Goal: Task Accomplishment & Management: Use online tool/utility

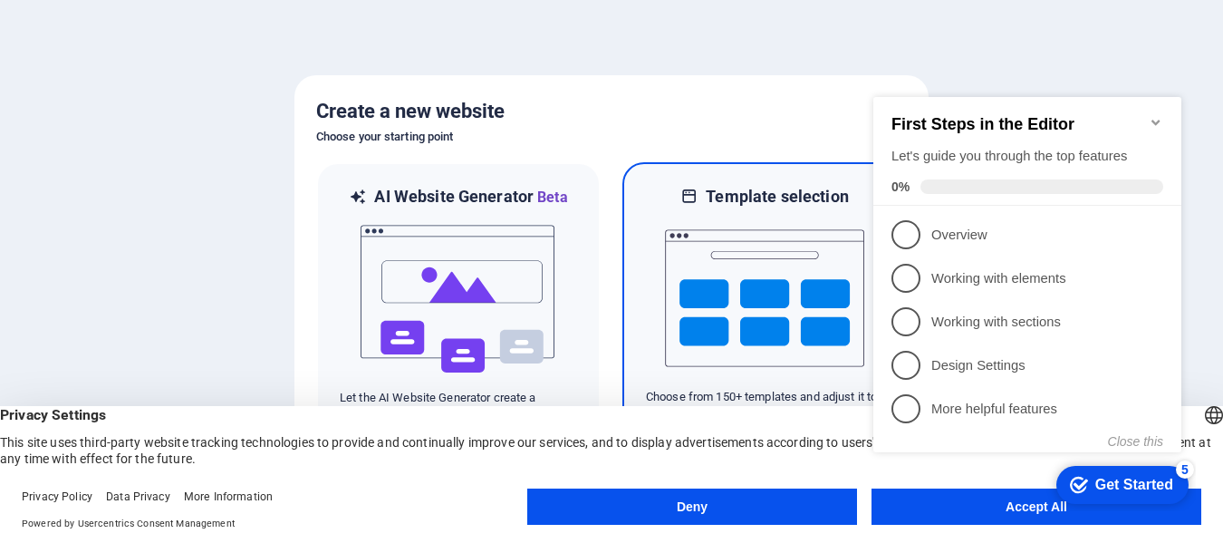
click at [799, 230] on img at bounding box center [764, 297] width 199 height 181
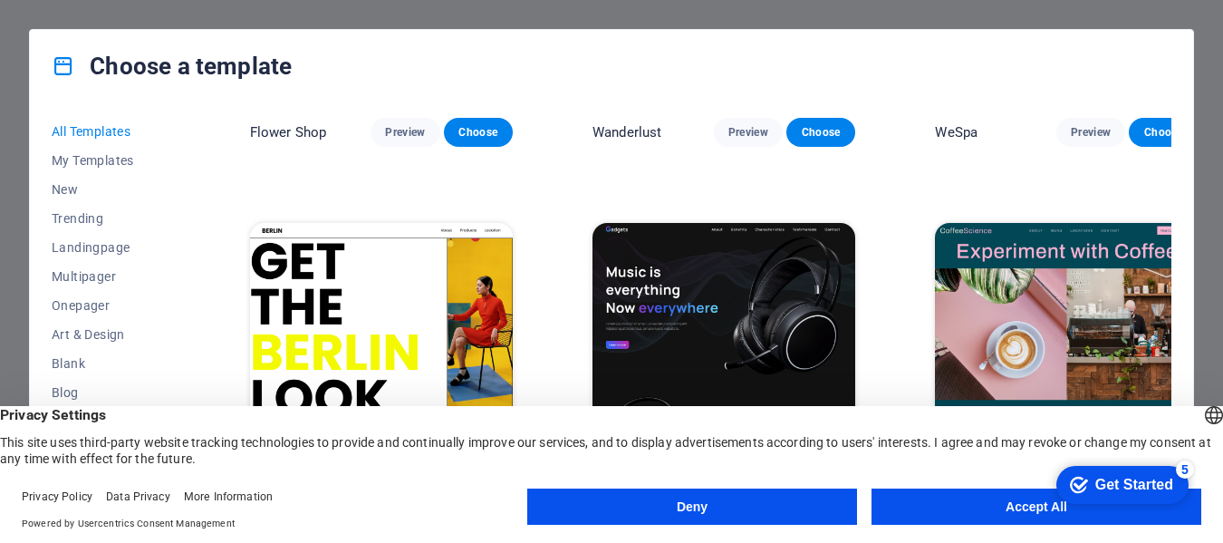
scroll to position [4620, 0]
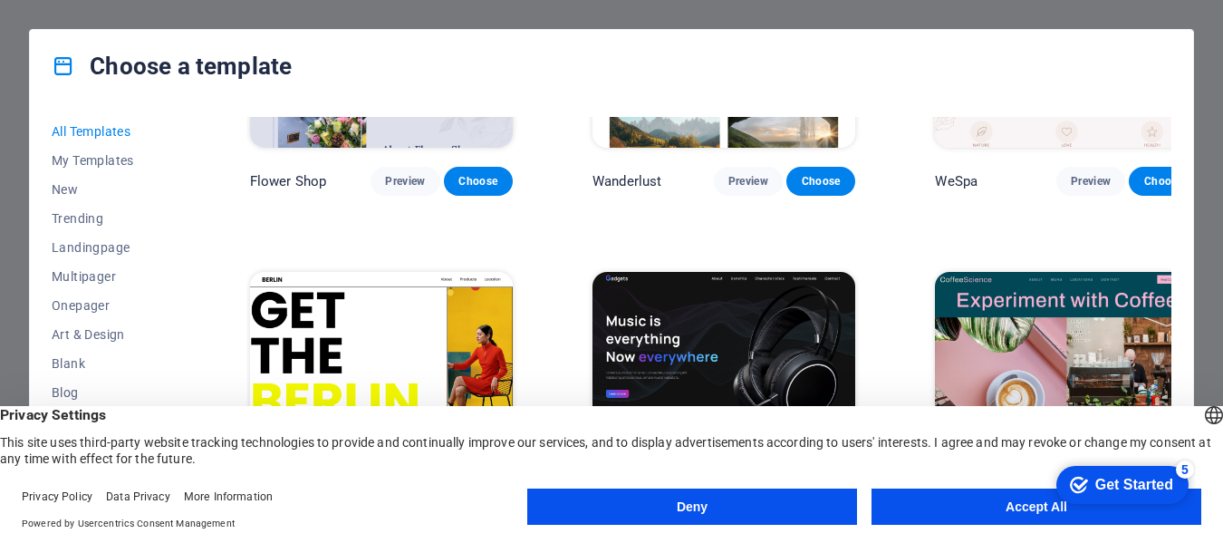
drag, startPoint x: 1167, startPoint y: 207, endPoint x: 1164, endPoint y: 197, distance: 11.2
click at [1163, 268] on div "CoffeeScience Preview Choose" at bounding box center [1066, 415] width 270 height 294
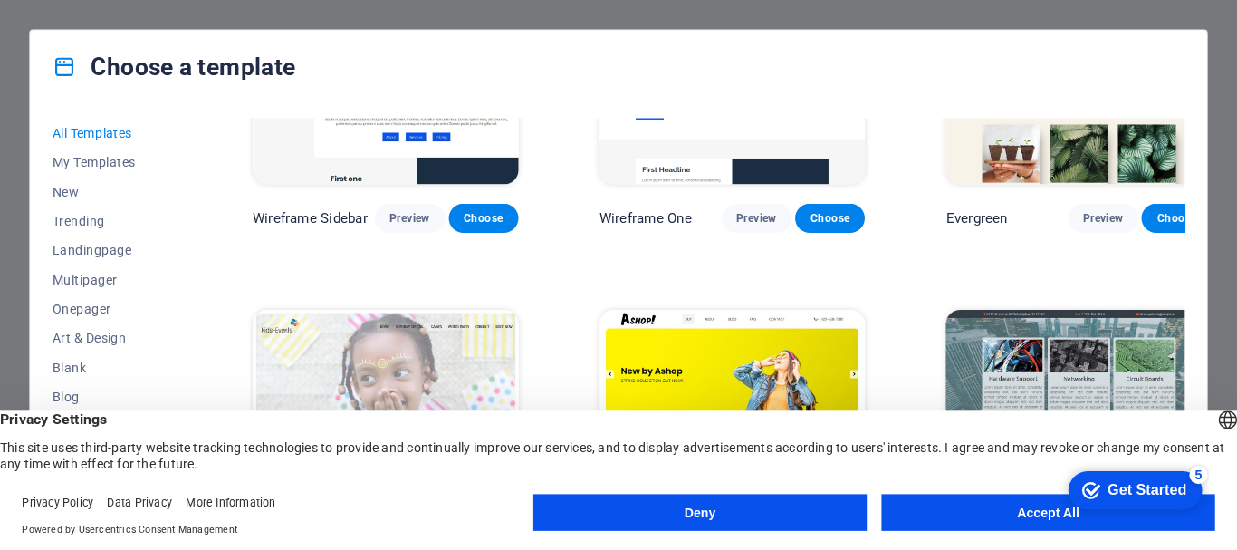
scroll to position [7061, 0]
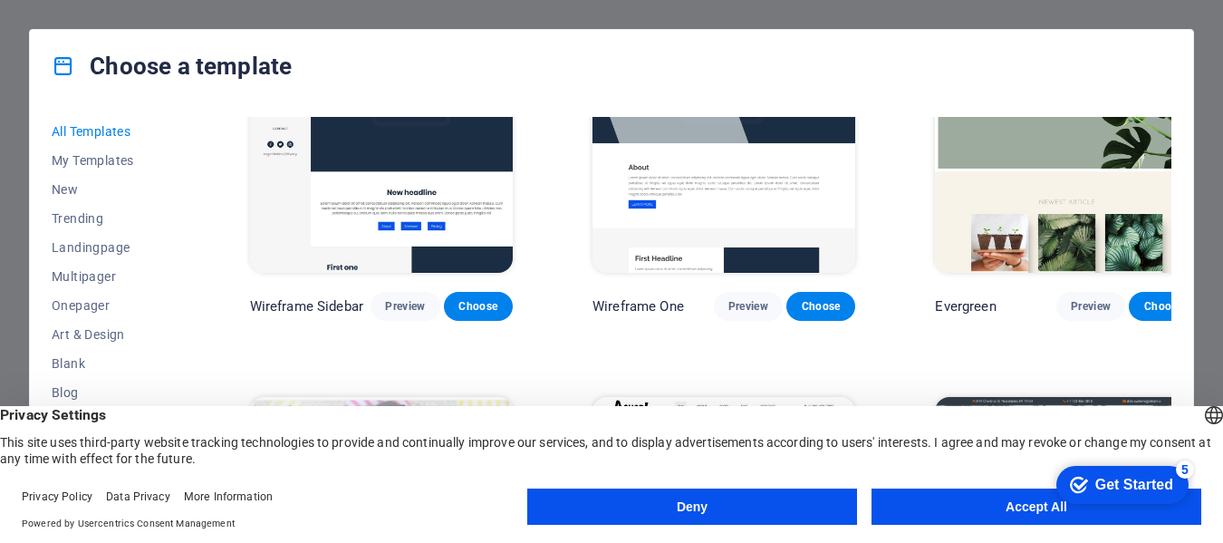
click at [419, 397] on img at bounding box center [381, 518] width 263 height 243
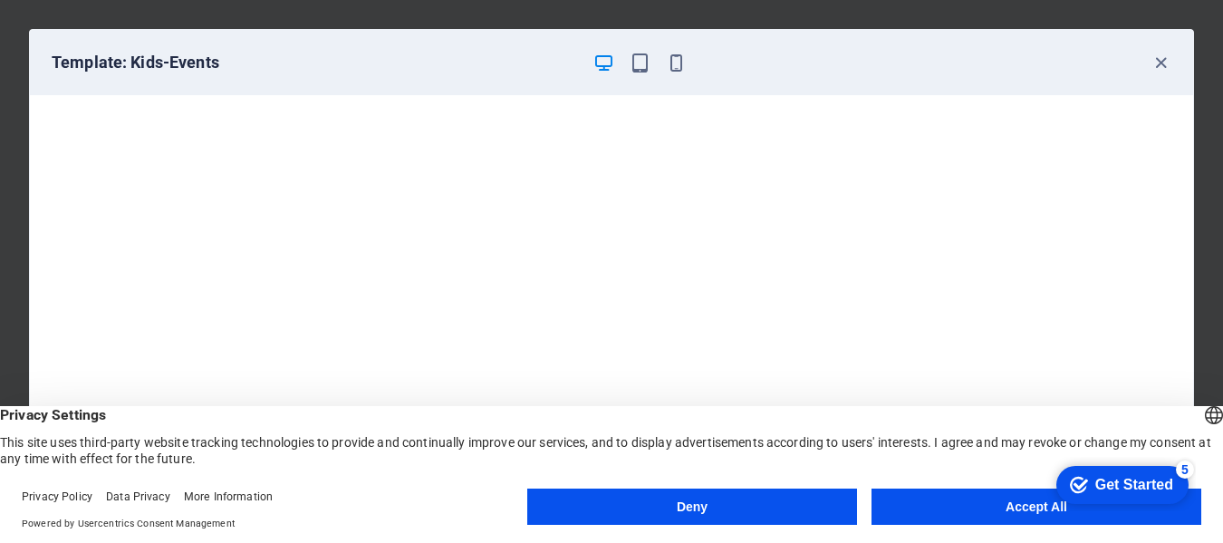
click at [973, 513] on button "Accept All" at bounding box center [1036, 506] width 330 height 36
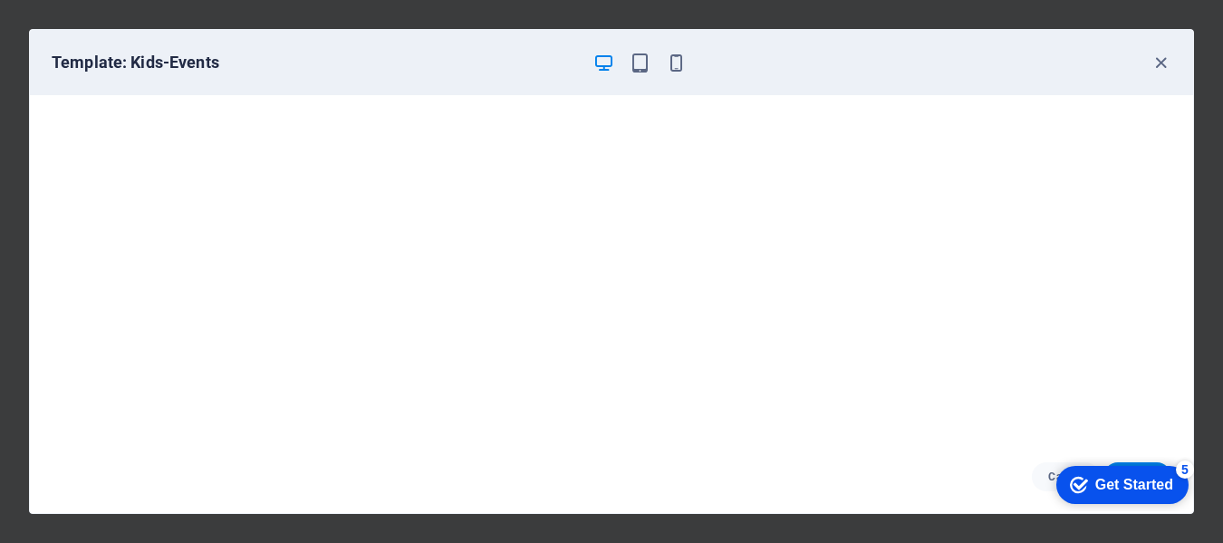
click at [1111, 482] on div "Get Started" at bounding box center [1134, 485] width 78 height 16
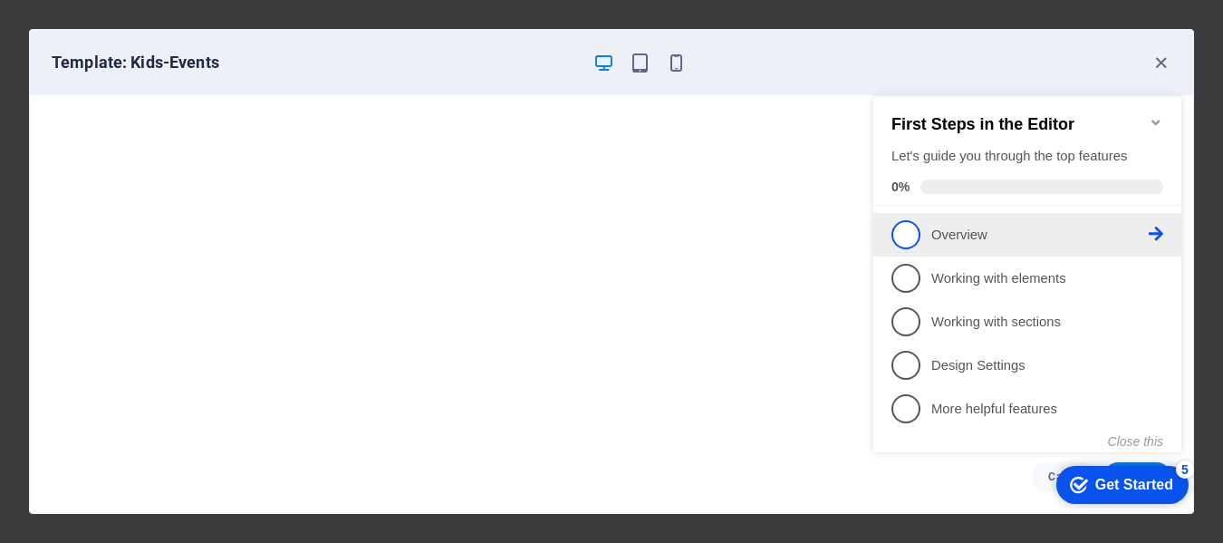
click at [1061, 229] on p "Overview - incomplete" at bounding box center [1039, 235] width 217 height 19
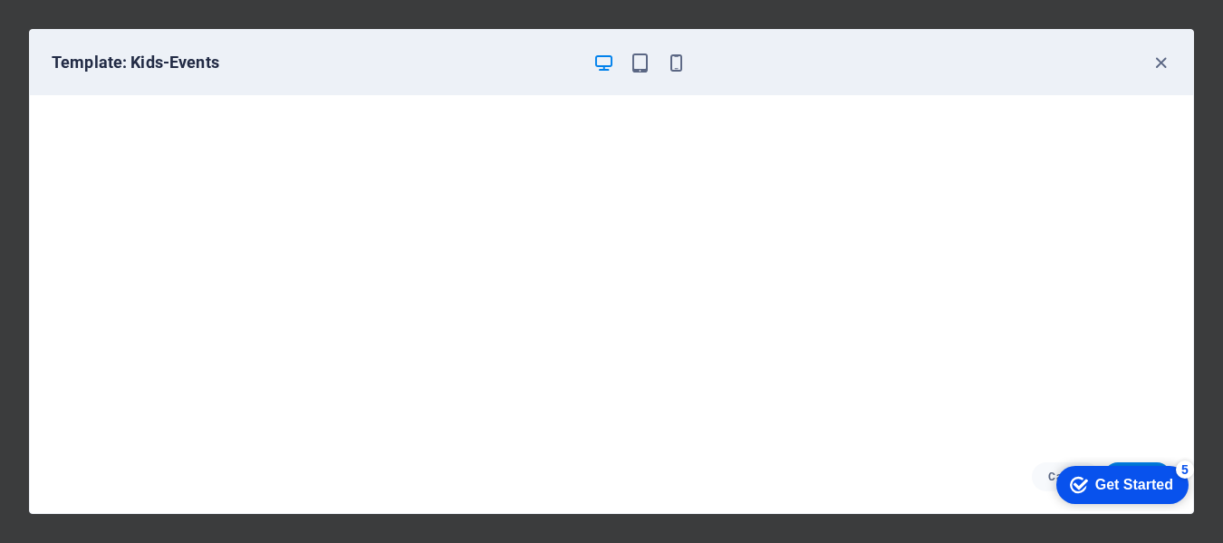
click at [1109, 484] on div "Get Started" at bounding box center [1134, 485] width 78 height 16
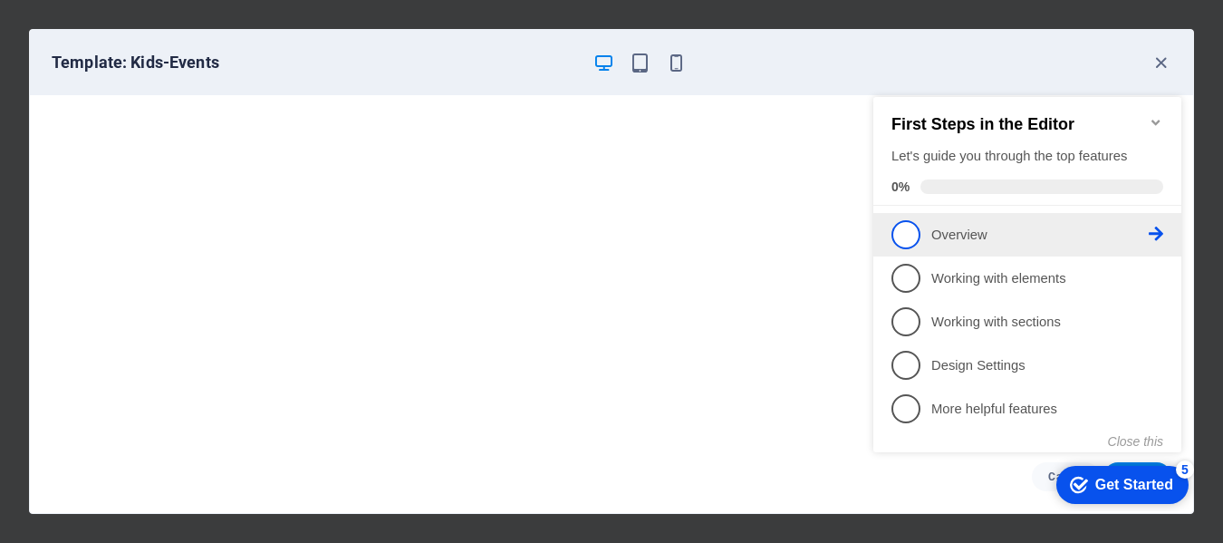
click at [901, 232] on span "1" at bounding box center [905, 234] width 29 height 29
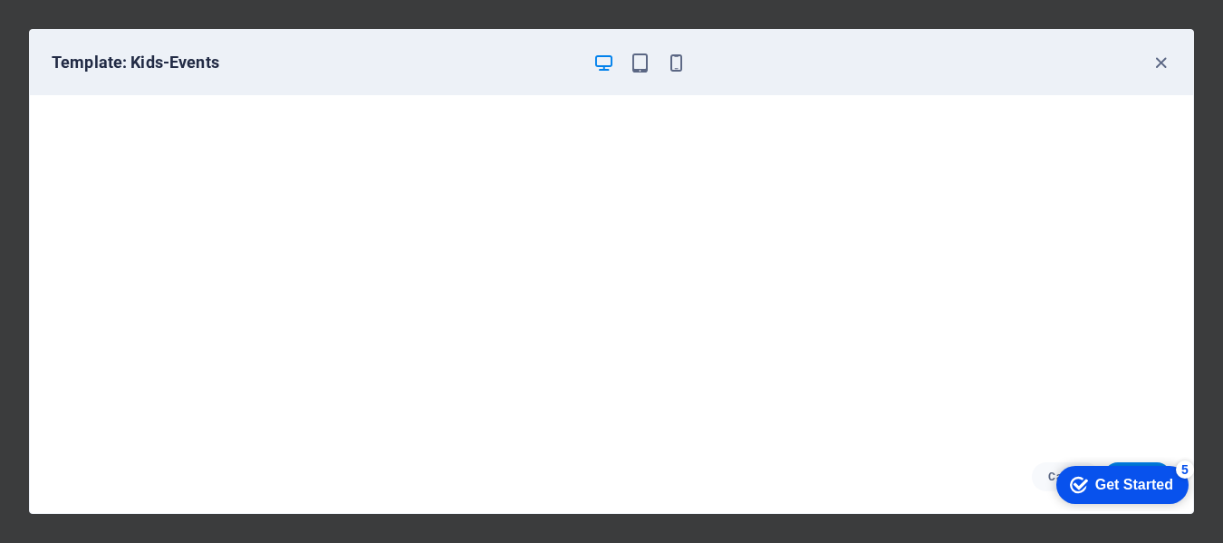
click at [1101, 489] on div "Get Started" at bounding box center [1134, 485] width 78 height 16
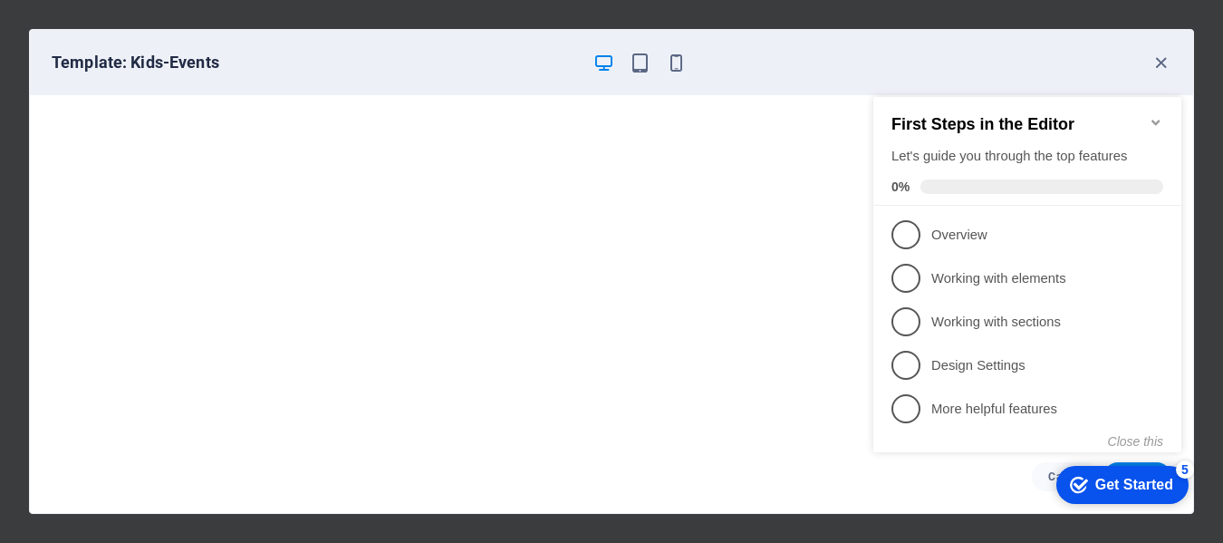
click at [959, 236] on p "Overview - incomplete" at bounding box center [1039, 235] width 217 height 19
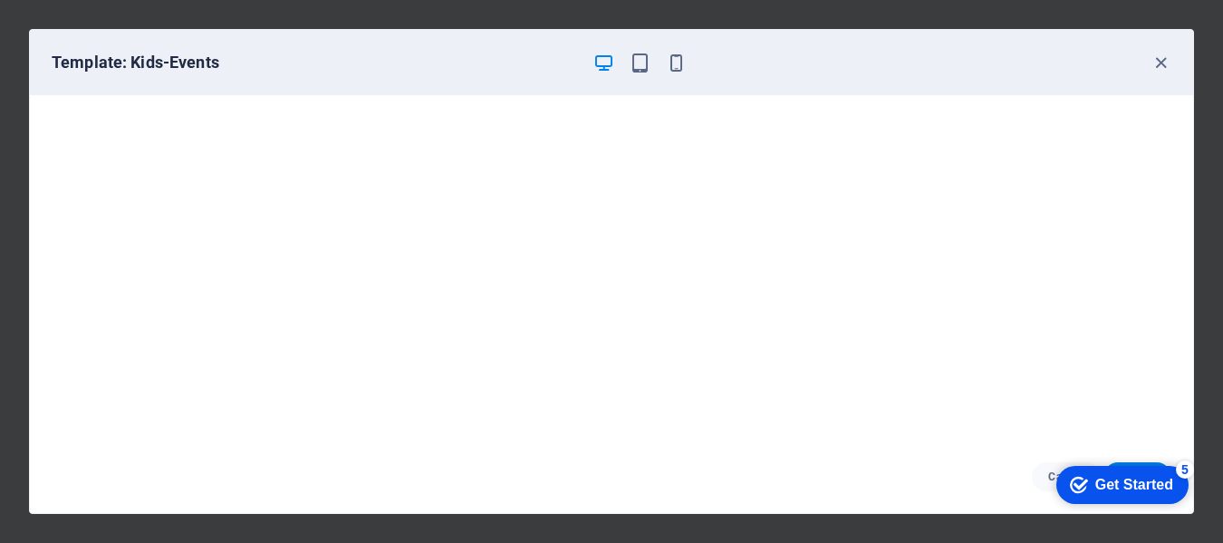
click at [612, 62] on icon "button" at bounding box center [603, 63] width 21 height 21
click at [1124, 486] on div "Get Started" at bounding box center [1134, 485] width 78 height 16
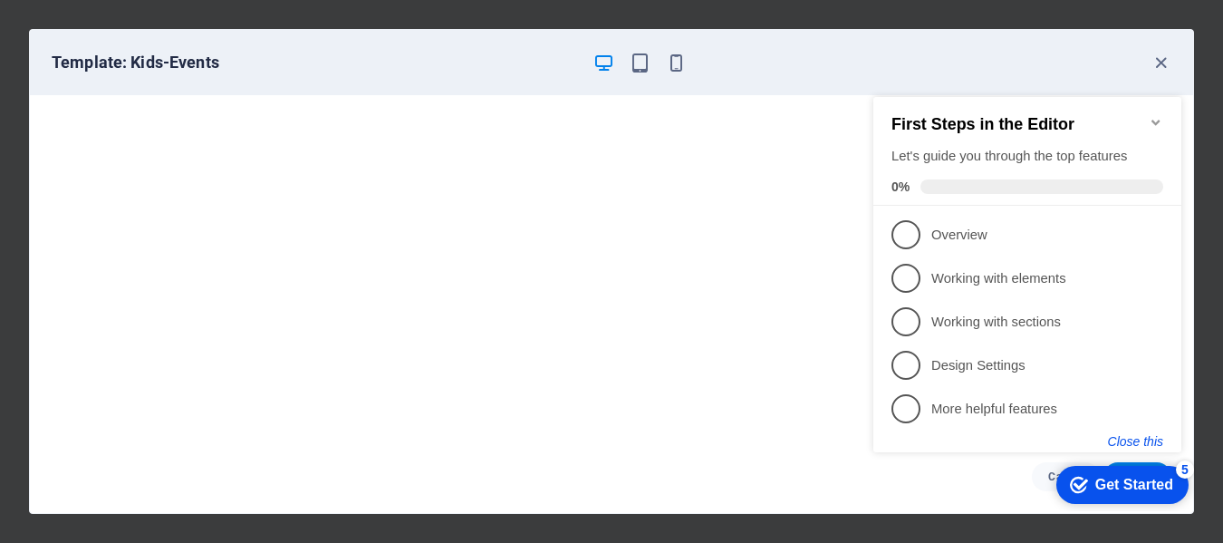
click at [1146, 440] on button "Close this" at bounding box center [1135, 441] width 55 height 14
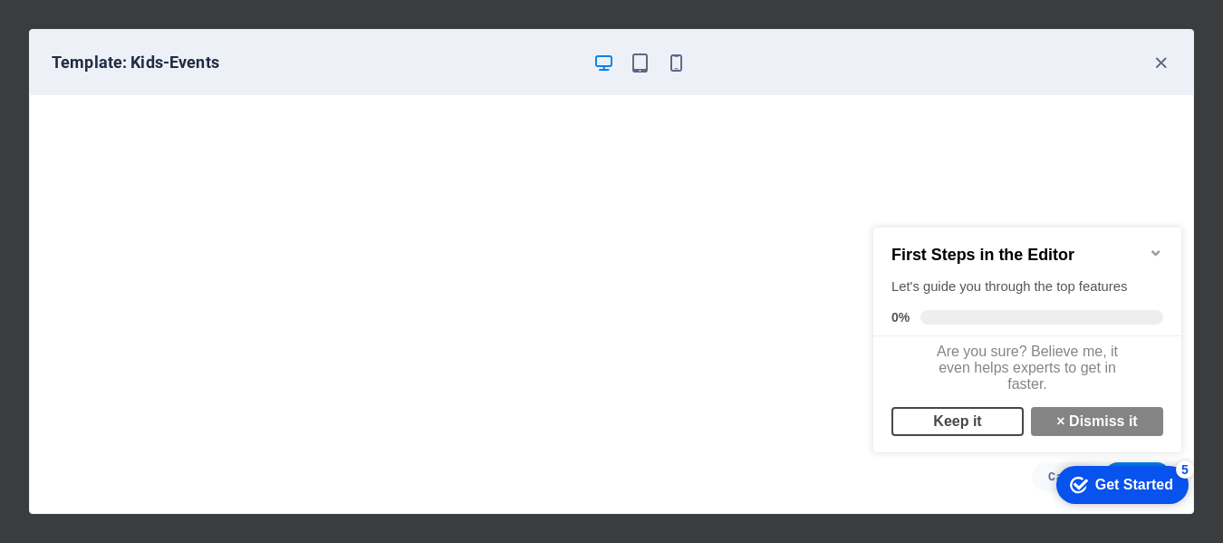
click at [956, 436] on link "Keep it" at bounding box center [957, 421] width 132 height 29
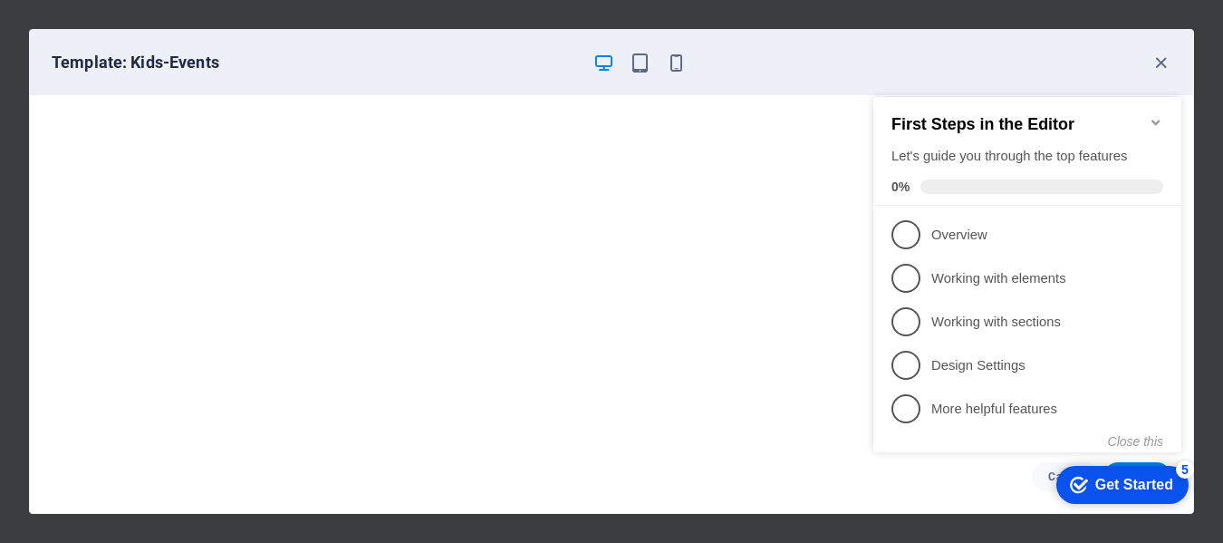
click at [903, 358] on span "4" at bounding box center [905, 365] width 29 height 29
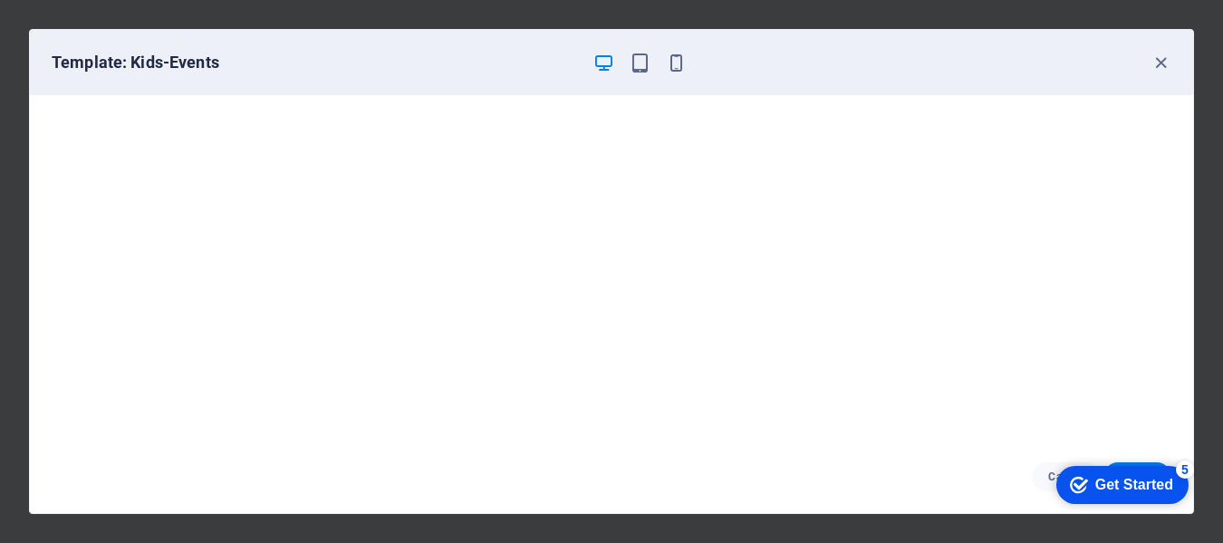
click at [1101, 477] on div "Get Started" at bounding box center [1134, 485] width 78 height 16
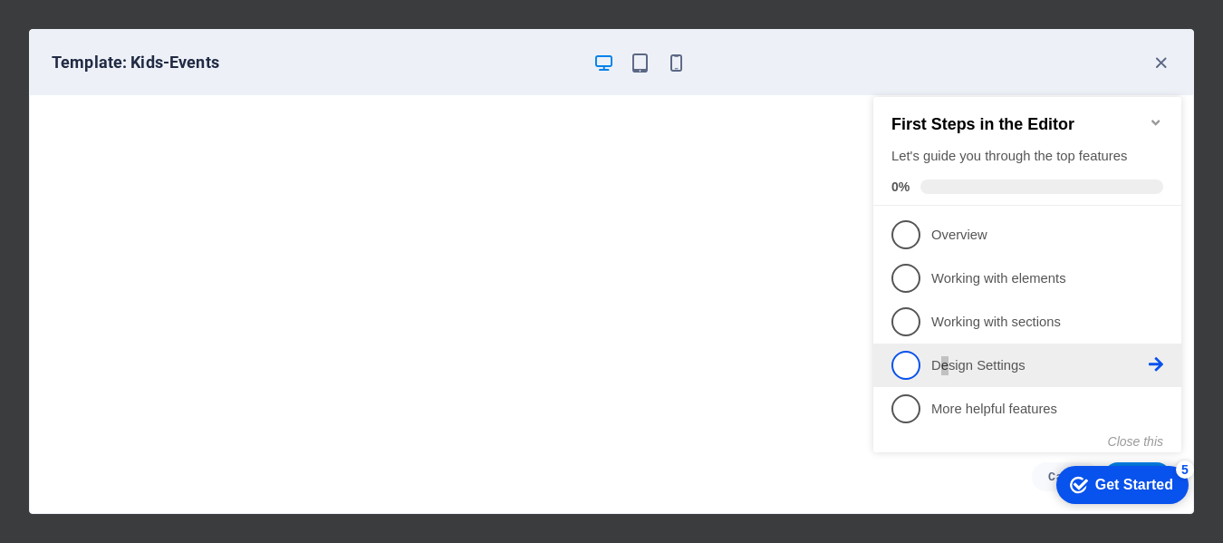
click at [945, 364] on p "Design Settings - incomplete" at bounding box center [1039, 365] width 217 height 19
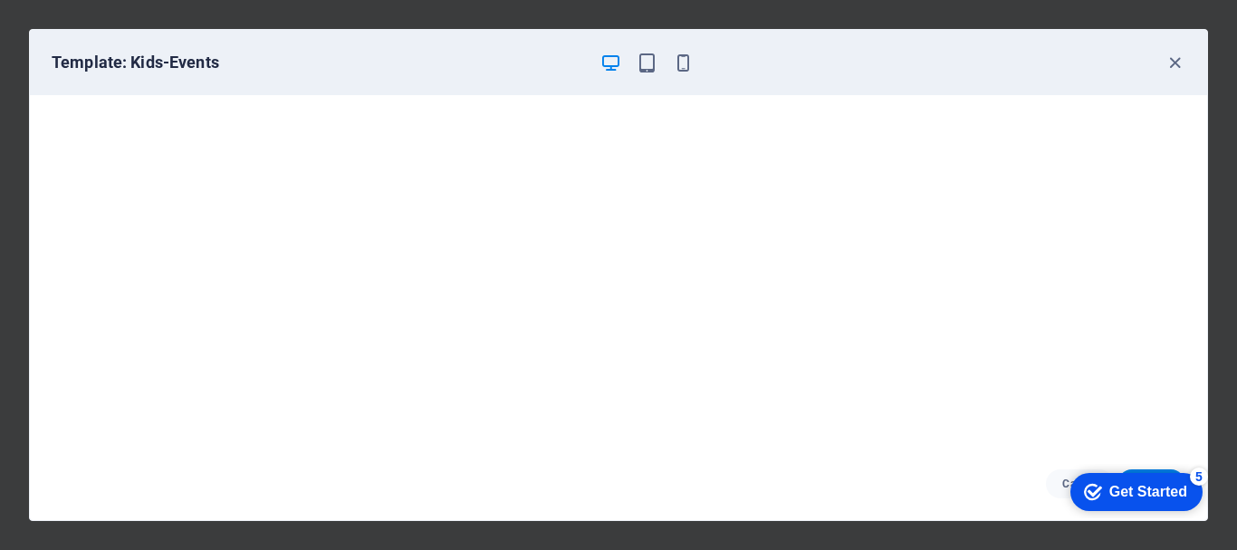
scroll to position [7143, 0]
drag, startPoint x: 1208, startPoint y: 293, endPoint x: 1214, endPoint y: 345, distance: 52.9
click at [1214, 345] on div "Template: Kids-Events Cancel Choose" at bounding box center [618, 275] width 1237 height 550
click at [1063, 482] on div "checkmark Get Started 5 First Steps in the Editor Let's guide you through the t…" at bounding box center [1133, 491] width 154 height 54
click at [1199, 471] on div "5" at bounding box center [1199, 476] width 18 height 18
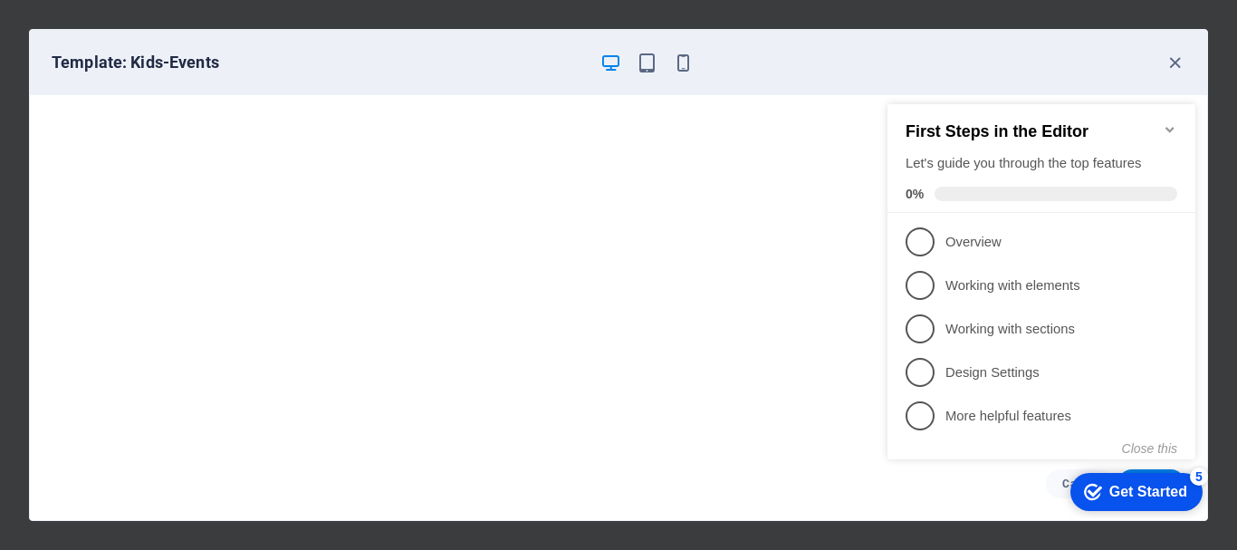
click at [1199, 471] on div "5" at bounding box center [1199, 476] width 18 height 18
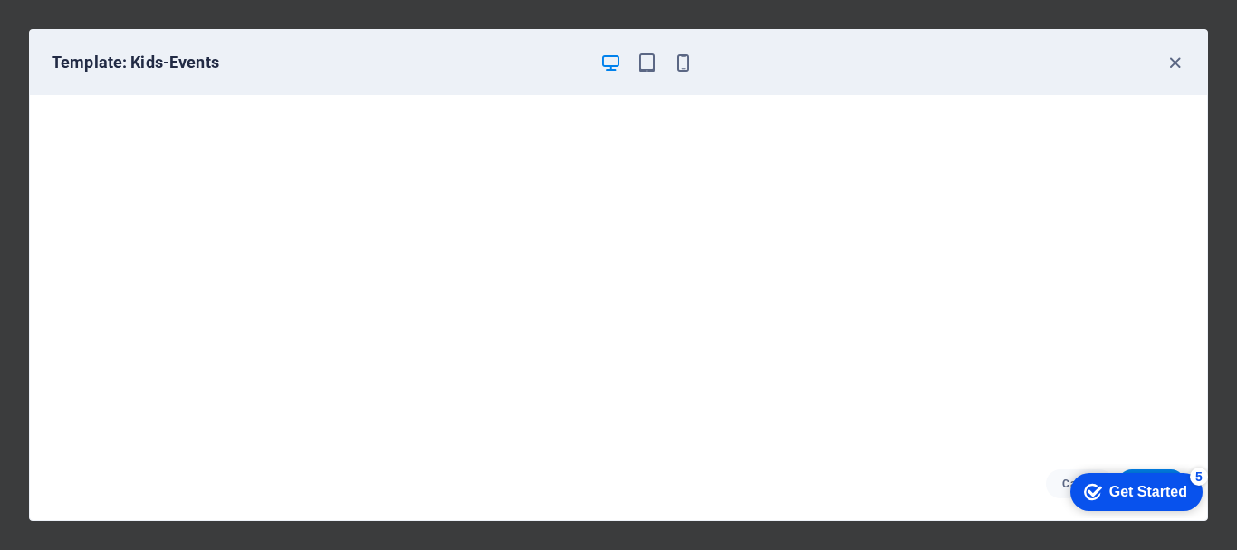
drag, startPoint x: 1075, startPoint y: 484, endPoint x: 886, endPoint y: 434, distance: 195.8
click at [1056, 464] on html "checkmark Get Started 5 First Steps in the Editor Let's guide you through the t…" at bounding box center [1133, 491] width 154 height 54
drag, startPoint x: 100, startPoint y: 64, endPoint x: 125, endPoint y: 65, distance: 25.4
click at [103, 65] on h6 "Template: Kids-Events" at bounding box center [319, 63] width 534 height 22
click at [232, 72] on h6 "Template: Kids-Events" at bounding box center [319, 63] width 534 height 22
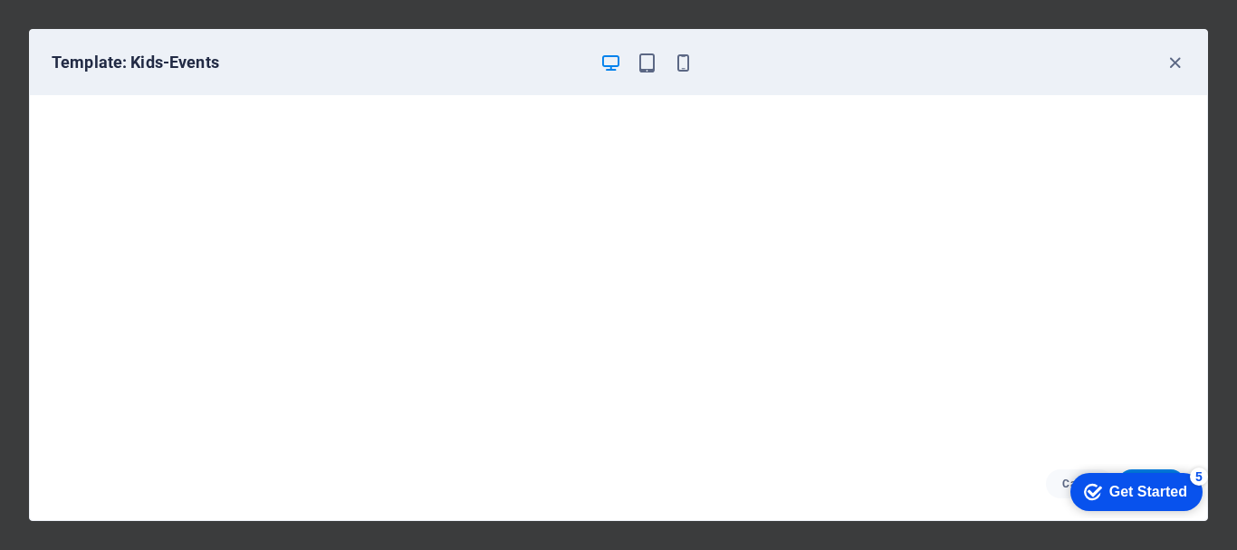
click at [223, 71] on h6 "Template: Kids-Events" at bounding box center [319, 63] width 534 height 22
click at [611, 66] on icon "button" at bounding box center [611, 63] width 21 height 21
click at [1130, 485] on div "Get Started" at bounding box center [1149, 492] width 78 height 16
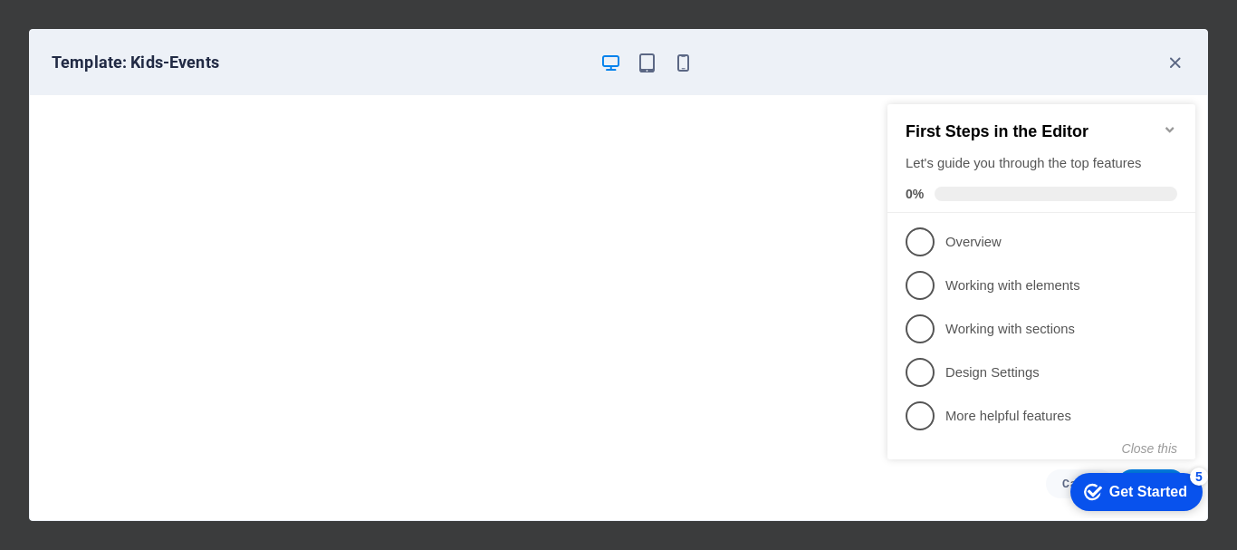
click at [945, 189] on span at bounding box center [1056, 194] width 243 height 14
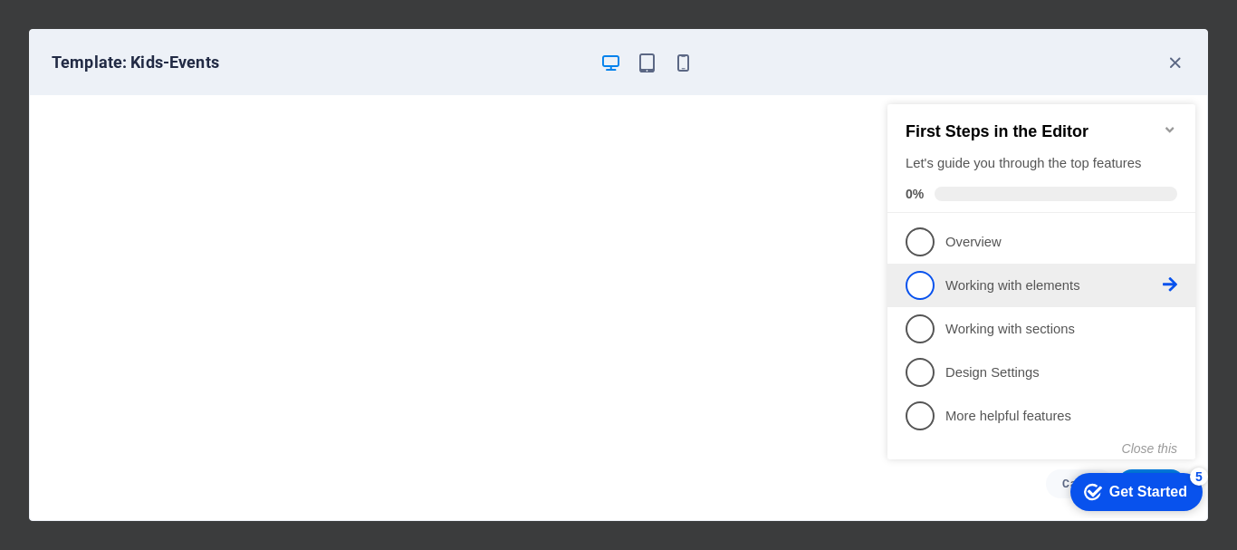
click at [1176, 278] on icon at bounding box center [1170, 284] width 14 height 14
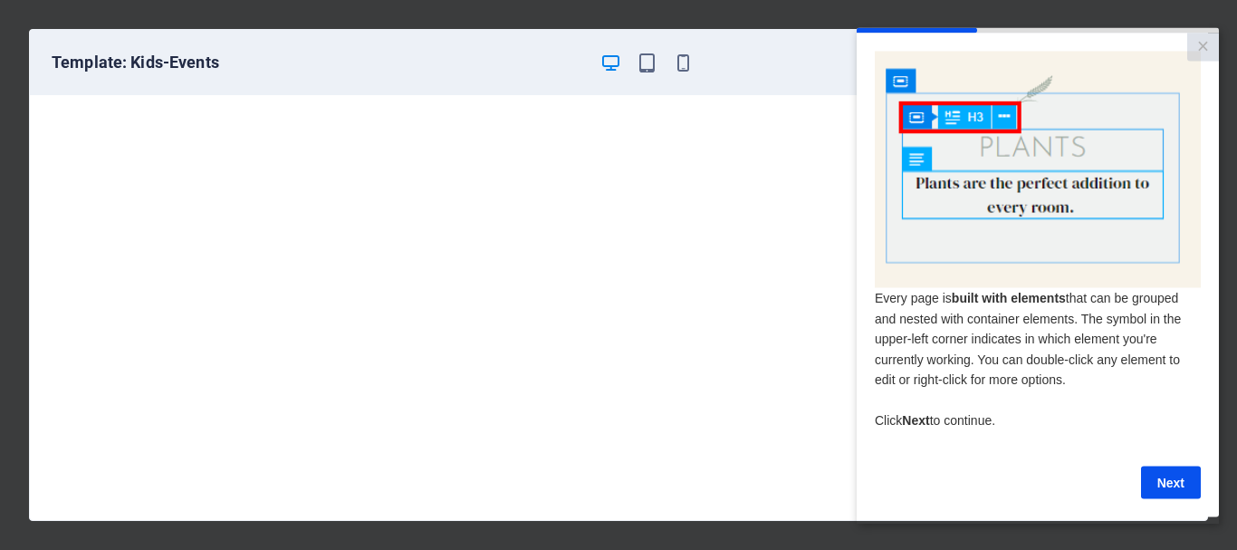
scroll to position [0, 0]
click at [1207, 49] on link "×" at bounding box center [1204, 47] width 32 height 28
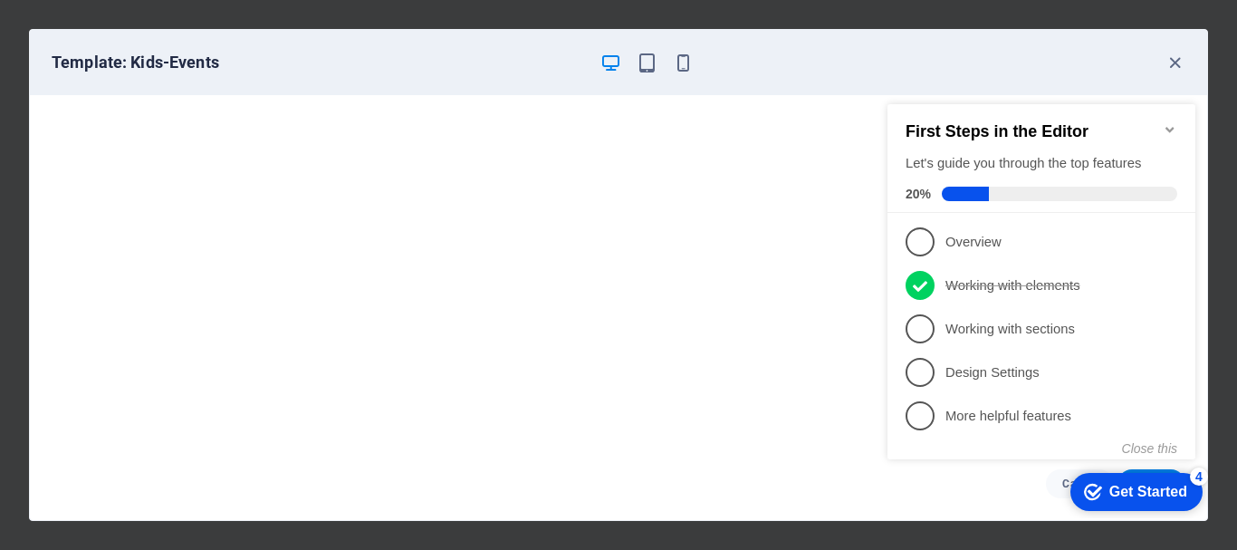
click at [925, 239] on span "1" at bounding box center [920, 241] width 29 height 29
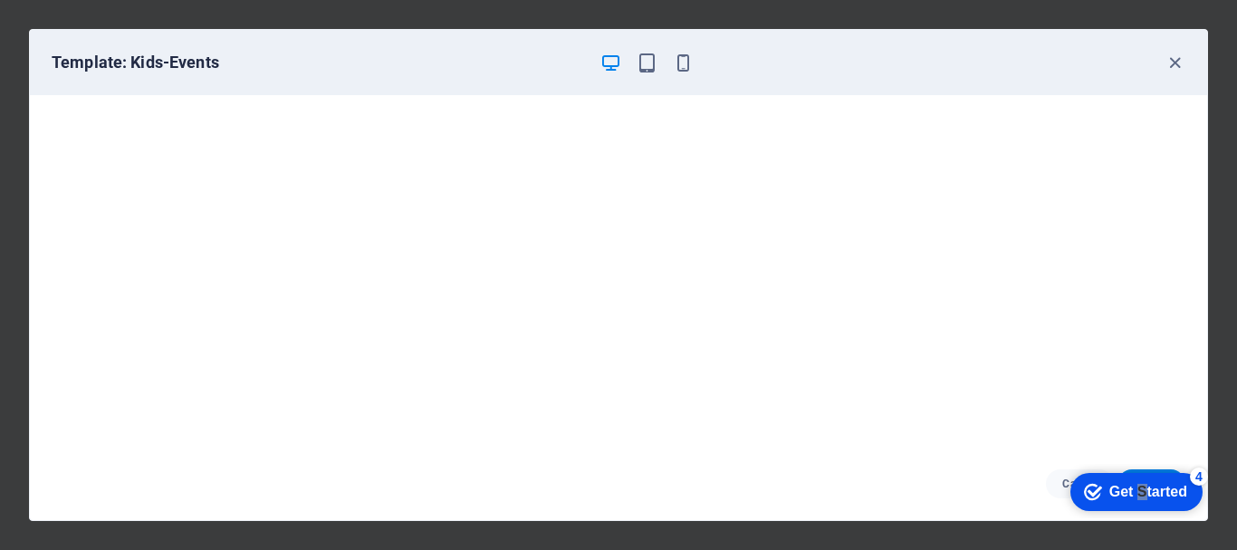
drag, startPoint x: 1138, startPoint y: 491, endPoint x: 1319, endPoint y: 762, distance: 325.9
click at [1143, 490] on div "Get Started" at bounding box center [1149, 492] width 78 height 16
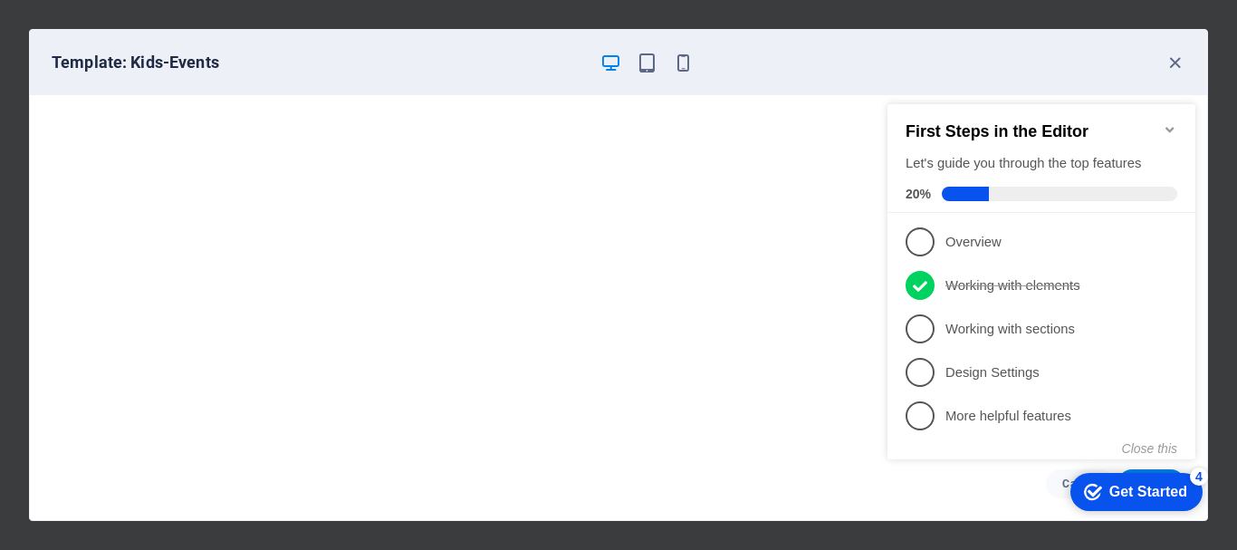
click at [1073, 233] on p "Overview - incomplete" at bounding box center [1054, 242] width 217 height 19
click at [1077, 234] on div "checkmark Get Started 4 First Steps in the Editor Let's guide you through the t…" at bounding box center [1046, 298] width 330 height 440
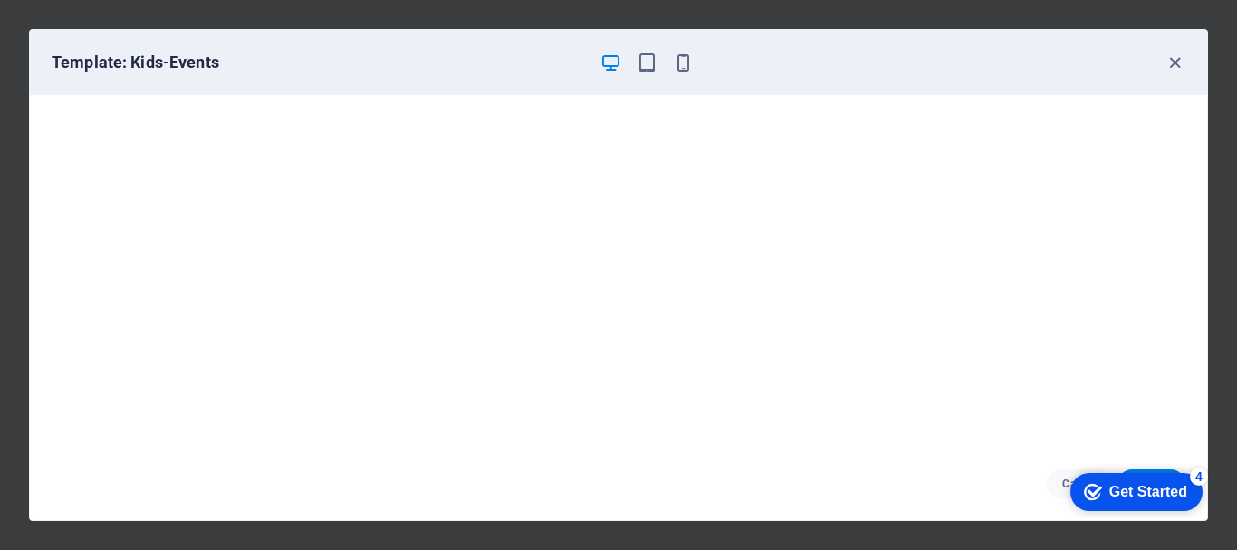
click at [1160, 492] on div "Get Started" at bounding box center [1149, 492] width 78 height 16
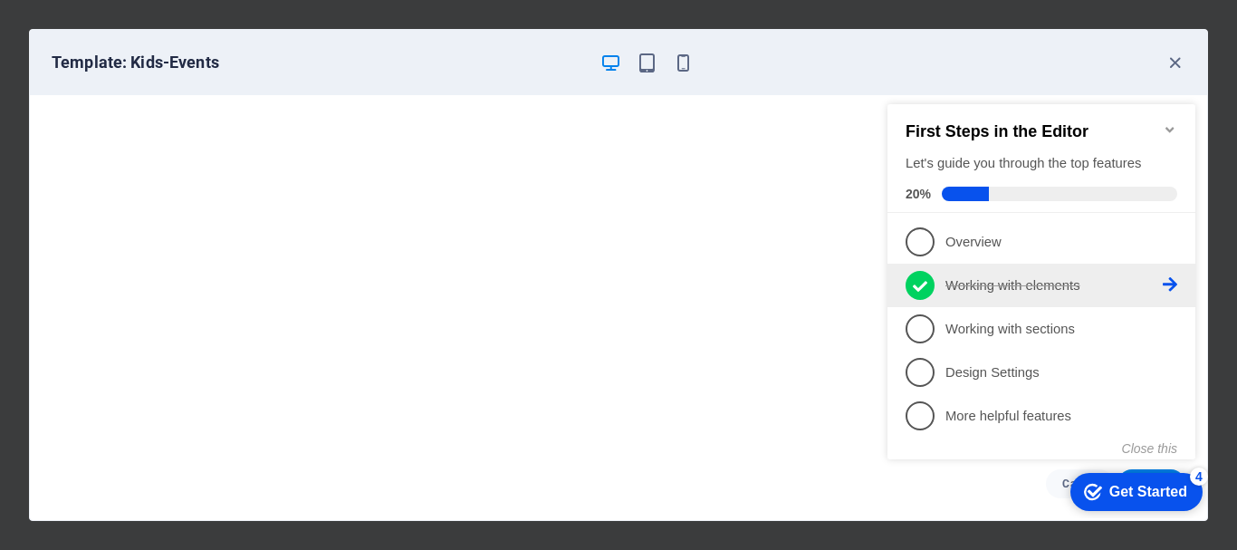
click at [1006, 285] on p "Working with elements - completed" at bounding box center [1054, 285] width 217 height 19
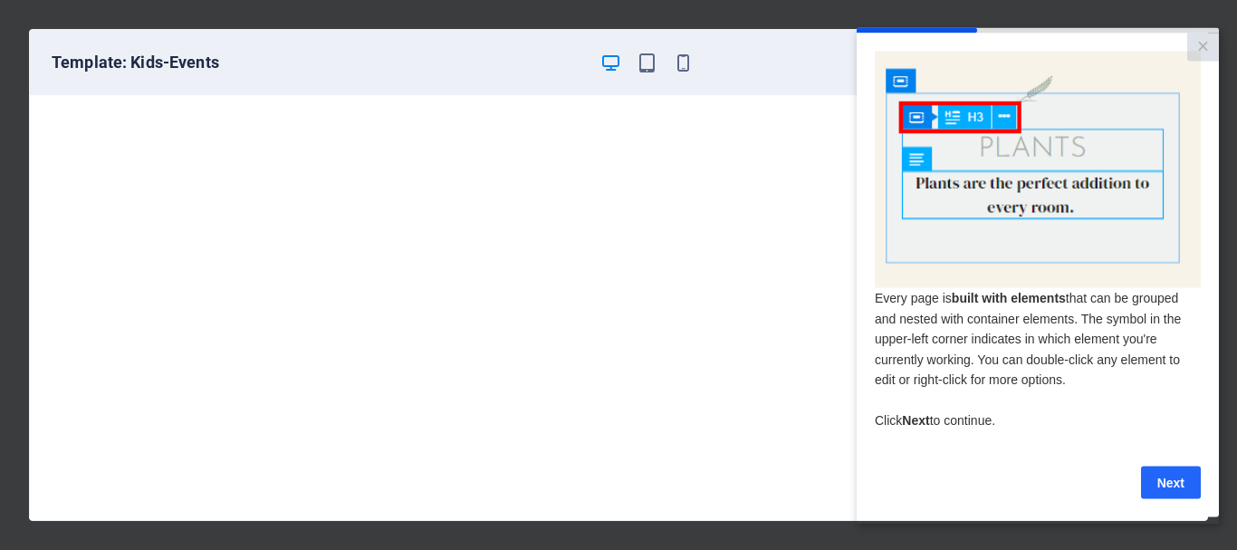
click at [1179, 494] on link "Next" at bounding box center [1171, 482] width 60 height 33
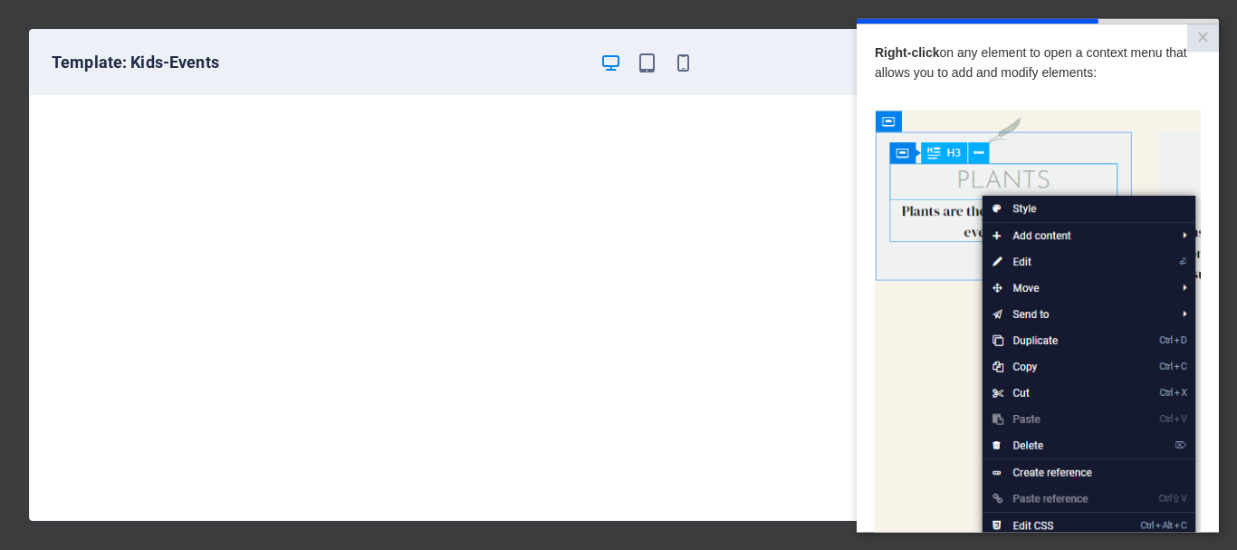
click at [1023, 261] on img at bounding box center [1038, 367] width 326 height 514
click at [1175, 497] on img at bounding box center [1038, 367] width 326 height 514
drag, startPoint x: 890, startPoint y: 288, endPoint x: 897, endPoint y: 247, distance: 41.4
click at [897, 247] on img at bounding box center [1038, 367] width 326 height 514
click at [896, 224] on img at bounding box center [1038, 367] width 326 height 514
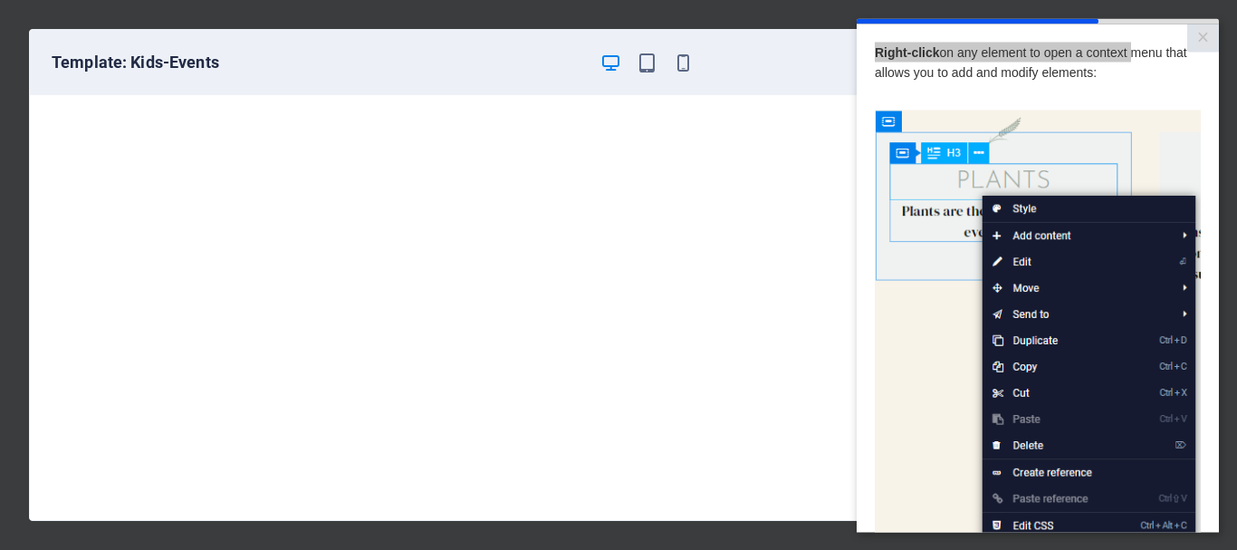
drag, startPoint x: 1093, startPoint y: 19, endPoint x: 1132, endPoint y: 25, distance: 39.5
click at [1132, 25] on modal-container "× Right-click on any element to open a context menu that allows you to add and …" at bounding box center [1038, 401] width 362 height 766
click at [1141, 122] on img at bounding box center [1038, 367] width 326 height 514
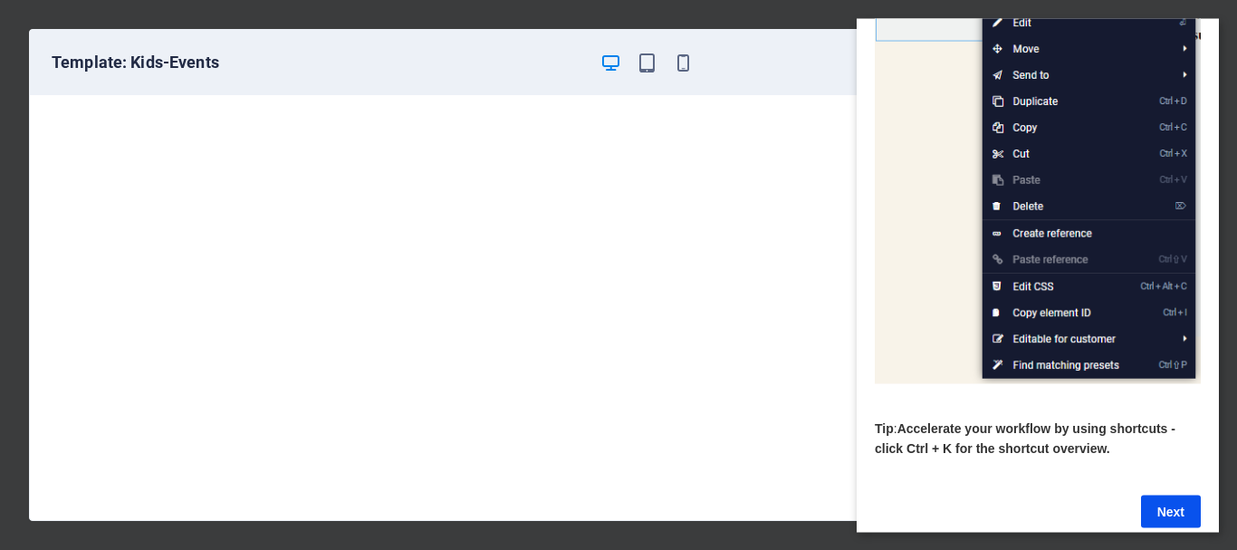
scroll to position [272, 0]
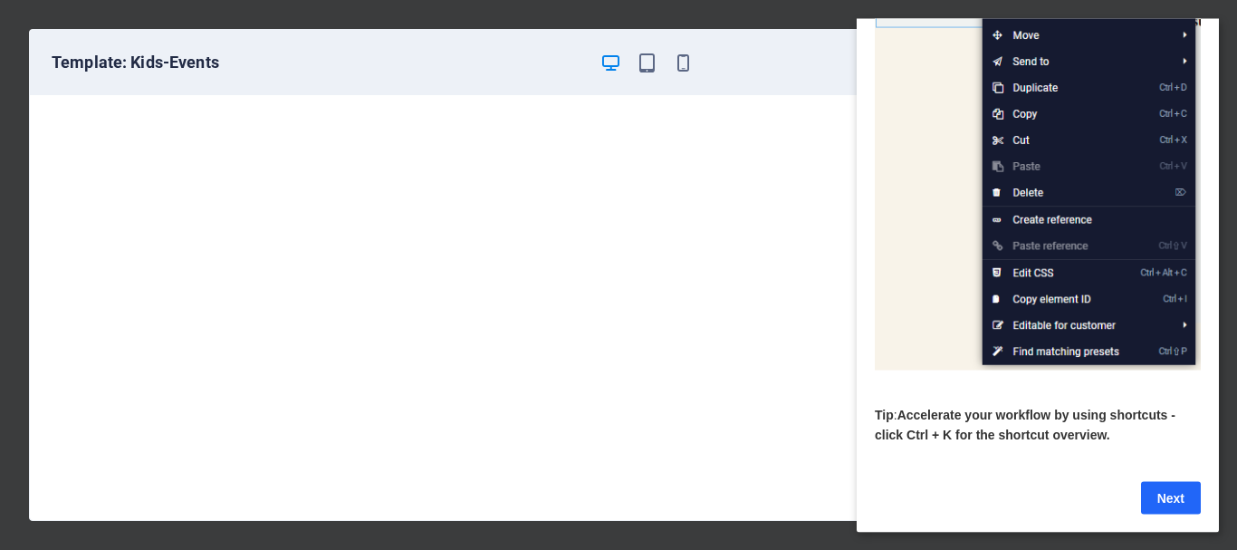
click at [1163, 483] on link "Next" at bounding box center [1171, 497] width 60 height 33
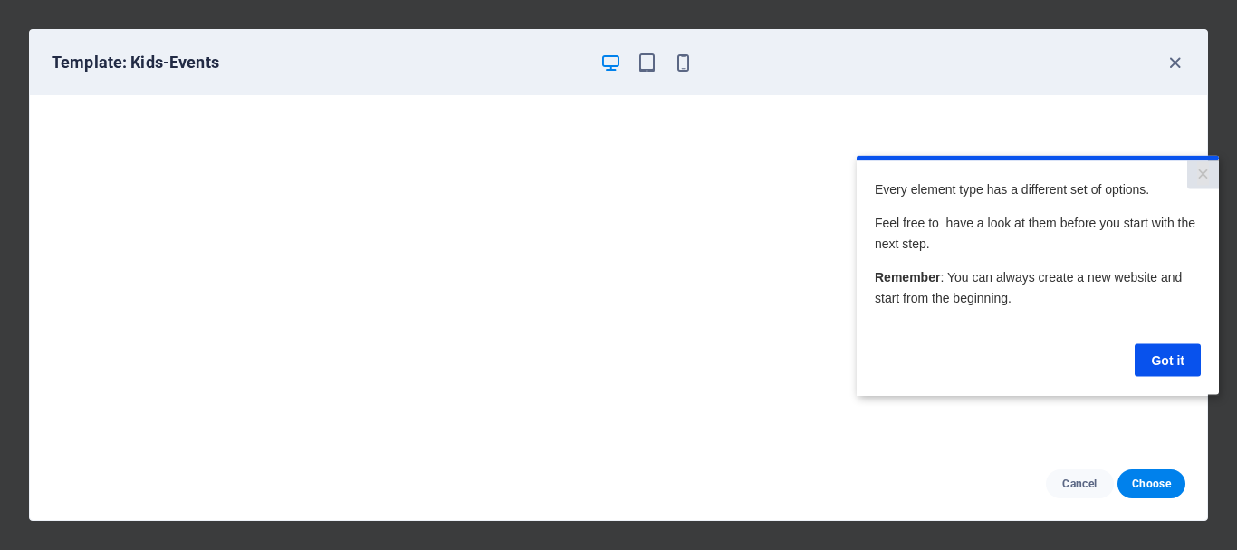
scroll to position [0, 0]
click at [1176, 362] on link "Got it" at bounding box center [1168, 359] width 66 height 33
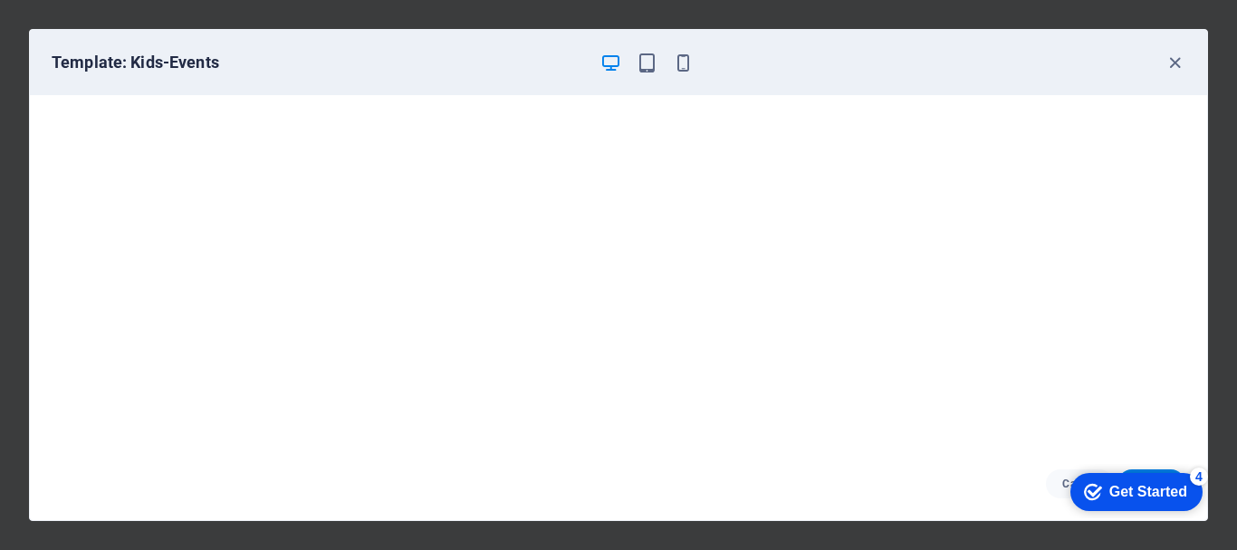
click at [1112, 495] on div "Get Started" at bounding box center [1149, 492] width 78 height 16
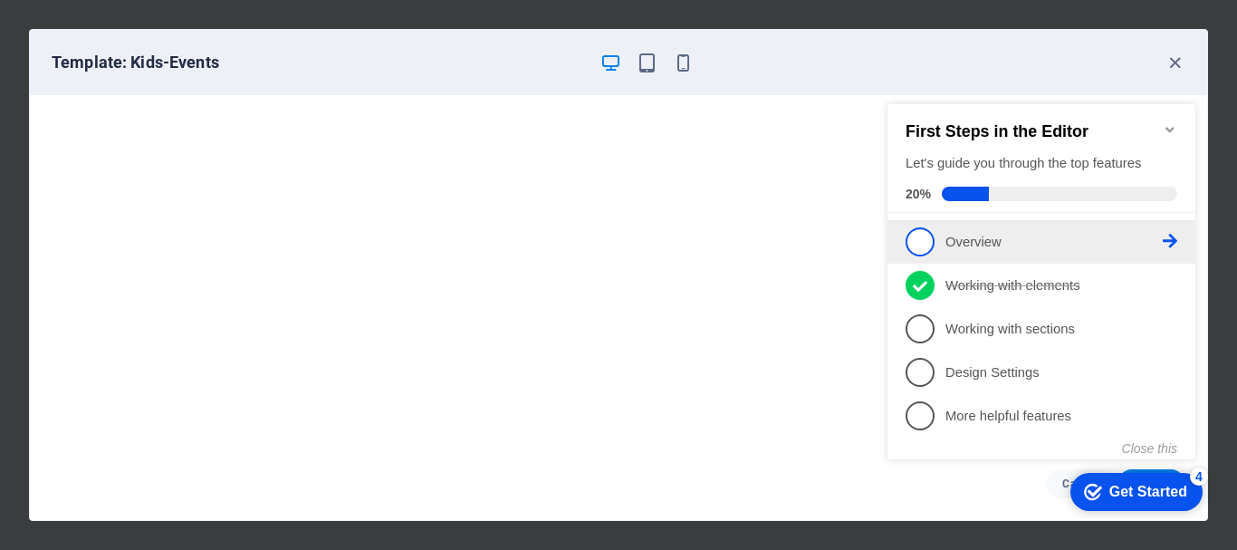
click at [919, 243] on span "1" at bounding box center [920, 241] width 29 height 29
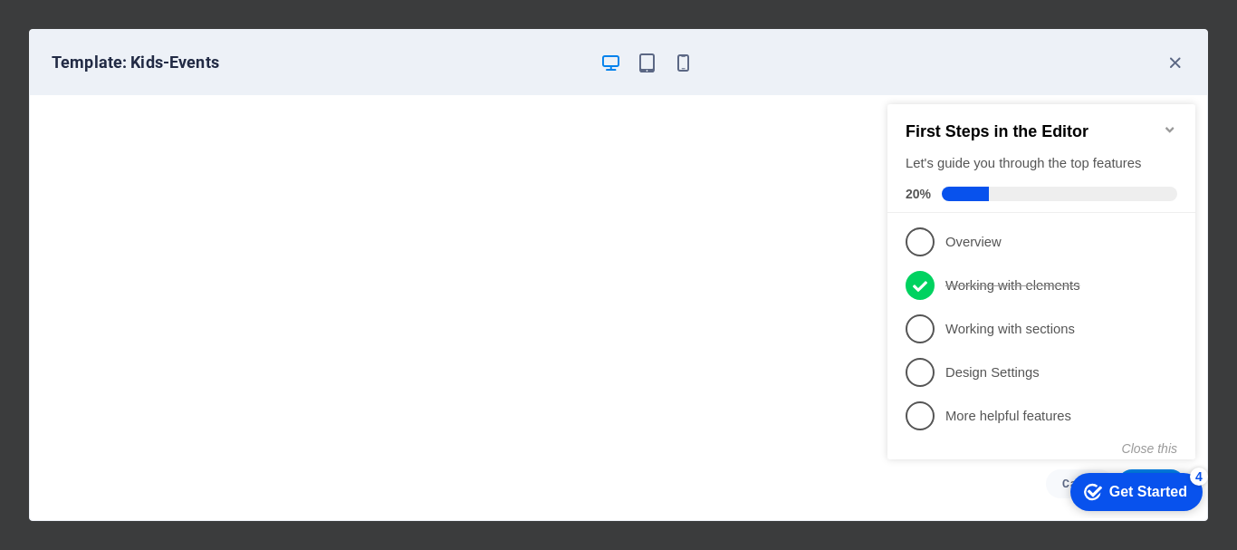
click at [920, 243] on div "checkmark Get Started 4 First Steps in the Editor Let's guide you through the t…" at bounding box center [1046, 298] width 330 height 440
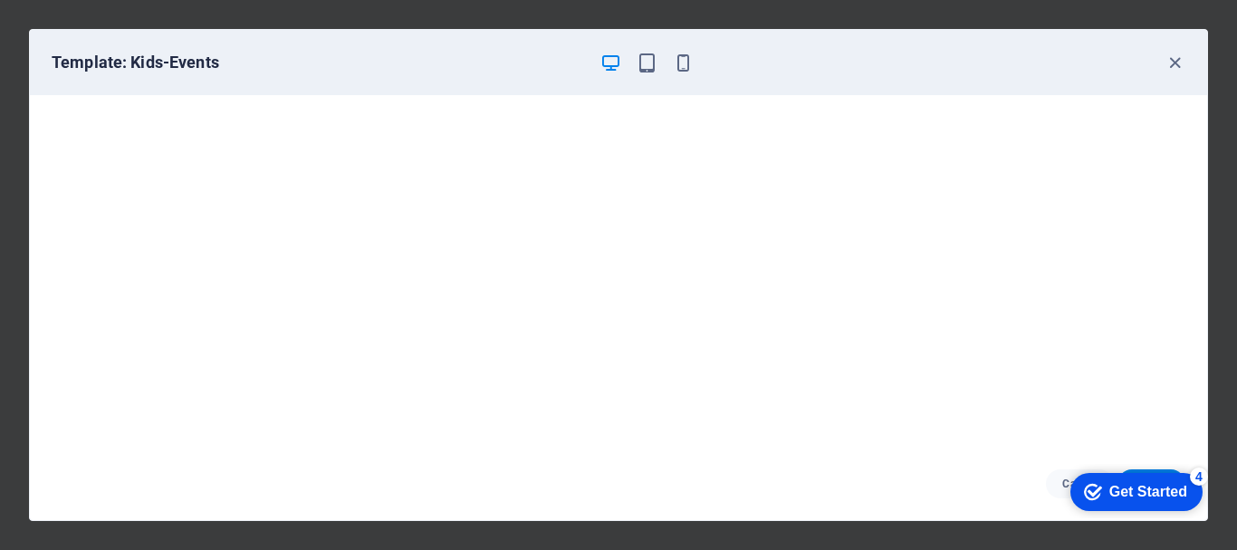
click at [1114, 496] on div "Get Started" at bounding box center [1149, 492] width 78 height 16
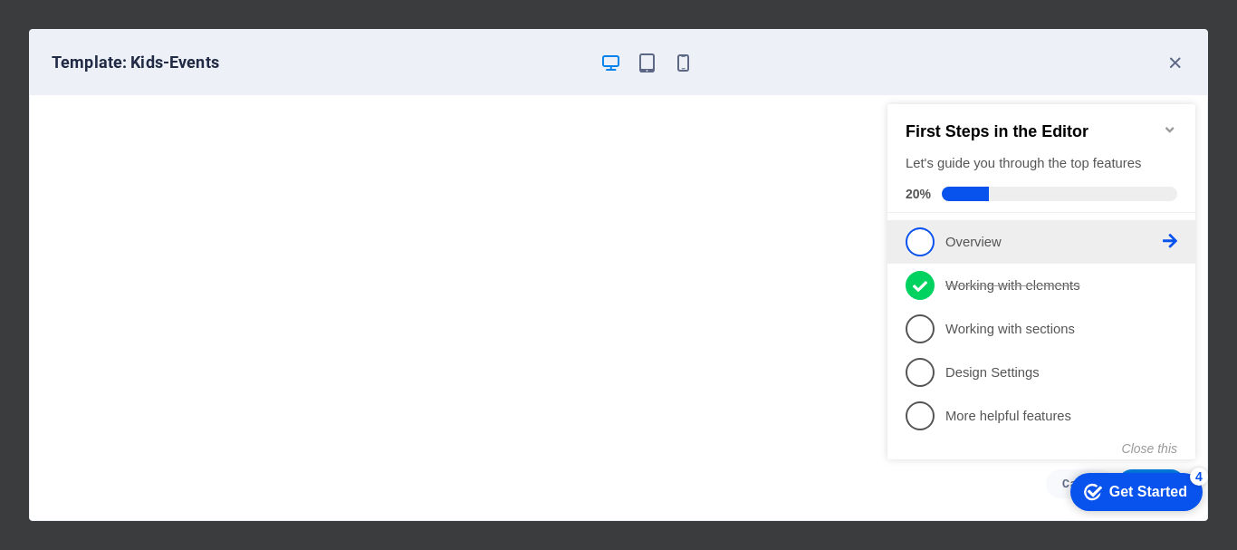
click at [1173, 236] on icon at bounding box center [1170, 241] width 14 height 14
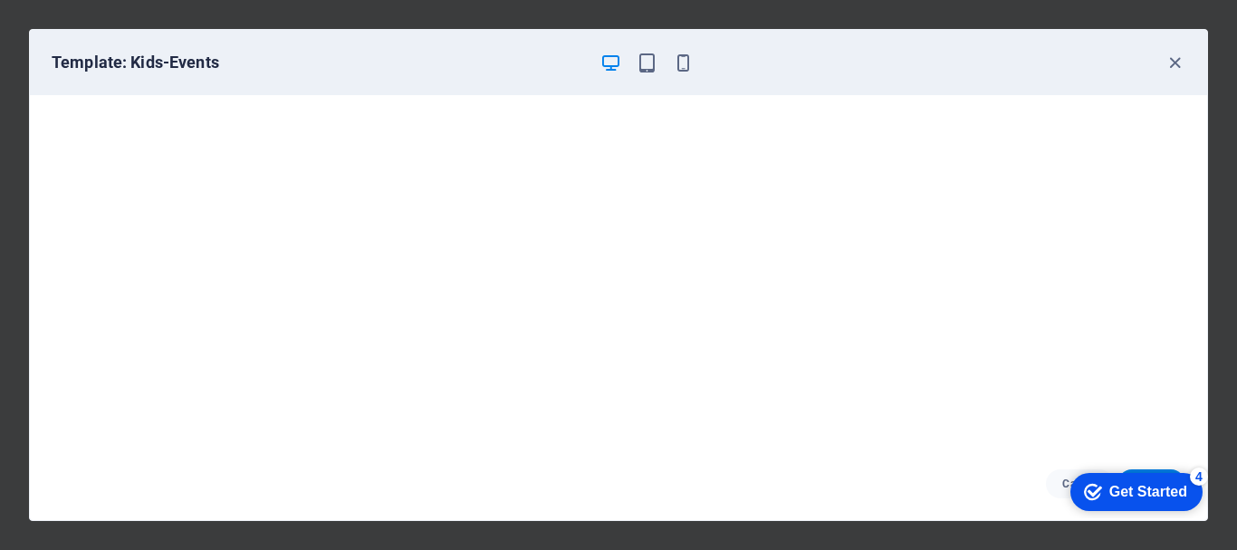
click at [1173, 236] on div "checkmark Get Started 4 First Steps in the Editor Let's guide you through the t…" at bounding box center [1046, 298] width 330 height 440
drag, startPoint x: 1159, startPoint y: 491, endPoint x: 1336, endPoint y: 759, distance: 321.6
click at [1160, 490] on div "Get Started" at bounding box center [1149, 492] width 78 height 16
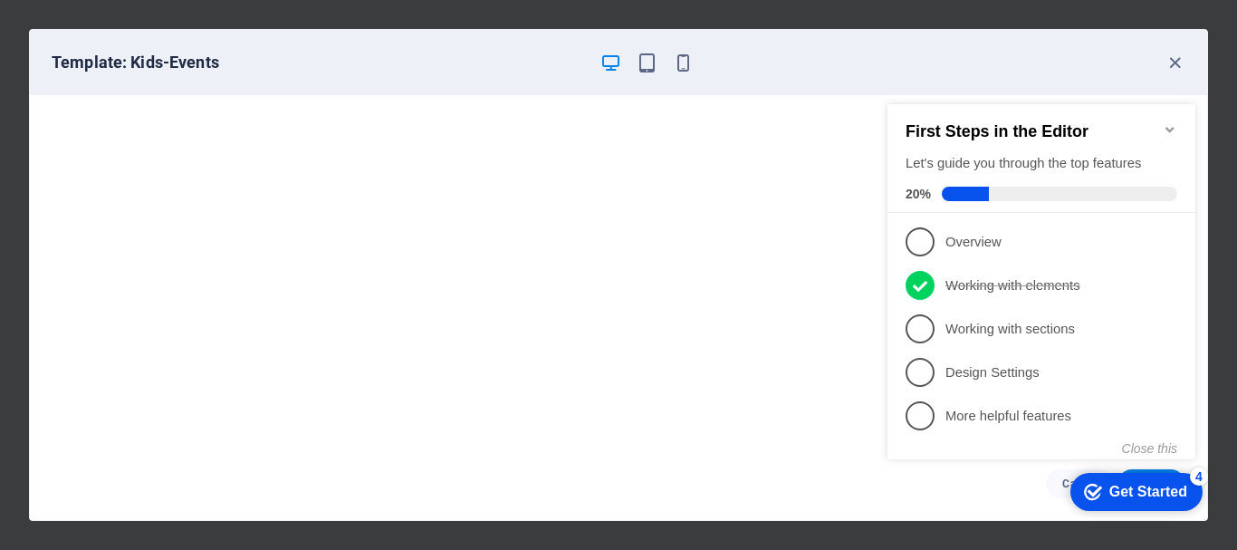
click at [1167, 326] on icon at bounding box center [1170, 328] width 14 height 14
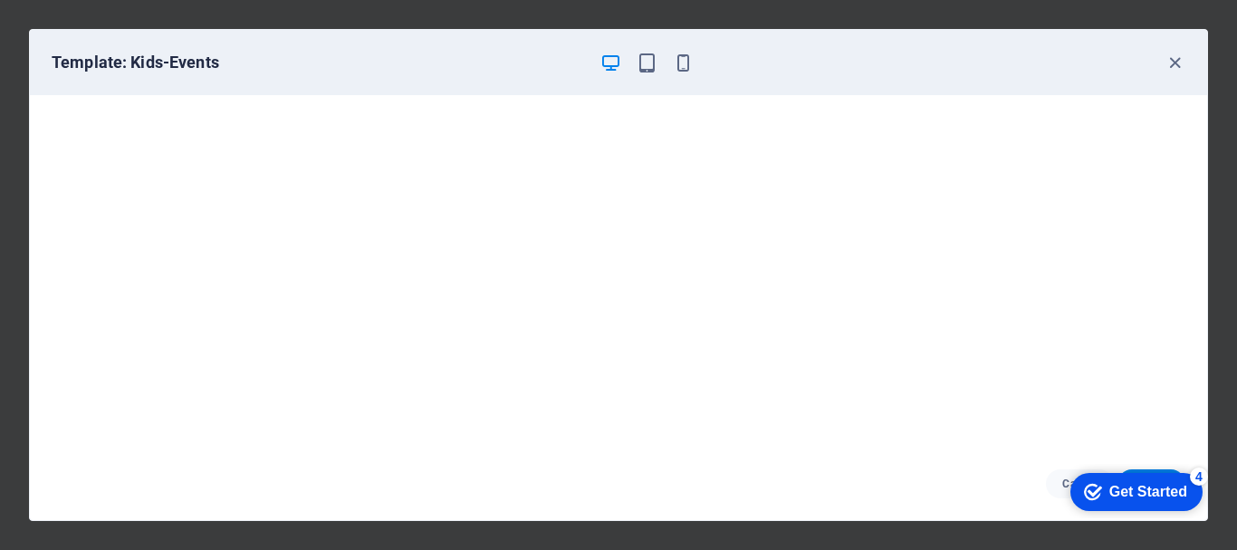
click at [1131, 488] on div "Get Started" at bounding box center [1149, 492] width 78 height 16
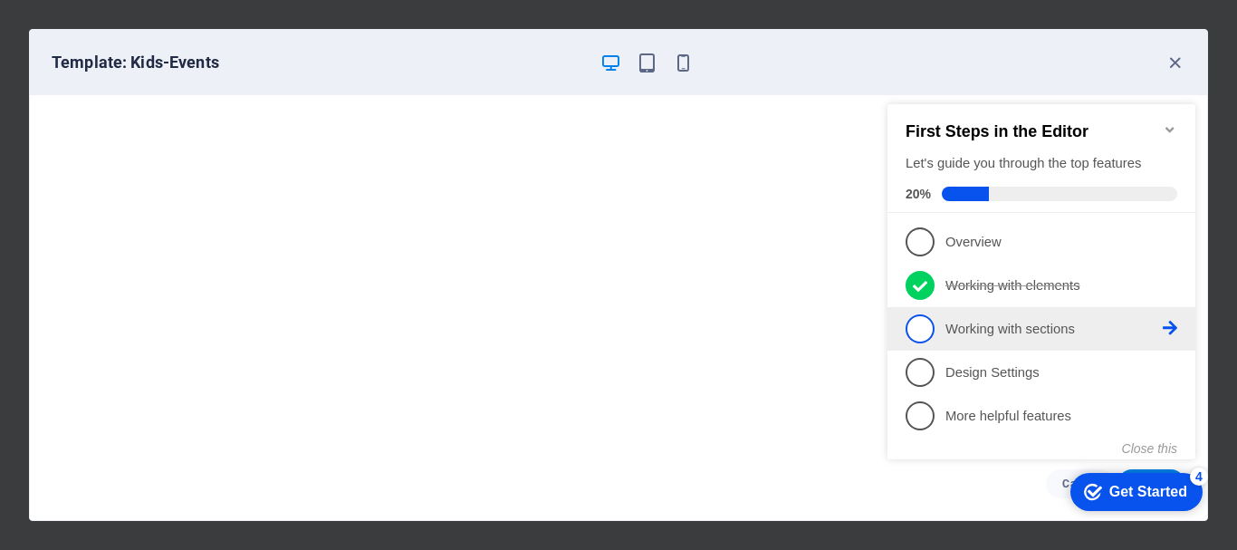
click at [1142, 326] on p "Working with sections - incomplete" at bounding box center [1054, 329] width 217 height 19
click at [1142, 326] on div "checkmark Get Started 4 First Steps in the Editor Let's guide you through the t…" at bounding box center [1046, 298] width 330 height 440
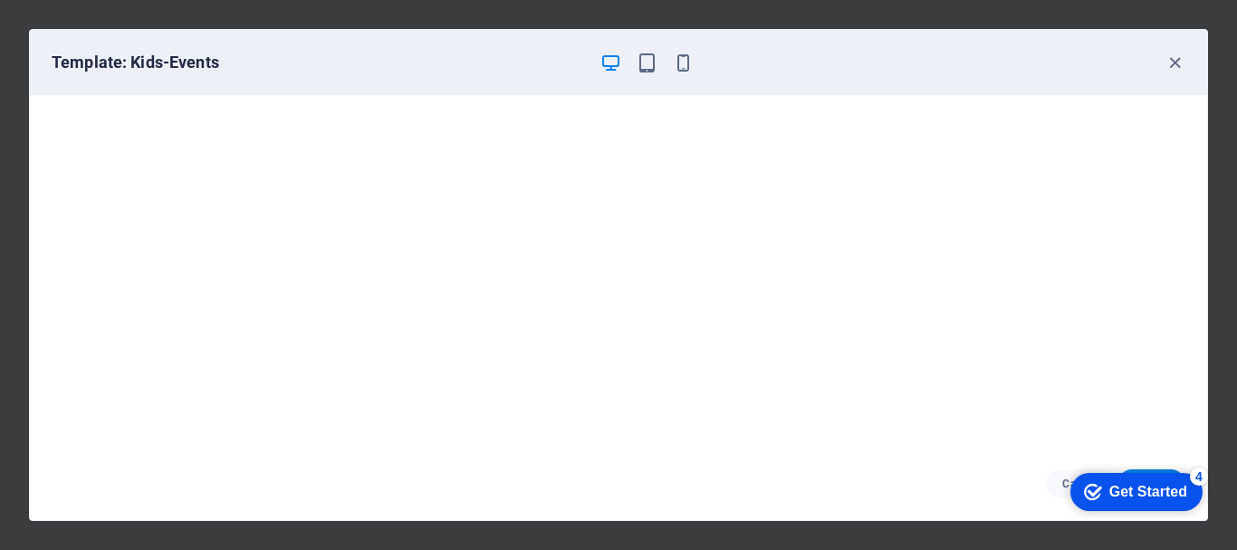
drag, startPoint x: 1163, startPoint y: 496, endPoint x: 1341, endPoint y: 765, distance: 323.1
click at [1164, 495] on div "Get Started" at bounding box center [1149, 492] width 78 height 16
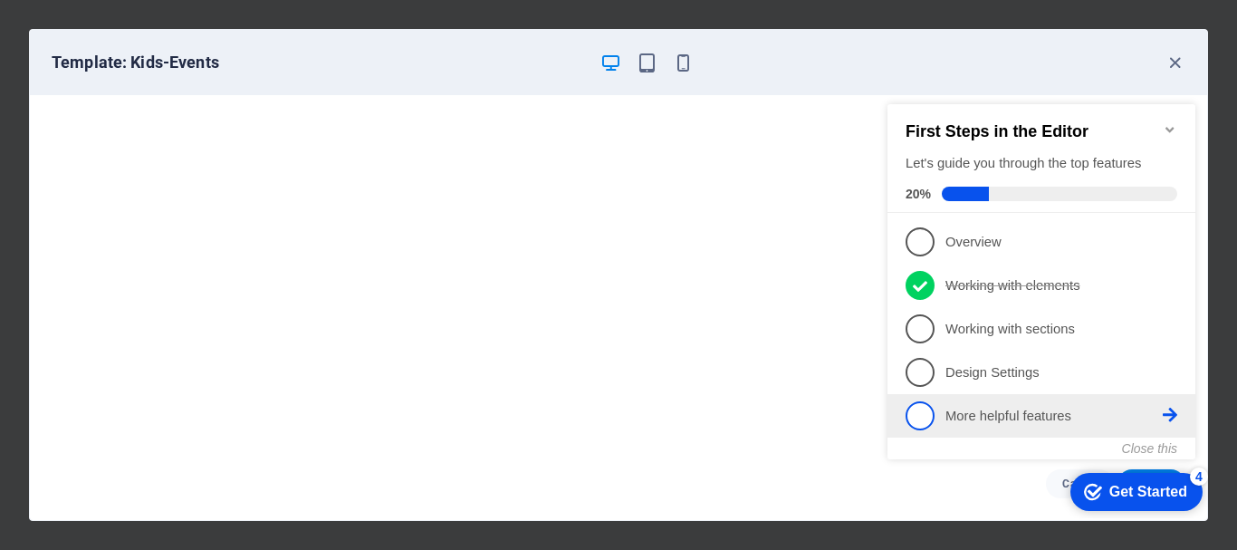
click at [962, 413] on p "More helpful features - incomplete" at bounding box center [1054, 416] width 217 height 19
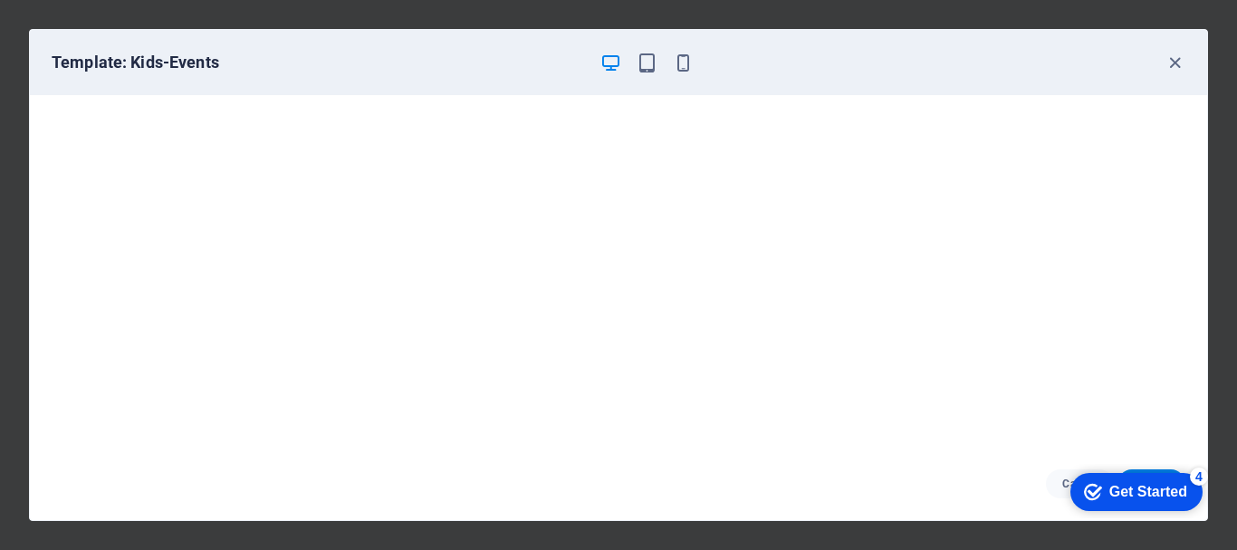
click at [1145, 478] on div "checkmark Get Started 4" at bounding box center [1137, 492] width 132 height 38
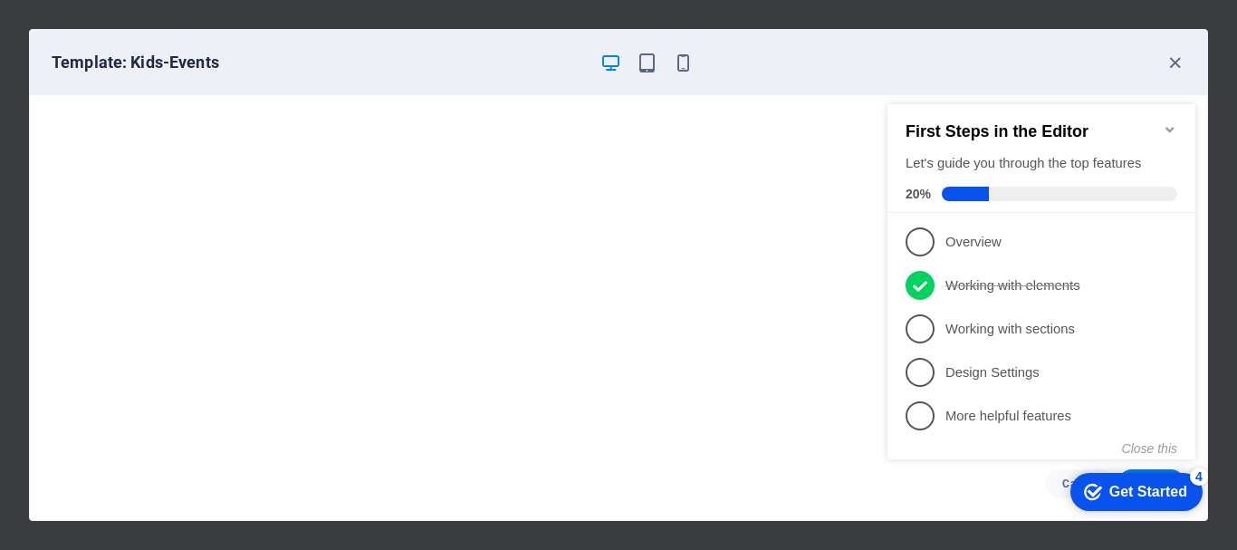
click at [1064, 480] on div "checkmark Get Started 4 First Steps in the Editor Let's guide you through the t…" at bounding box center [1046, 298] width 330 height 440
drag, startPoint x: 1078, startPoint y: 480, endPoint x: 983, endPoint y: 472, distance: 95.5
click at [977, 473] on div "checkmark Get Started 4 First Steps in the Editor Let's guide you through the t…" at bounding box center [1046, 298] width 330 height 440
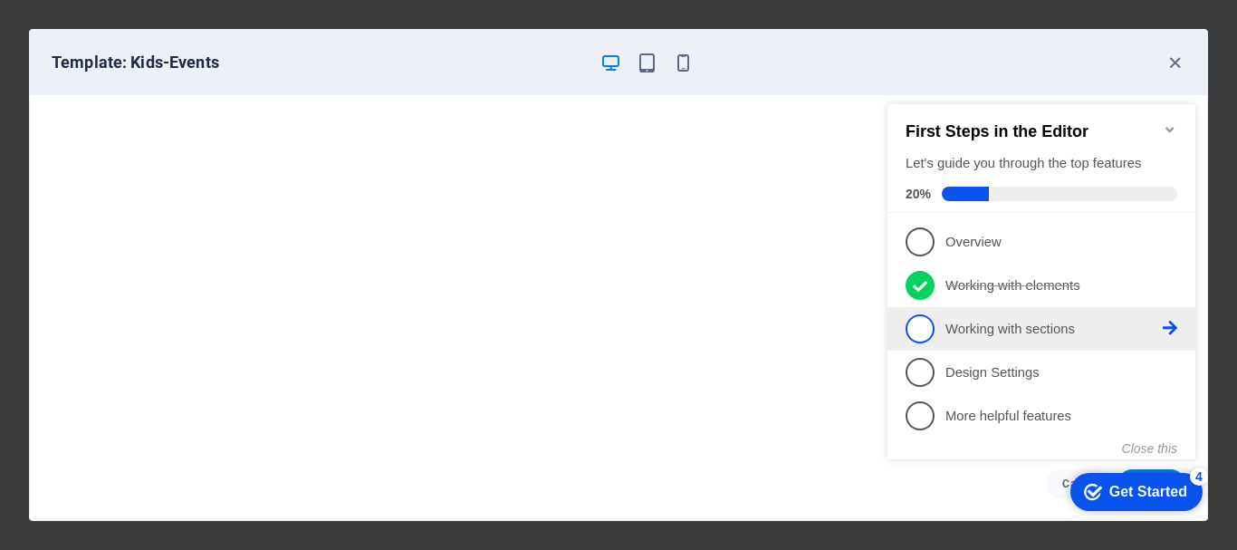
click at [1166, 332] on link "3 Working with sections - incomplete" at bounding box center [1042, 328] width 272 height 29
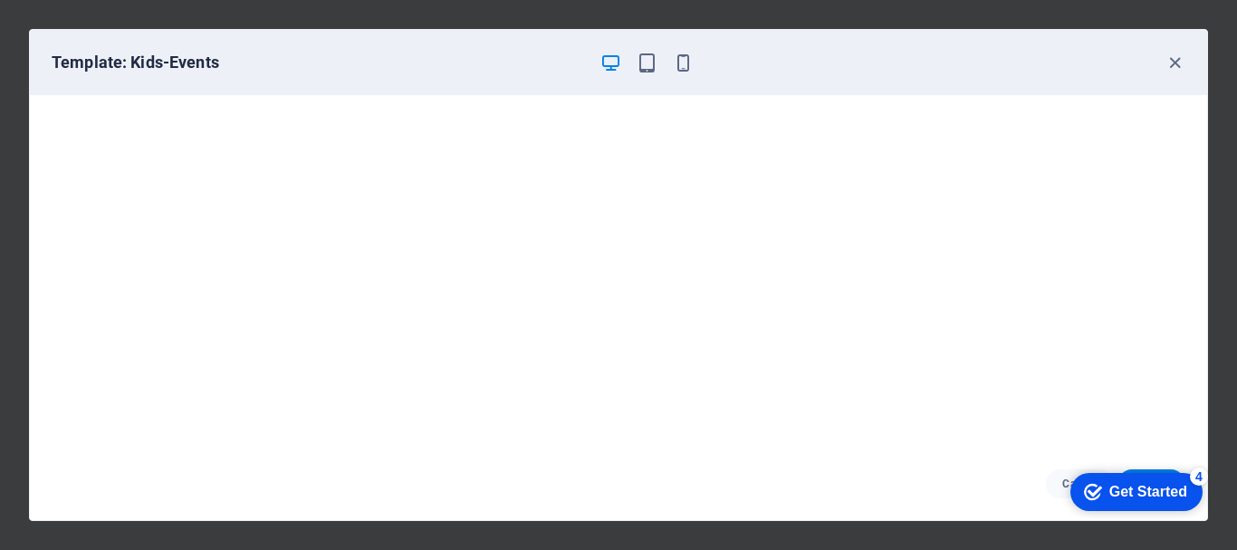
click at [1166, 332] on div "checkmark Get Started 4 First Steps in the Editor Let's guide you through the t…" at bounding box center [1046, 298] width 330 height 440
drag, startPoint x: 1160, startPoint y: 491, endPoint x: 1150, endPoint y: 464, distance: 28.9
click at [1148, 467] on div "checkmark Get Started 4 First Steps in the Editor Let's guide you through the t…" at bounding box center [1133, 491] width 154 height 54
click at [1179, 470] on div "checkmark Get Started 4 First Steps in the Editor Let's guide you through the t…" at bounding box center [1133, 491] width 154 height 54
drag, startPoint x: 1175, startPoint y: 470, endPoint x: 1167, endPoint y: 466, distance: 9.3
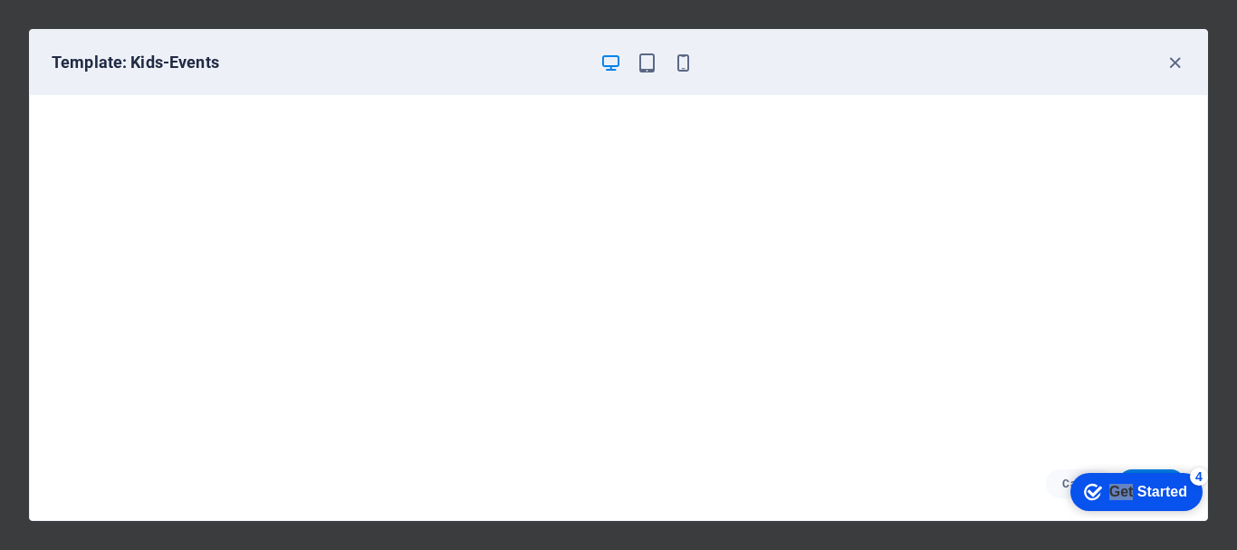
click at [1171, 468] on div "checkmark Get Started 4 First Steps in the Editor Let's guide you through the t…" at bounding box center [1133, 491] width 154 height 54
click at [1166, 466] on div "checkmark Get Started 4 First Steps in the Editor Let's guide you through the t…" at bounding box center [1133, 491] width 154 height 54
click at [1197, 469] on div "4" at bounding box center [1199, 476] width 18 height 18
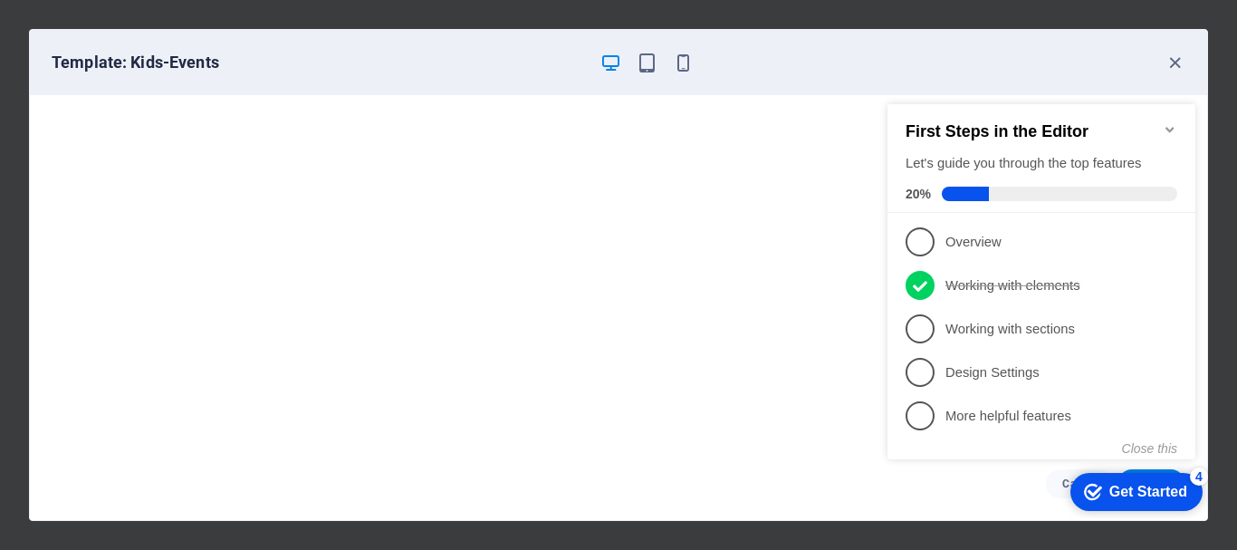
click at [1179, 455] on div "First Steps in the Editor Let's guide you through the top features 20% 1 Overvi…" at bounding box center [1042, 279] width 308 height 351
click at [1168, 445] on button "Close this" at bounding box center [1149, 448] width 55 height 14
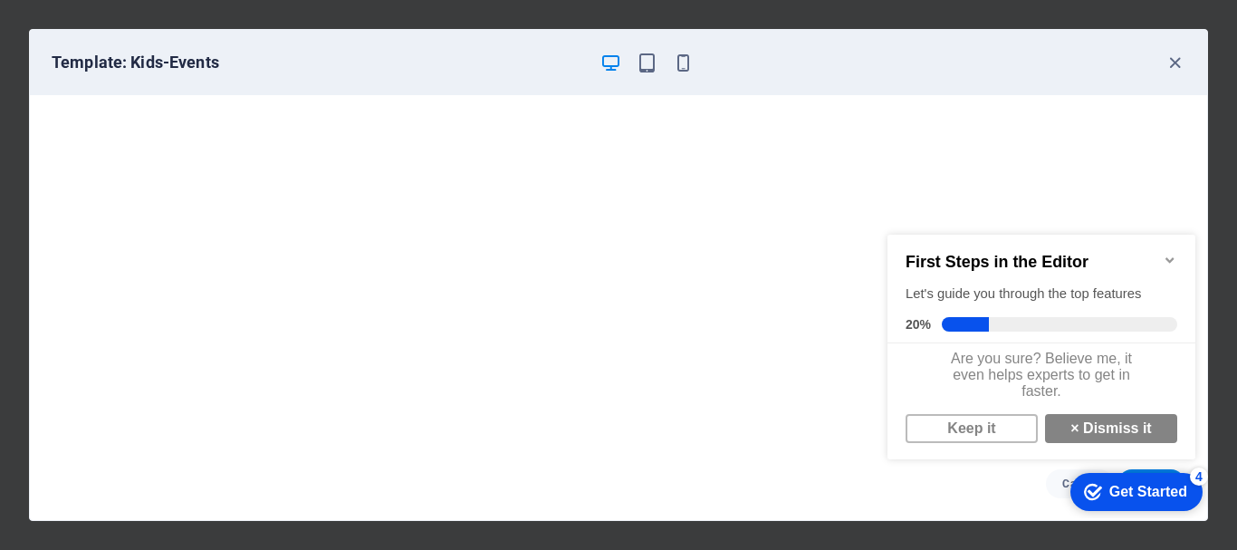
click at [984, 501] on div "checkmark Get Started 4 First Steps in the Editor Let's guide you through the t…" at bounding box center [1046, 364] width 330 height 307
click at [1001, 443] on link "Keep it" at bounding box center [972, 428] width 132 height 29
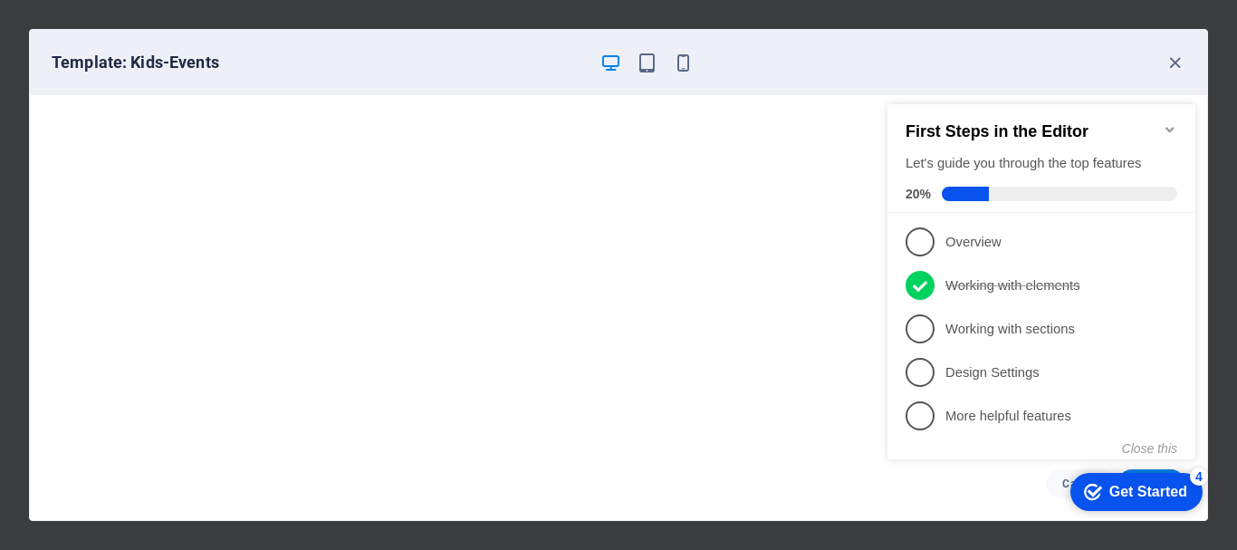
drag, startPoint x: 926, startPoint y: 241, endPoint x: 943, endPoint y: 241, distance: 17.2
click at [941, 241] on link "1 Overview - incomplete" at bounding box center [1042, 241] width 272 height 29
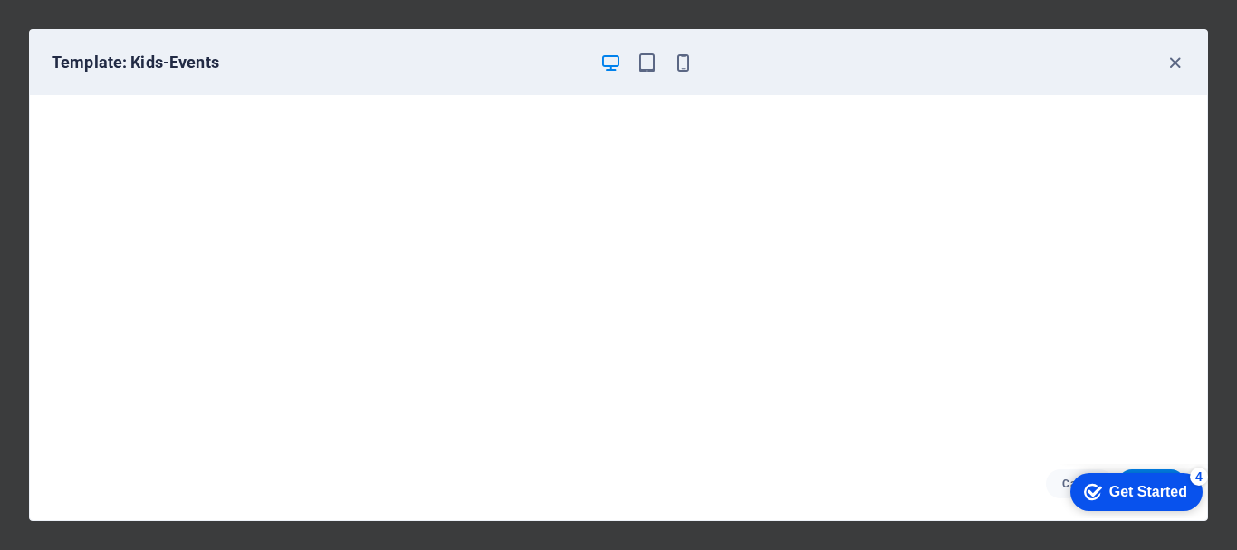
click at [1115, 518] on div "checkmark Get Started 4 First Steps in the Editor Let's guide you through the t…" at bounding box center [1133, 491] width 154 height 54
click at [1119, 479] on div "checkmark Get Started 4" at bounding box center [1137, 492] width 132 height 38
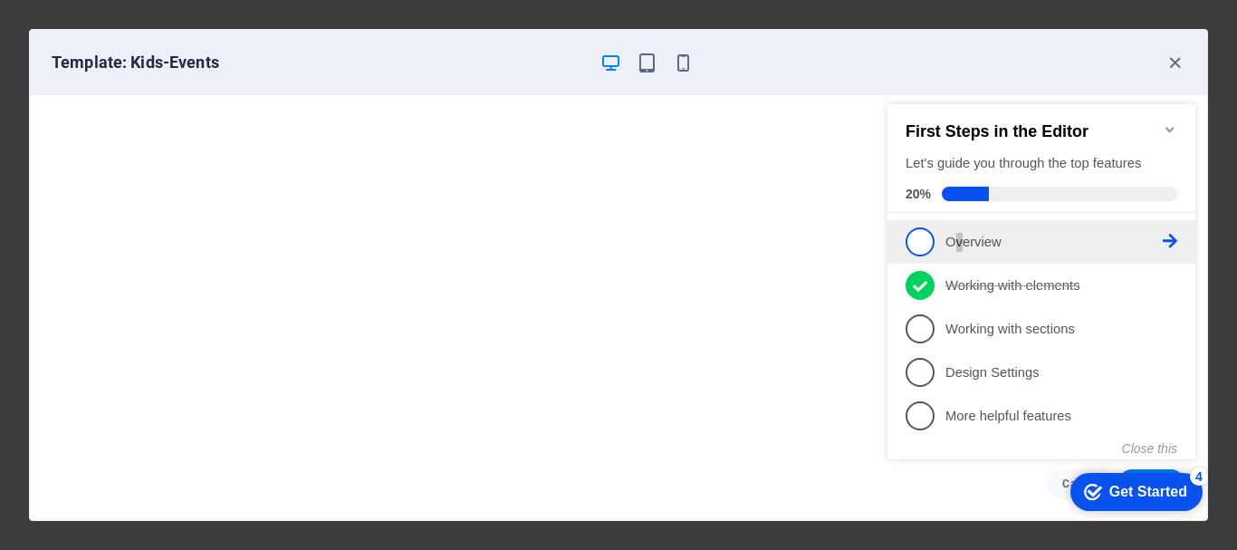
click at [960, 244] on p "Overview - incomplete" at bounding box center [1054, 242] width 217 height 19
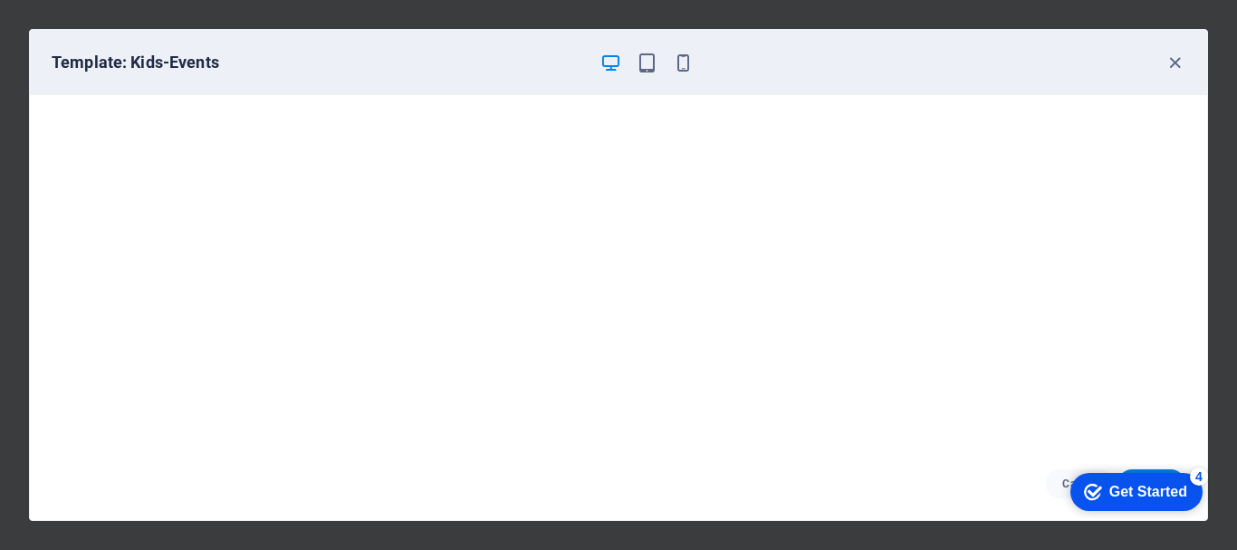
click at [1114, 492] on div "Get Started" at bounding box center [1149, 492] width 78 height 16
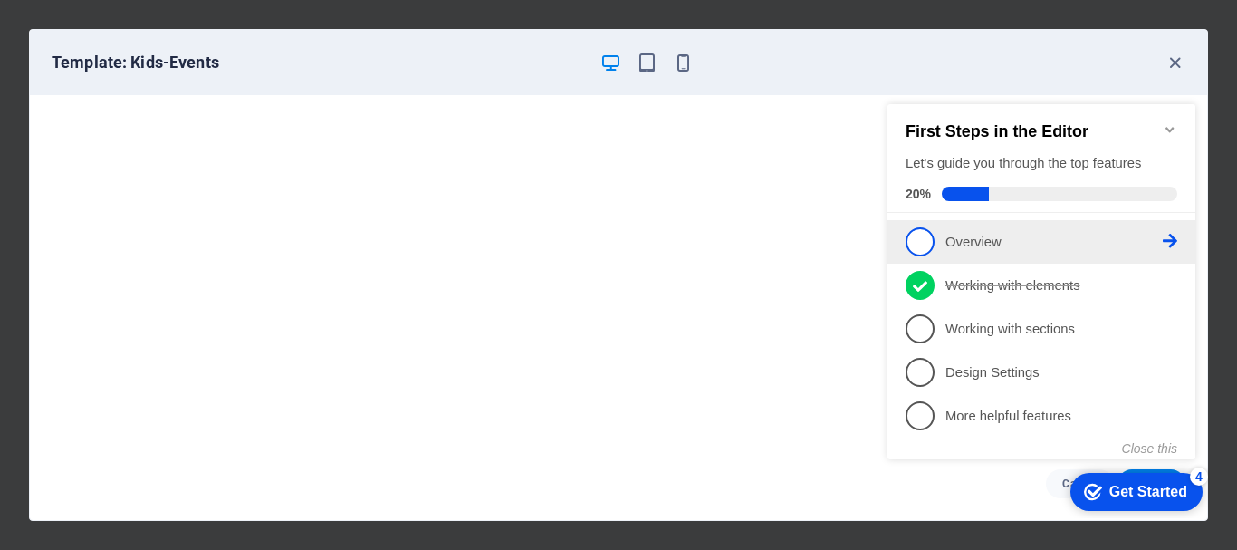
click at [1182, 238] on li "1 Overview - incomplete" at bounding box center [1042, 241] width 308 height 43
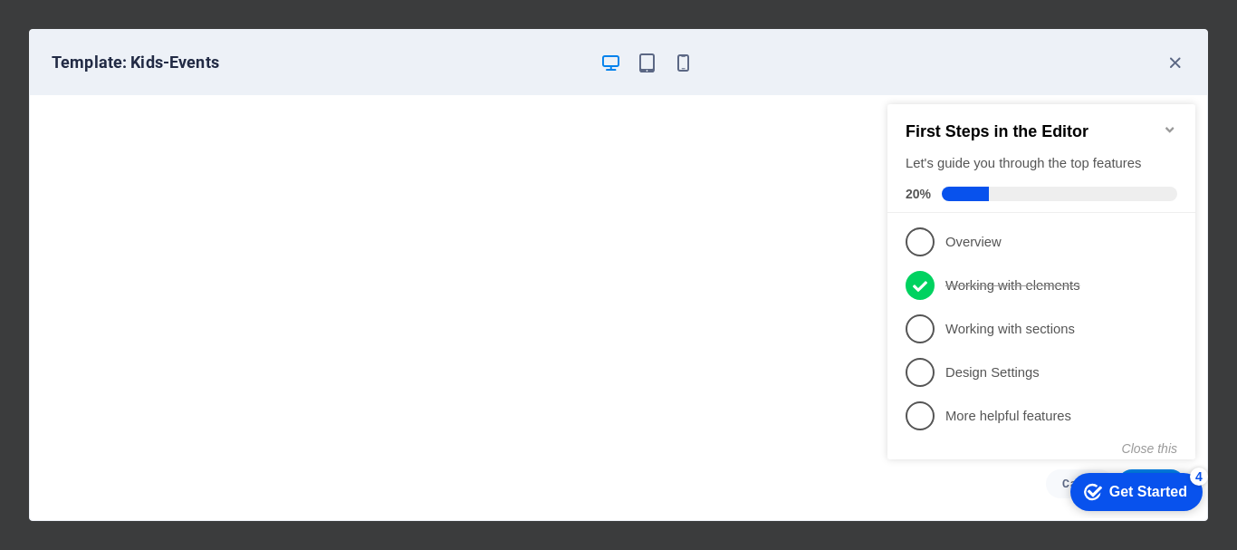
click at [1181, 237] on div "checkmark Get Started 4 First Steps in the Editor Let's guide you through the t…" at bounding box center [1046, 298] width 330 height 440
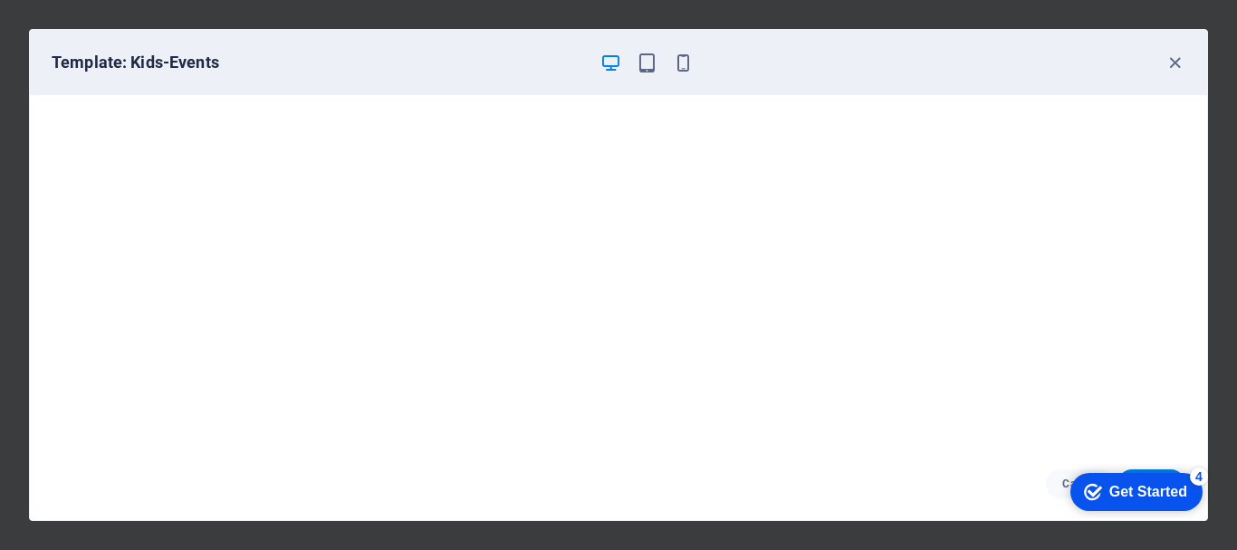
click at [1168, 496] on div "Get Started" at bounding box center [1149, 492] width 78 height 16
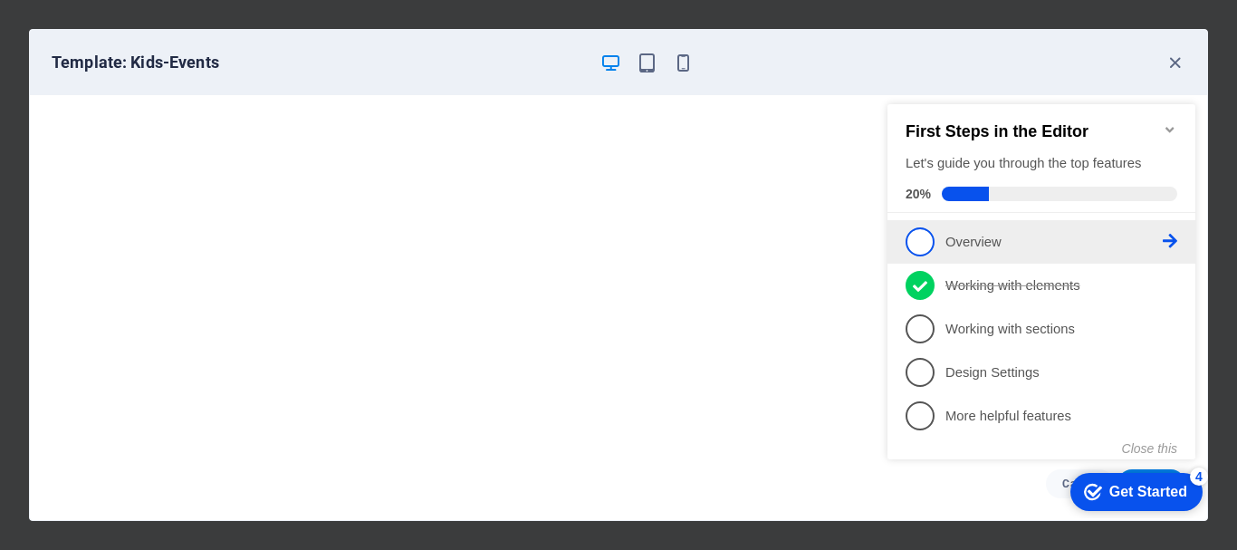
click at [1173, 229] on link "1 Overview - incomplete" at bounding box center [1042, 241] width 272 height 29
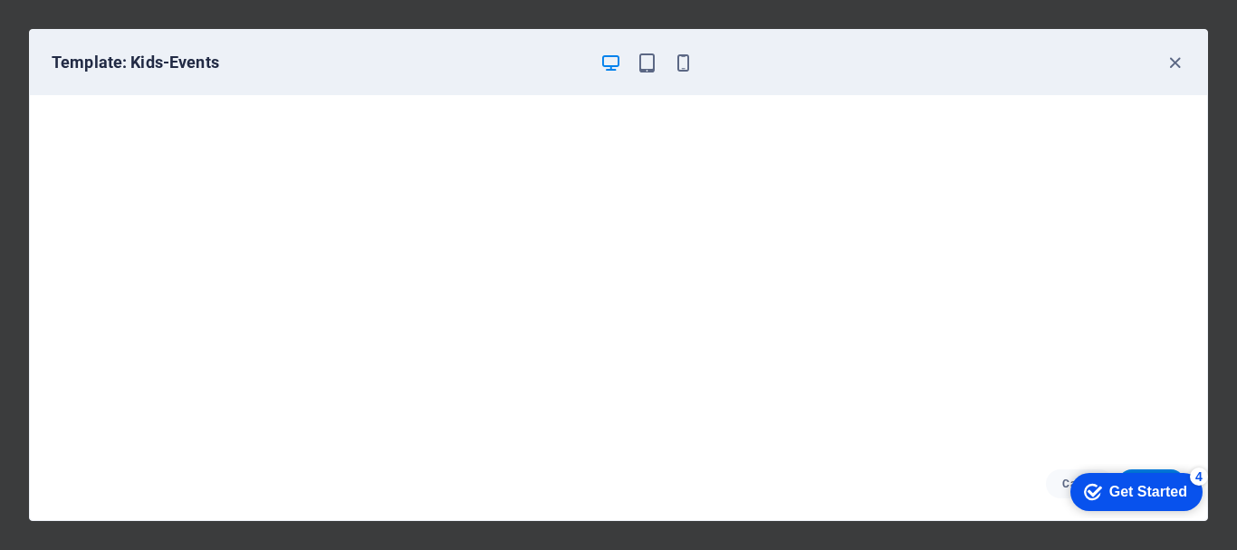
click at [1142, 493] on div "Get Started" at bounding box center [1149, 492] width 78 height 16
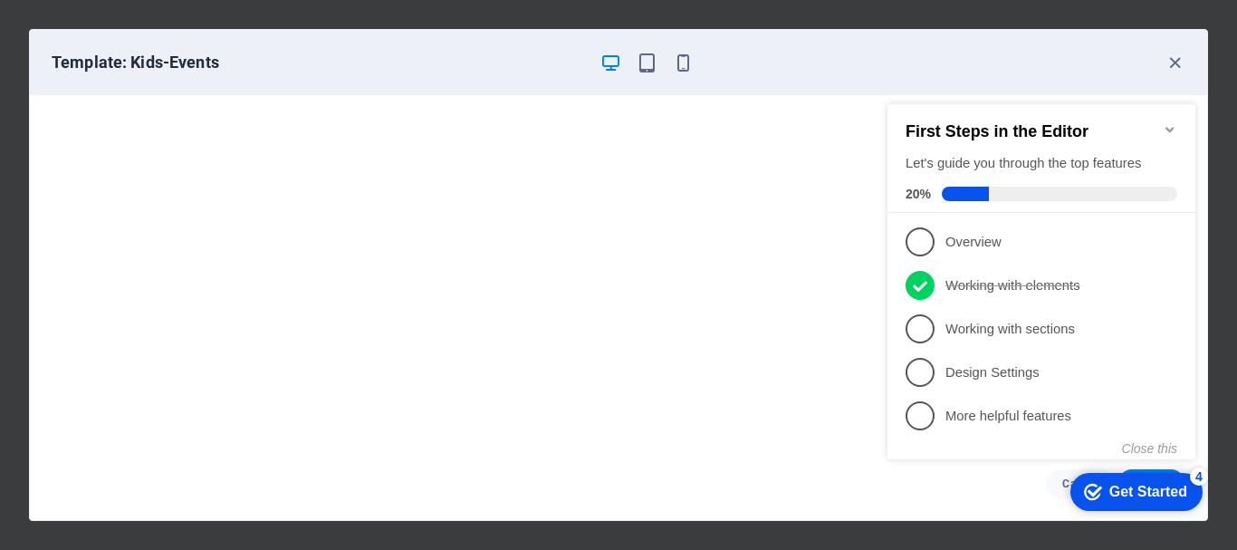
click at [1173, 237] on icon at bounding box center [1170, 241] width 14 height 14
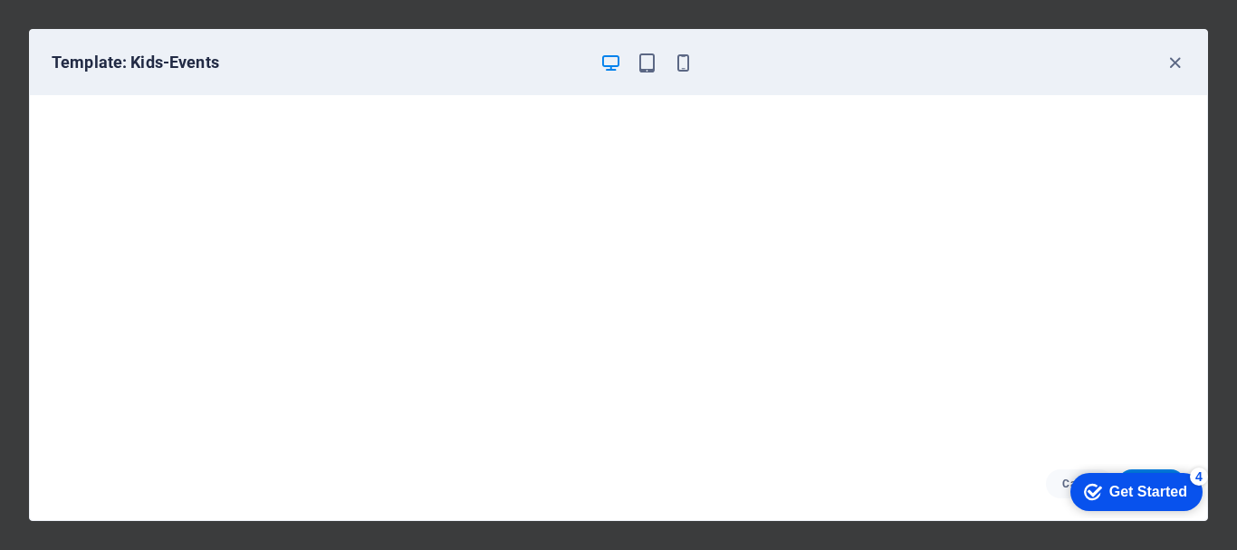
click at [1127, 486] on div "Get Started" at bounding box center [1149, 492] width 78 height 16
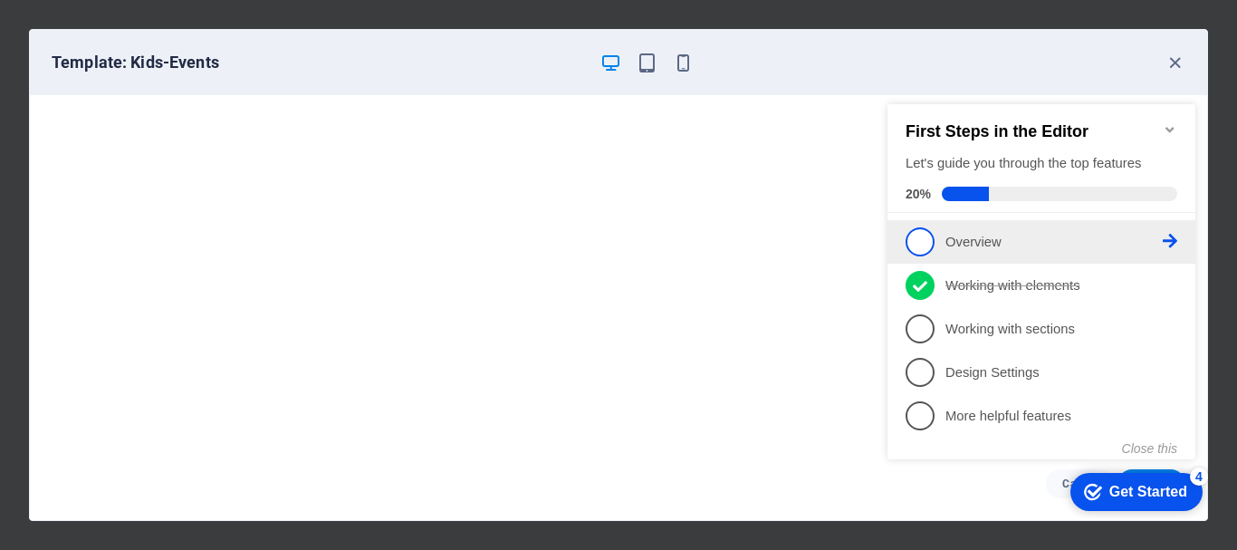
click at [1175, 240] on icon at bounding box center [1170, 241] width 14 height 14
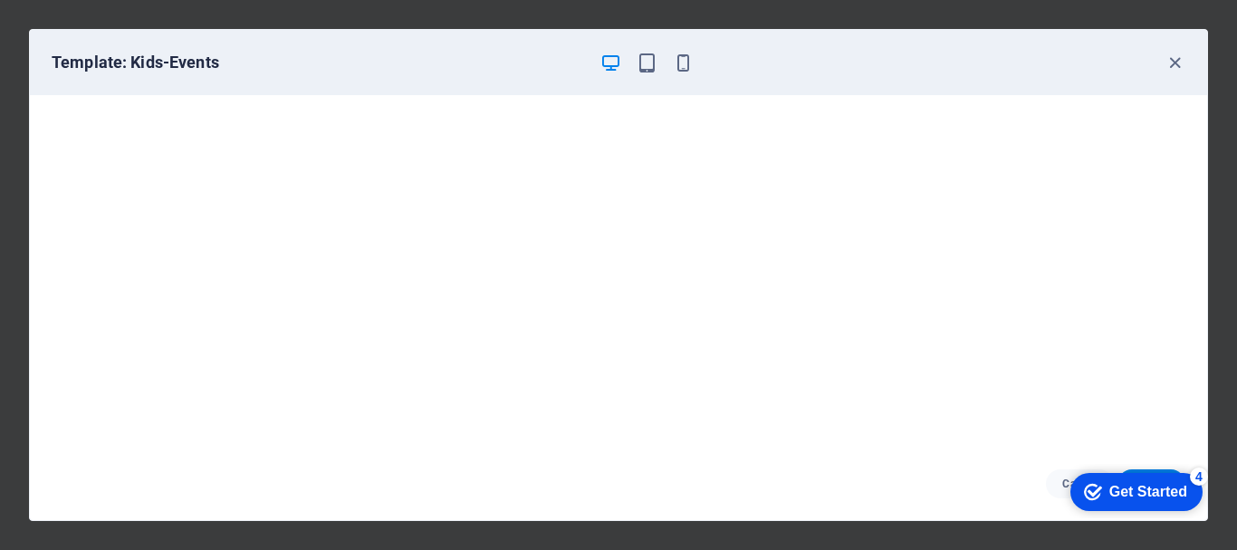
click at [1118, 493] on div "Get Started" at bounding box center [1149, 492] width 78 height 16
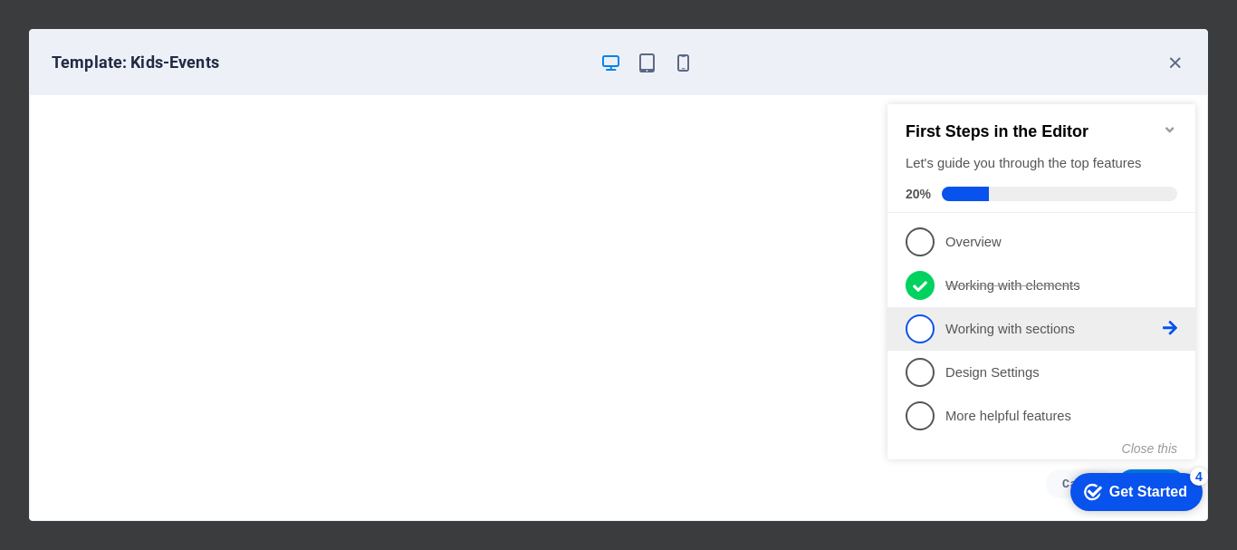
click at [987, 333] on p "Working with sections - incomplete" at bounding box center [1054, 329] width 217 height 19
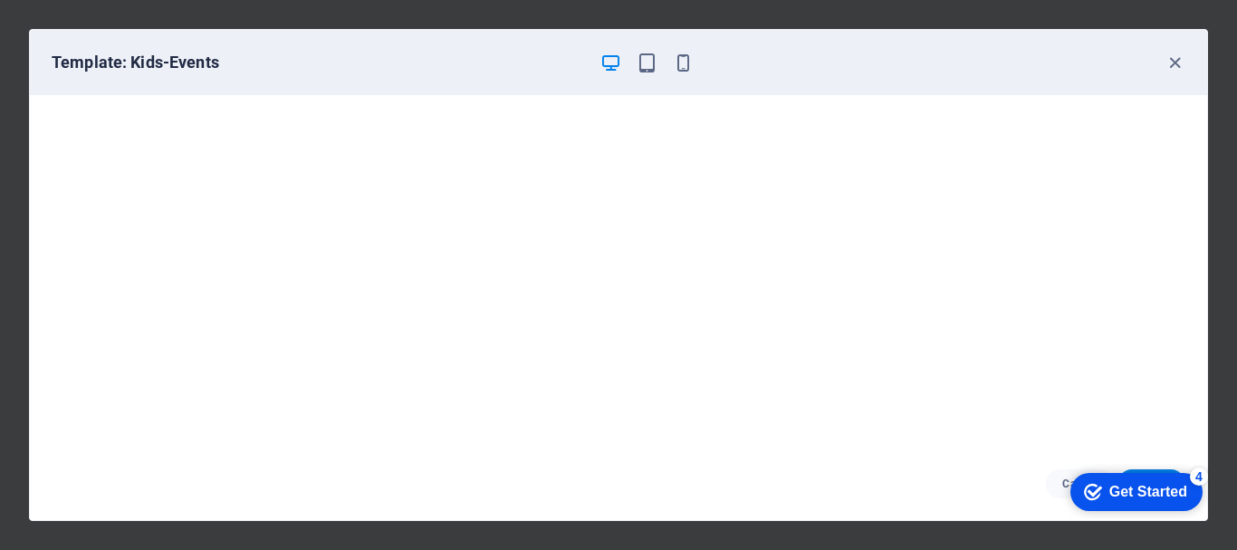
click at [1198, 477] on div "4" at bounding box center [1199, 476] width 18 height 18
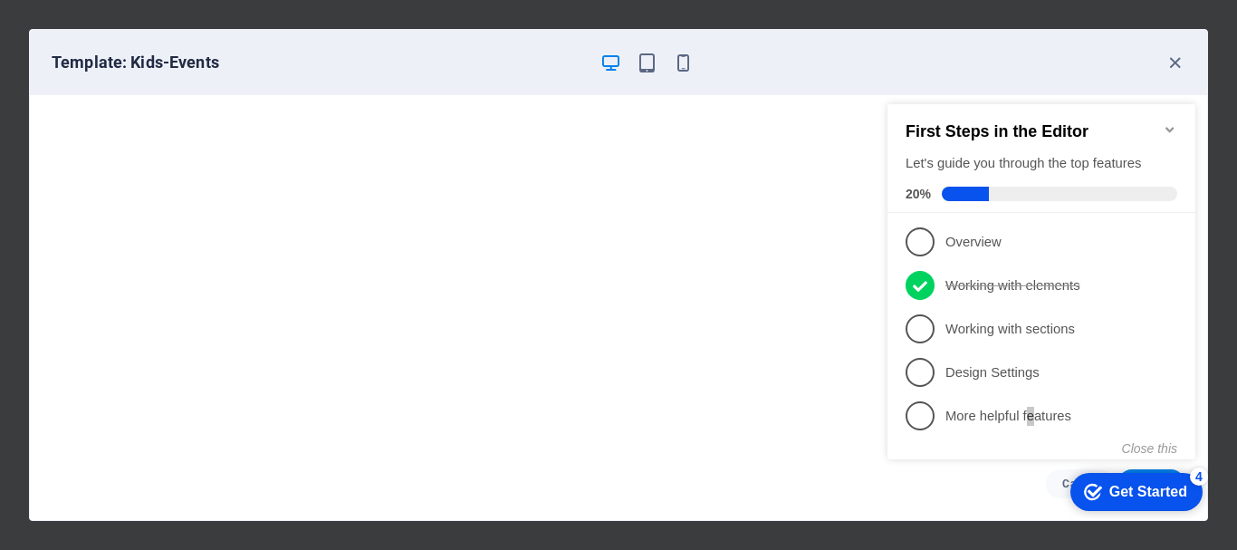
click at [1038, 415] on p "More helpful features - incomplete" at bounding box center [1054, 416] width 217 height 19
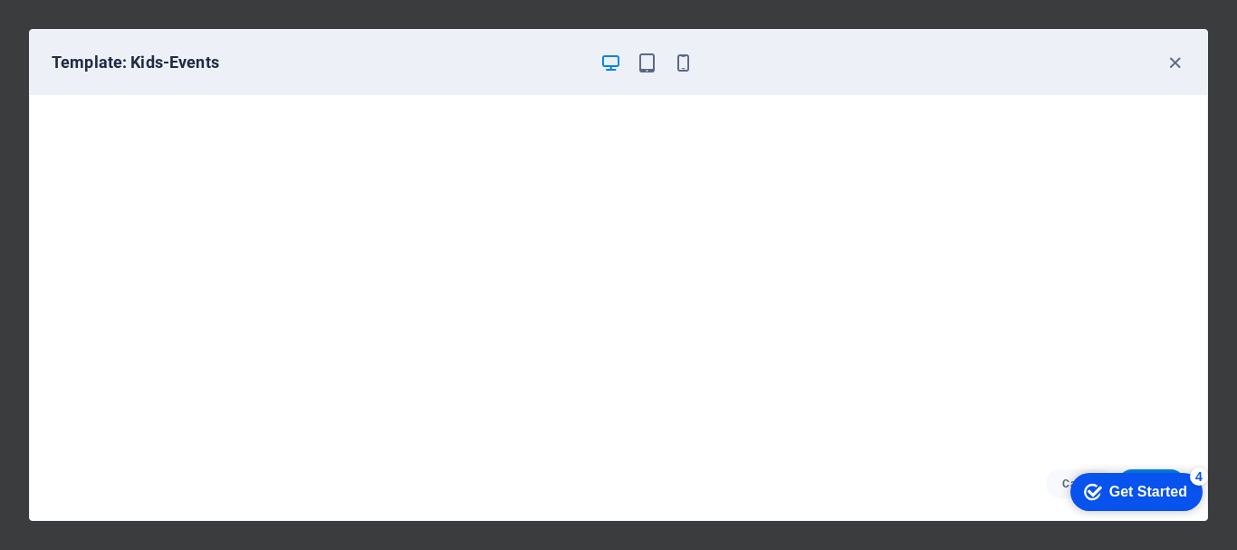
click at [1203, 476] on div "4" at bounding box center [1199, 476] width 18 height 18
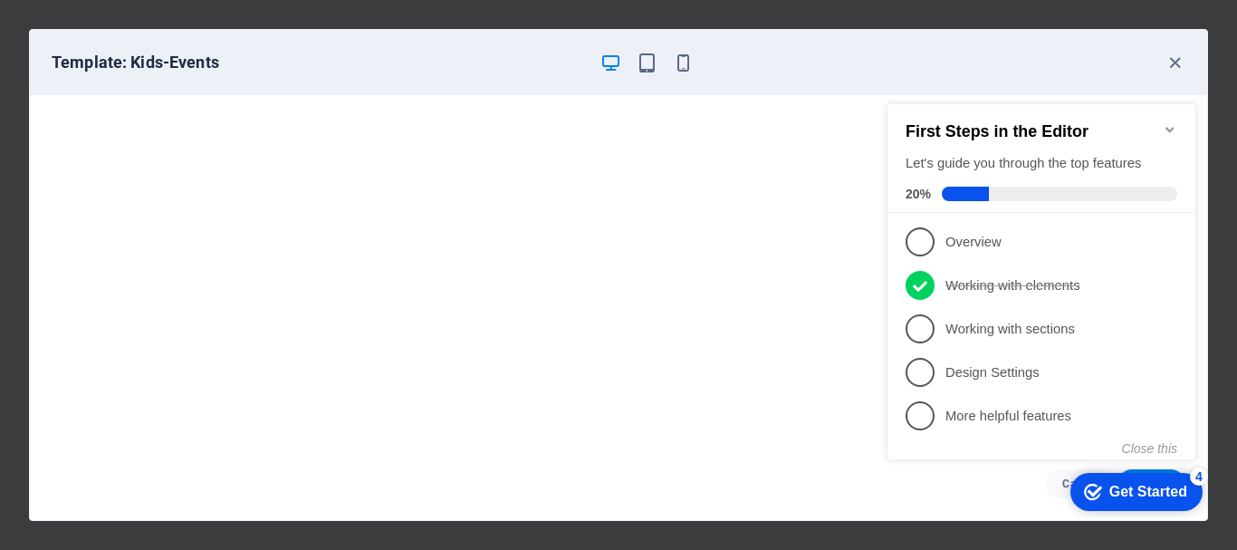
click at [1170, 122] on icon "Minimize checklist" at bounding box center [1170, 129] width 14 height 14
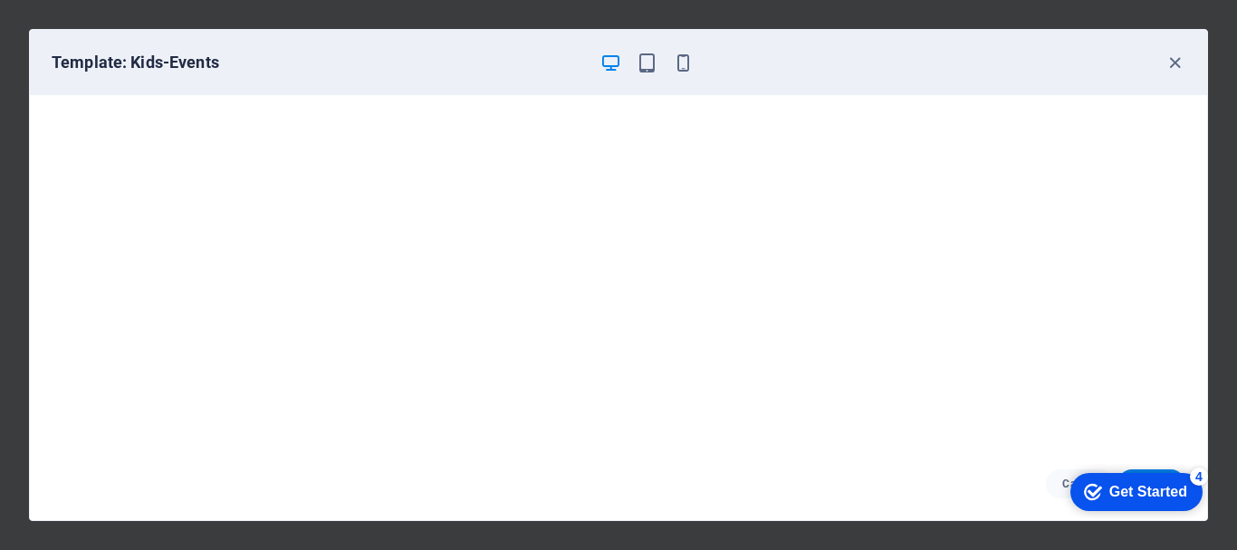
click at [1201, 468] on div "4" at bounding box center [1199, 476] width 18 height 18
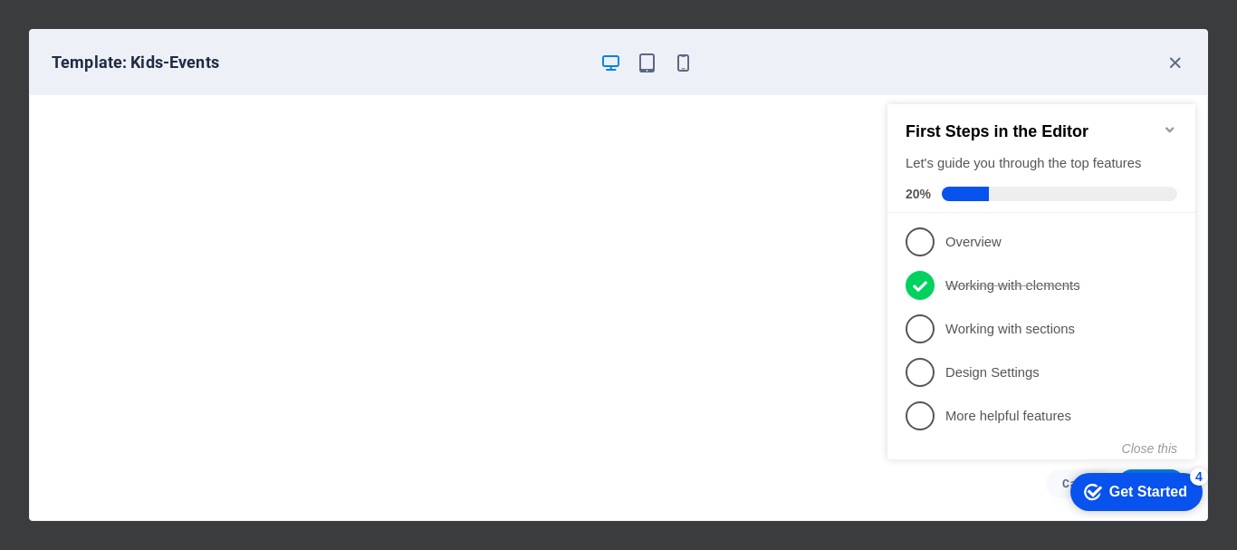
click at [1154, 496] on div "Get Started" at bounding box center [1149, 492] width 78 height 16
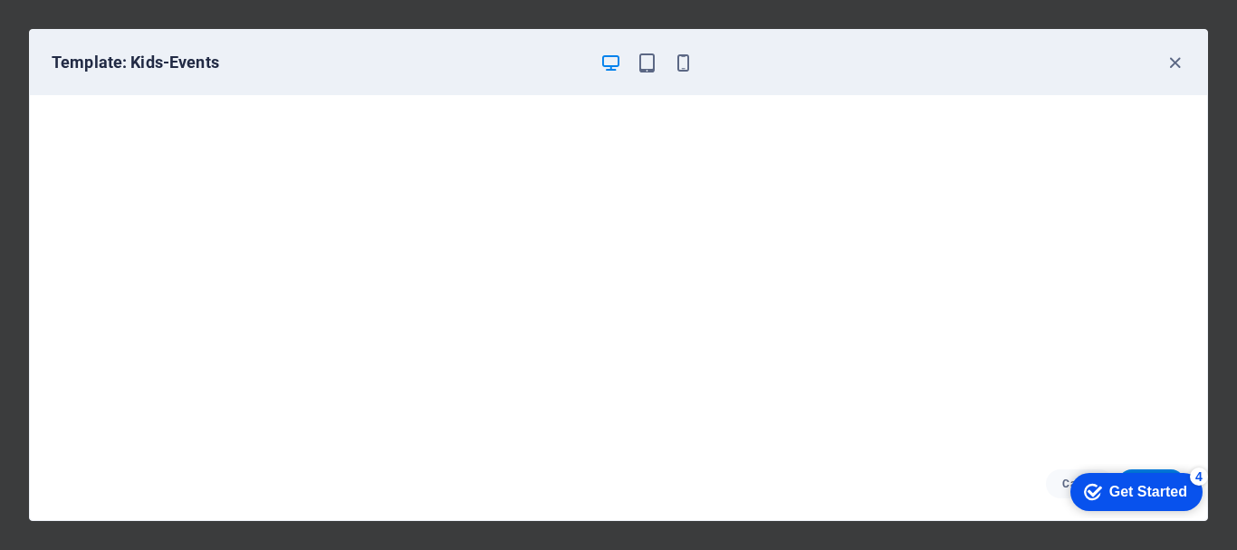
click at [1188, 500] on div "Get Started" at bounding box center [1149, 492] width 78 height 16
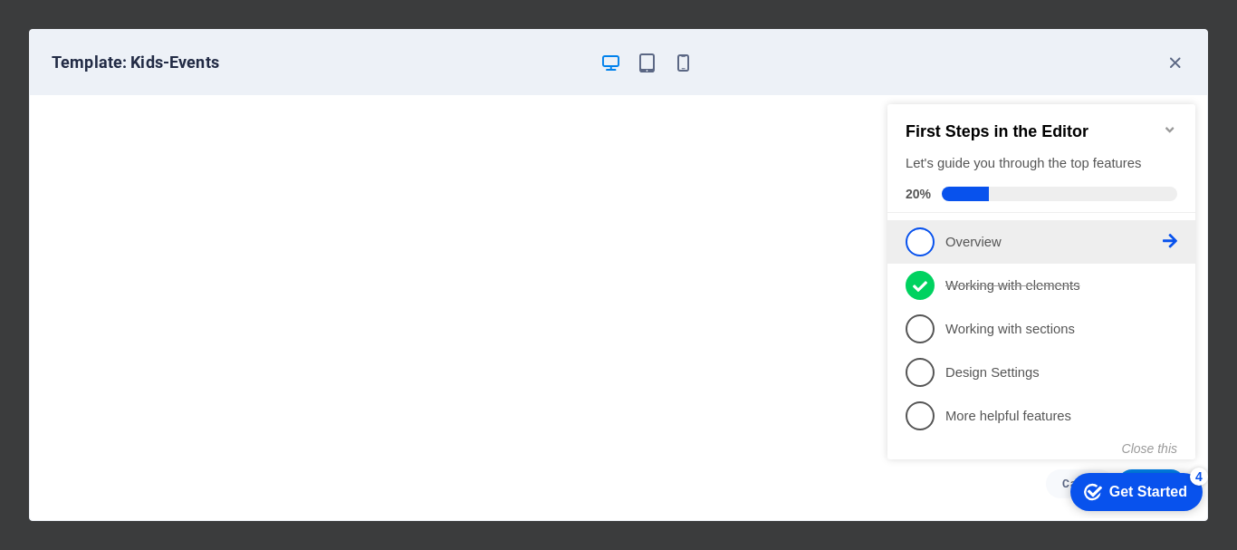
click at [1172, 237] on icon at bounding box center [1170, 241] width 14 height 14
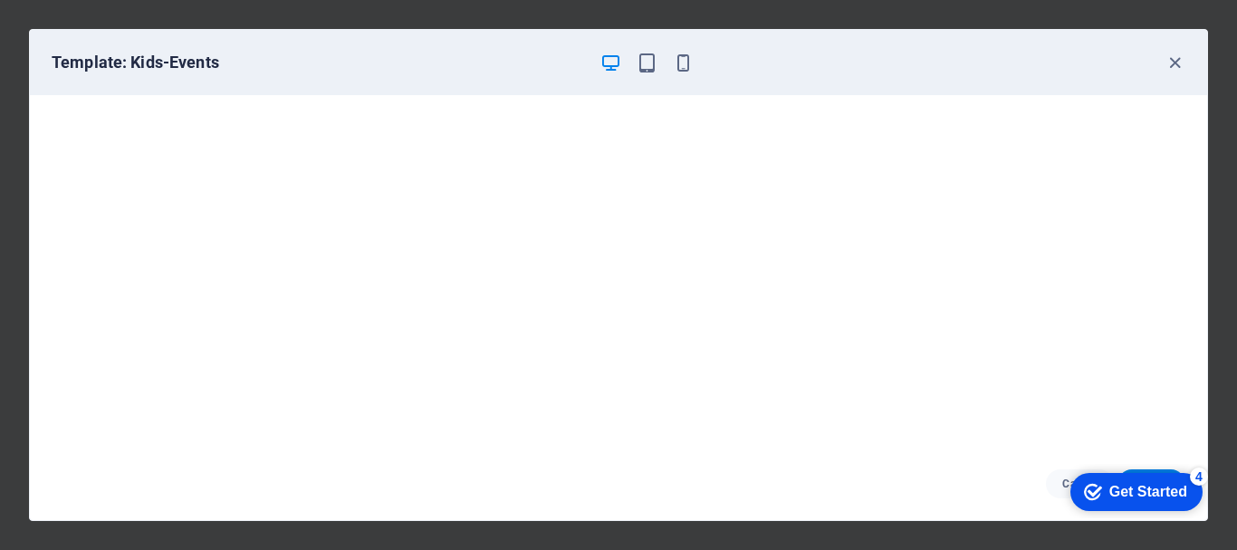
click at [1155, 486] on div "Get Started" at bounding box center [1149, 492] width 78 height 16
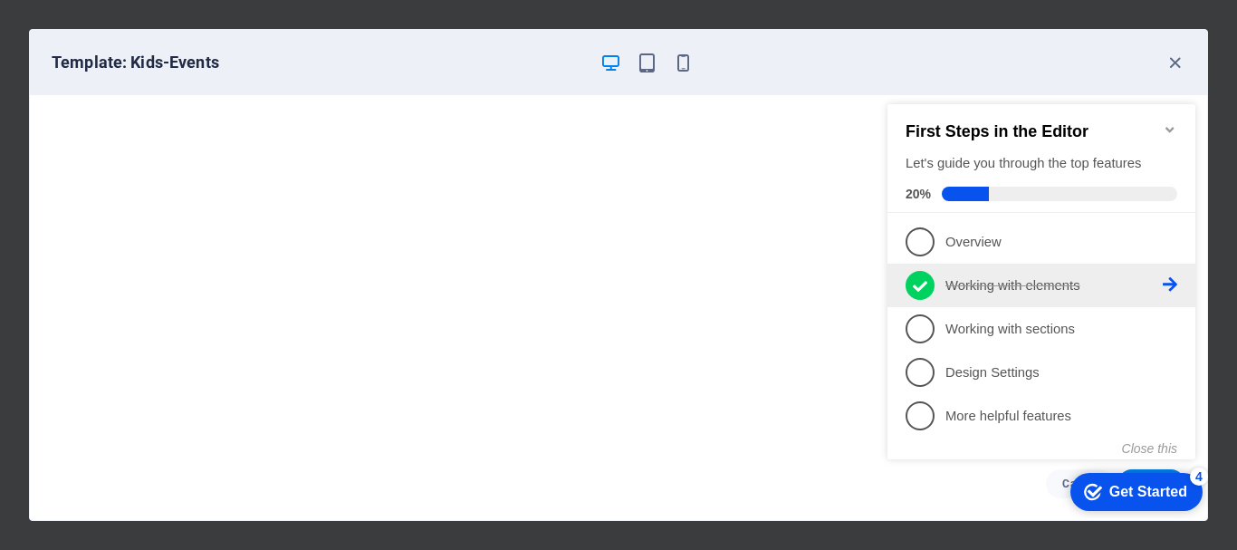
click at [1163, 282] on icon at bounding box center [1170, 284] width 14 height 14
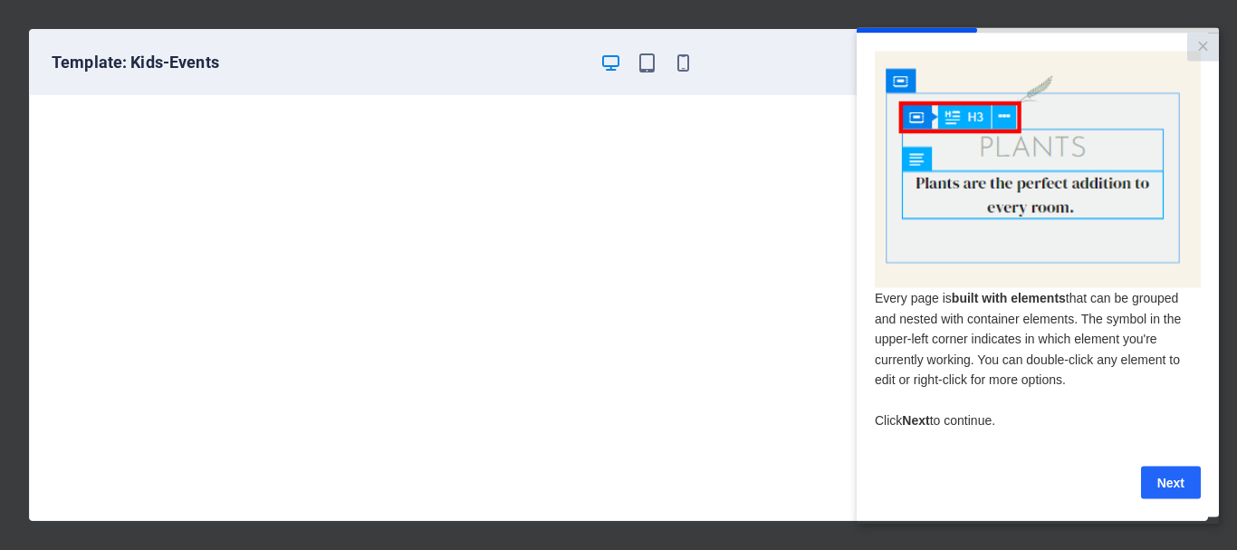
drag, startPoint x: 1180, startPoint y: 483, endPoint x: 2030, endPoint y: 518, distance: 850.5
click at [1180, 483] on link "Next" at bounding box center [1171, 482] width 60 height 33
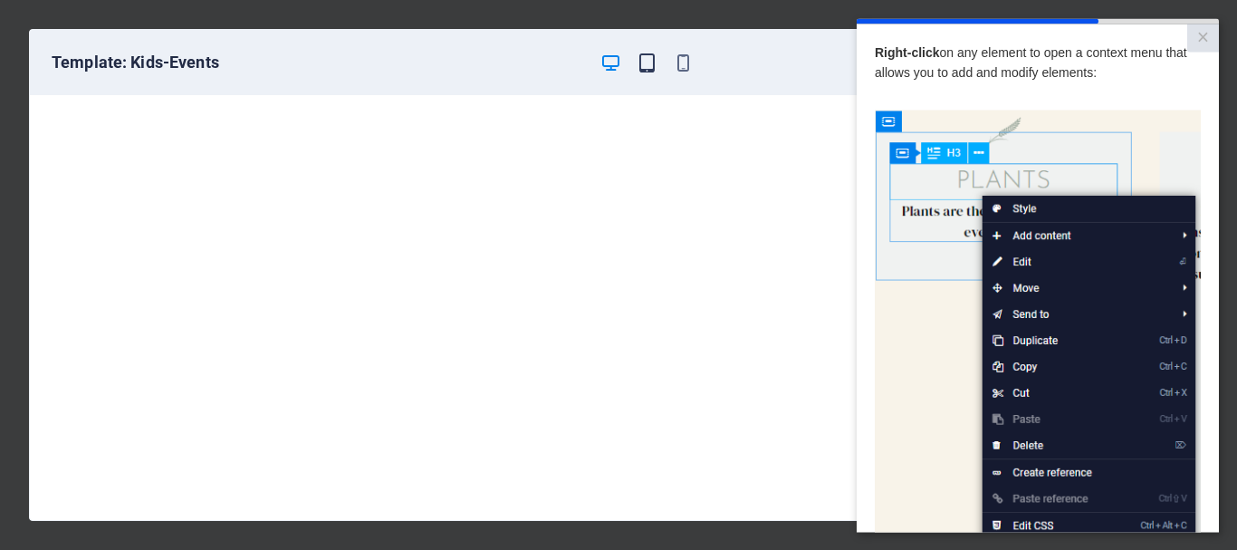
click at [650, 65] on icon "button" at bounding box center [647, 63] width 21 height 21
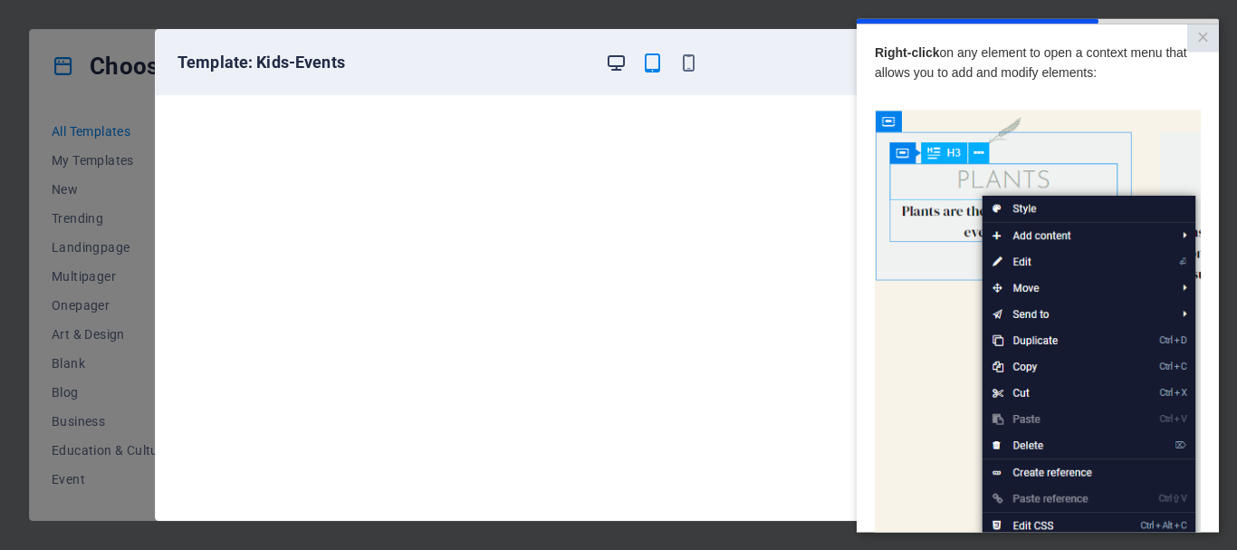
click at [609, 59] on icon "button" at bounding box center [616, 63] width 21 height 21
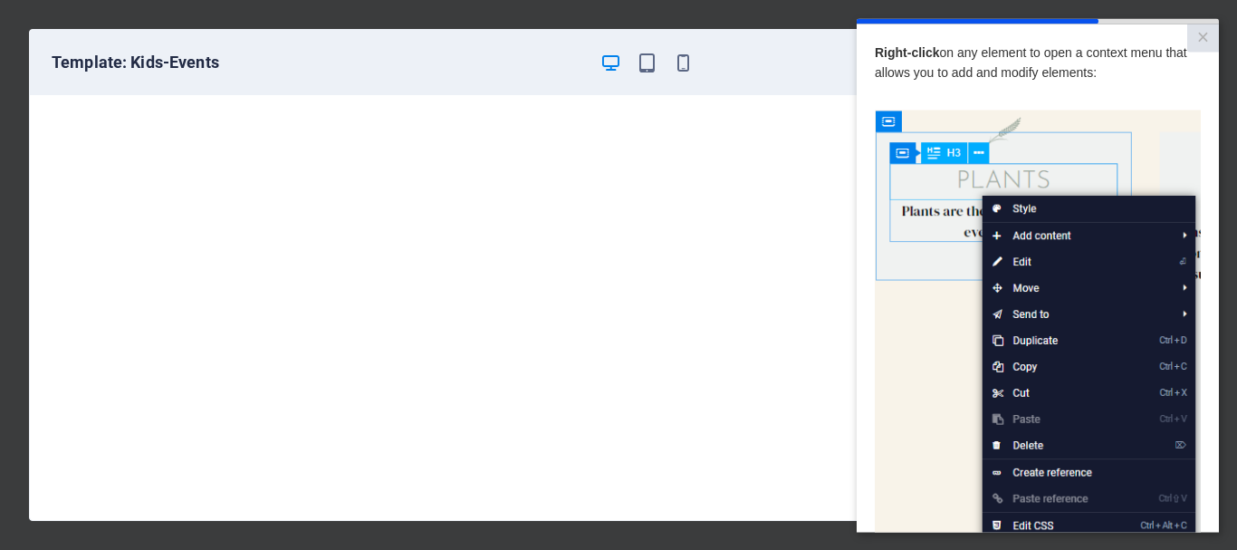
click at [1166, 92] on div "Right-click on any element to open a context menu that allows you to add and mo…" at bounding box center [1038, 69] width 326 height 54
drag, startPoint x: 1199, startPoint y: 447, endPoint x: 1199, endPoint y: 469, distance: 22.6
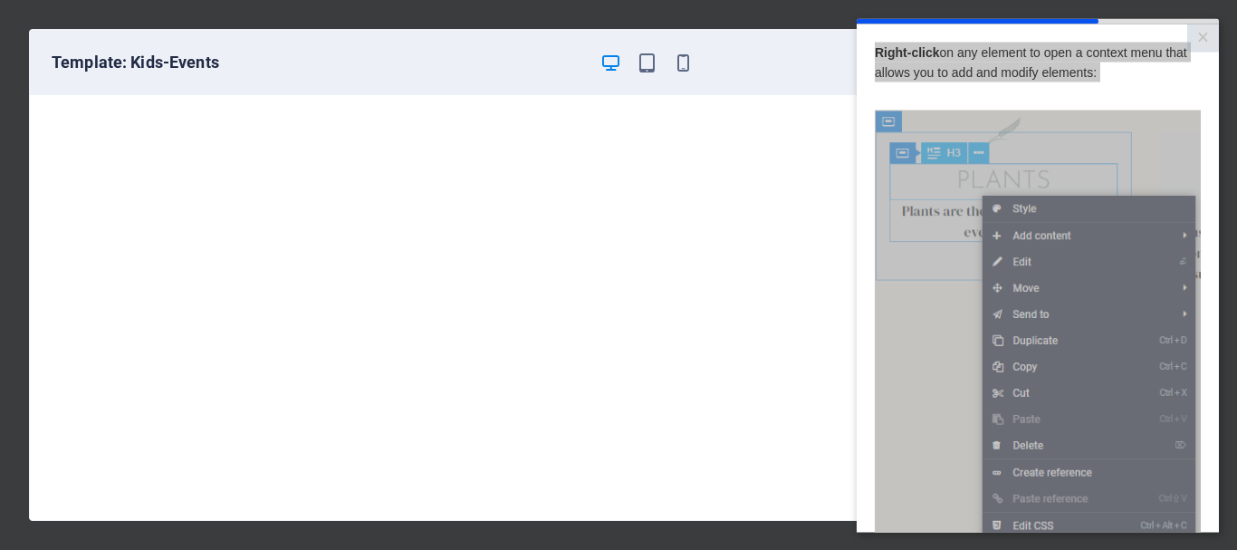
drag, startPoint x: 863, startPoint y: 157, endPoint x: 659, endPoint y: 183, distance: 205.5
click at [857, 183] on html "× Right-click on any element to open a context menu that allows you to add and …" at bounding box center [1038, 275] width 362 height 514
click at [1201, 28] on link "×" at bounding box center [1204, 38] width 32 height 28
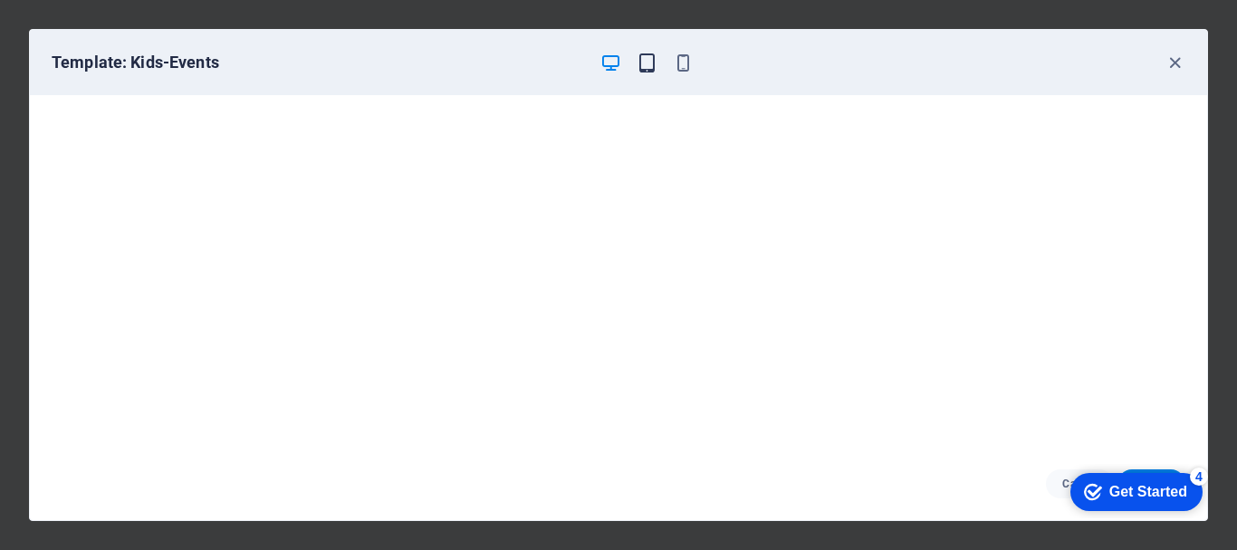
click at [644, 63] on icon "button" at bounding box center [647, 63] width 21 height 21
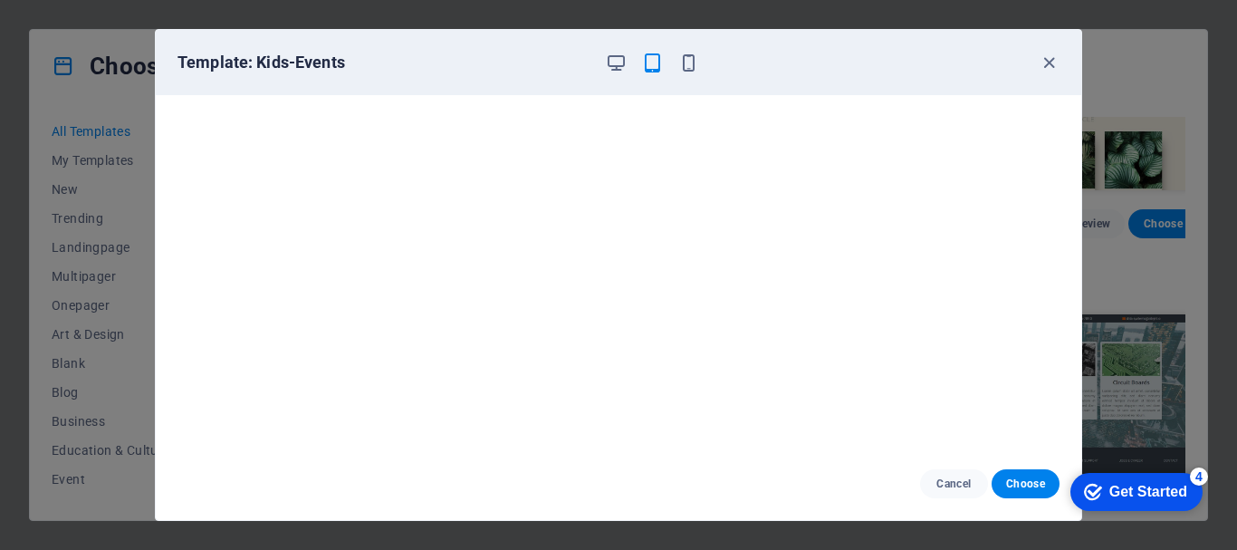
click at [40, 166] on div "Template: Kids-Events Cancel Choose" at bounding box center [618, 275] width 1237 height 550
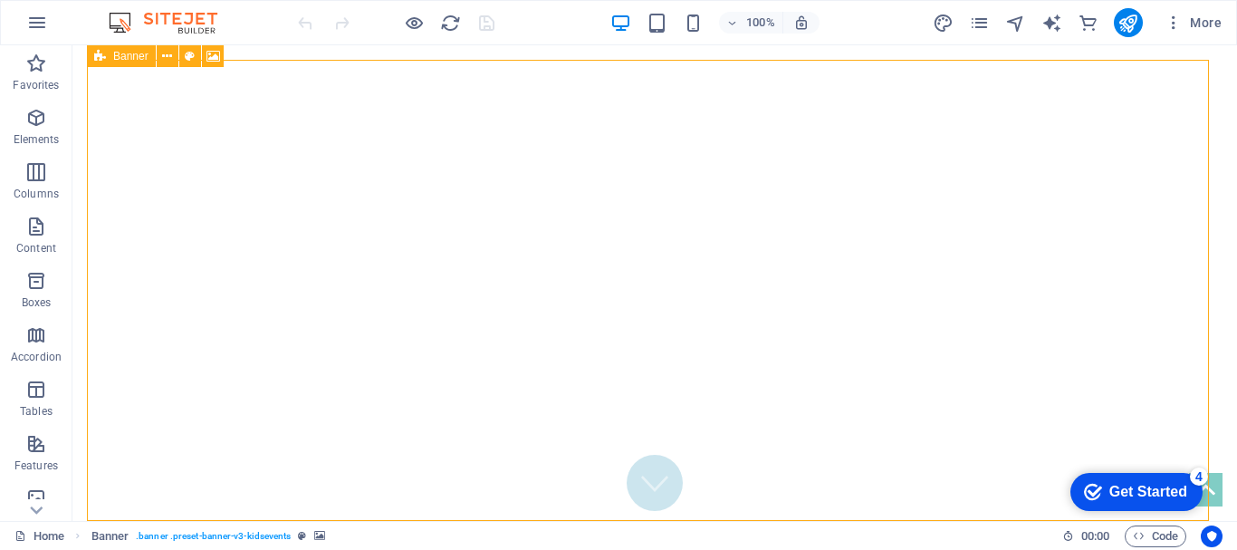
click at [124, 58] on span "Banner" at bounding box center [130, 56] width 35 height 11
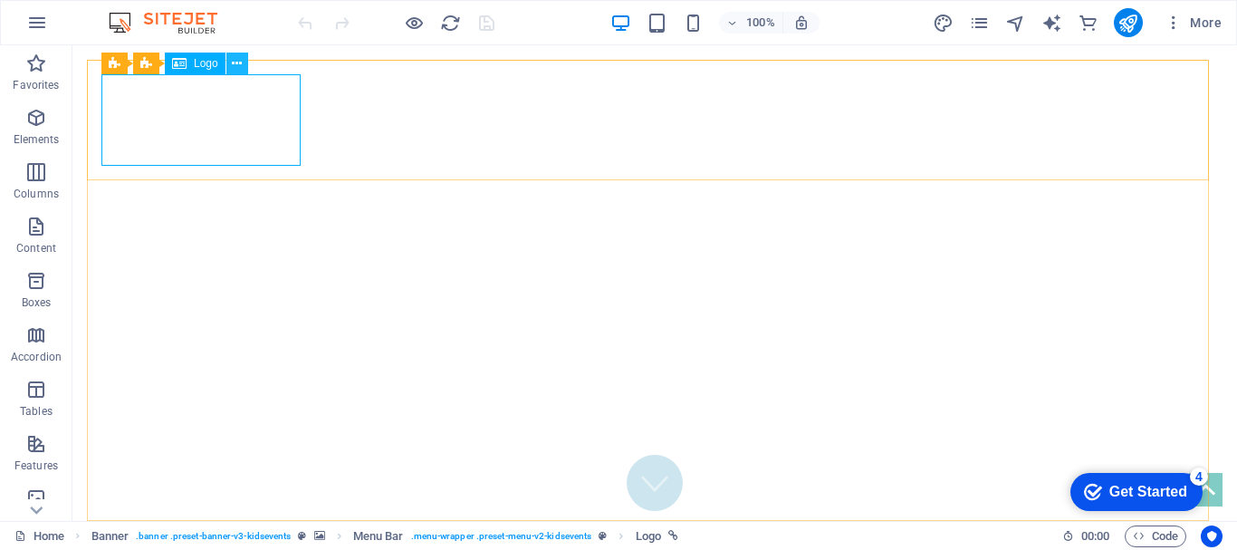
click at [237, 68] on icon at bounding box center [237, 63] width 10 height 19
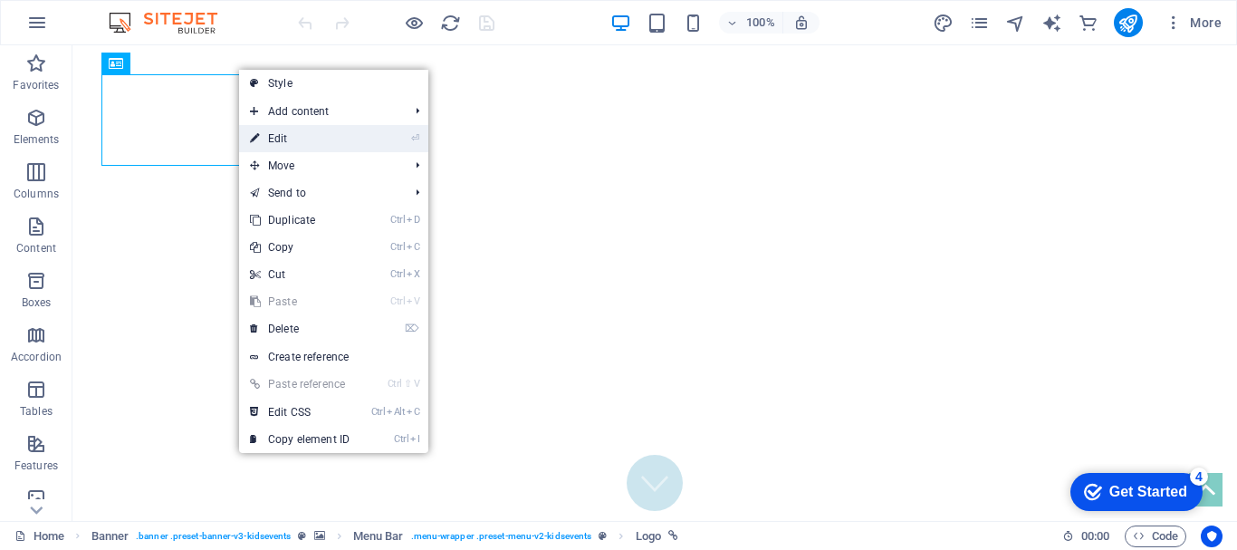
click at [284, 140] on link "⏎ Edit" at bounding box center [299, 138] width 121 height 27
select select "px"
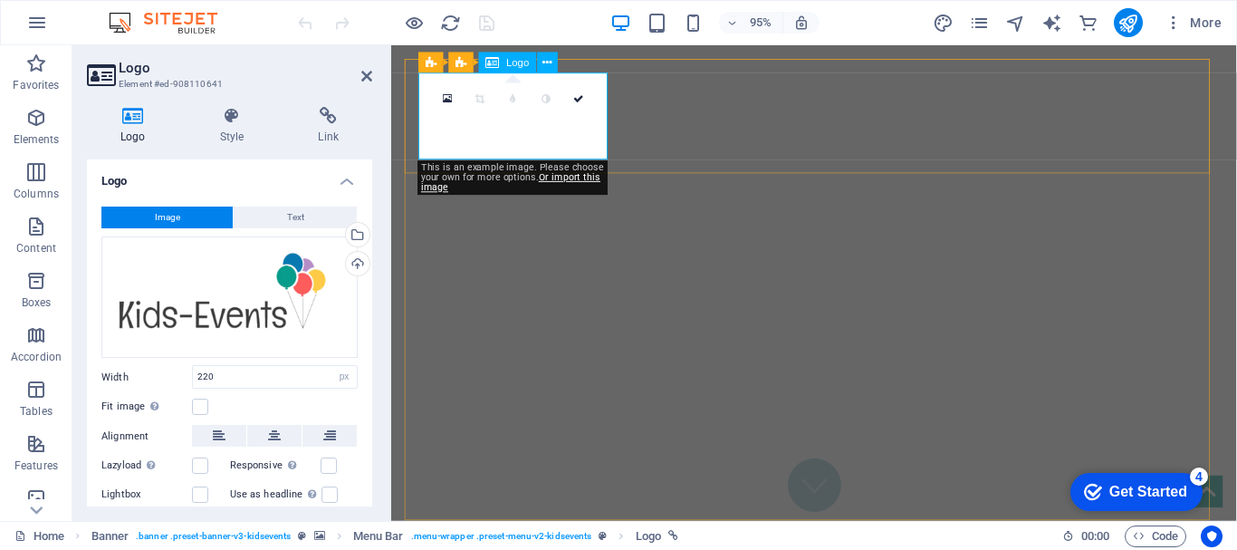
click at [543, 116] on div "0" at bounding box center [513, 99] width 163 height 33
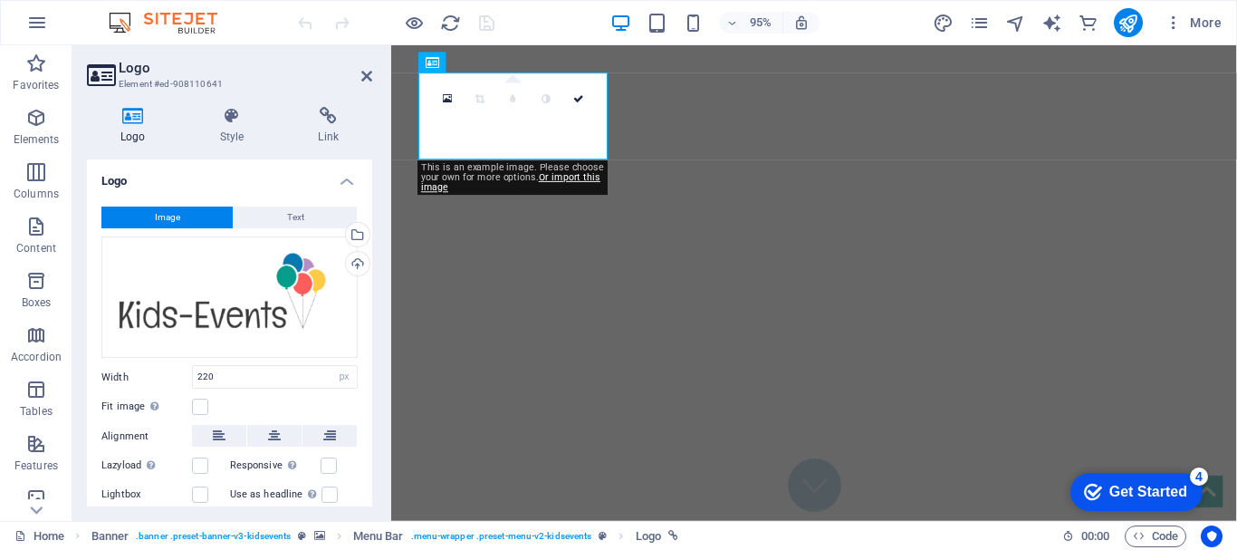
click at [198, 221] on button "Image" at bounding box center [166, 218] width 131 height 22
click at [234, 305] on div "Drag files here, click to choose files or select files from Files or our free s…" at bounding box center [229, 297] width 256 height 122
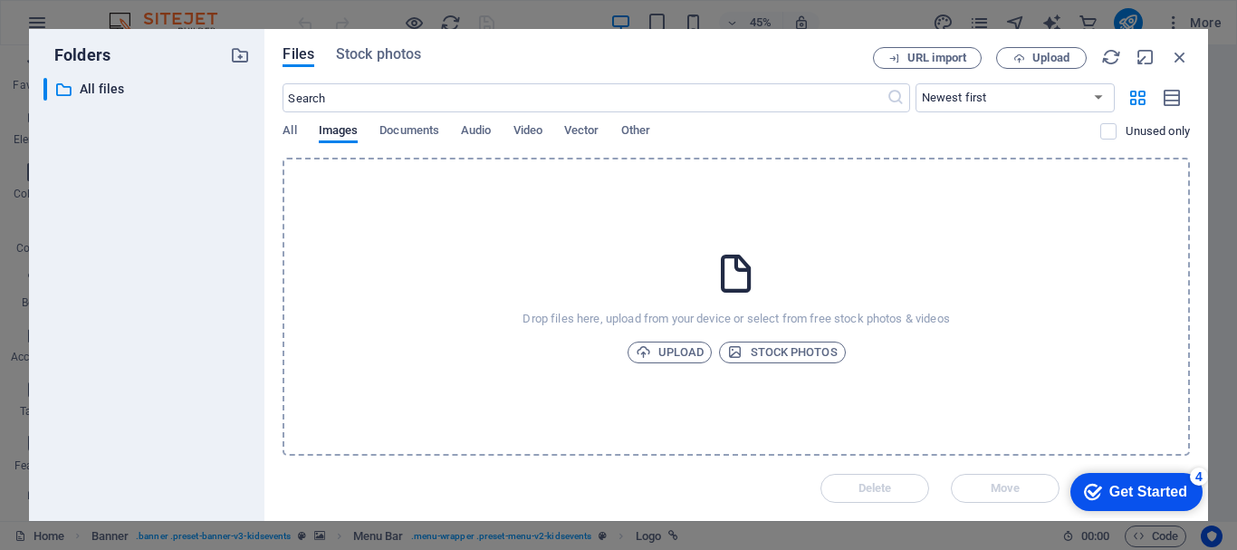
drag, startPoint x: 235, startPoint y: 303, endPoint x: 160, endPoint y: 245, distance: 94.2
click at [160, 245] on div "​ All files All files" at bounding box center [146, 292] width 207 height 428
click at [662, 355] on span "Upload" at bounding box center [670, 353] width 69 height 22
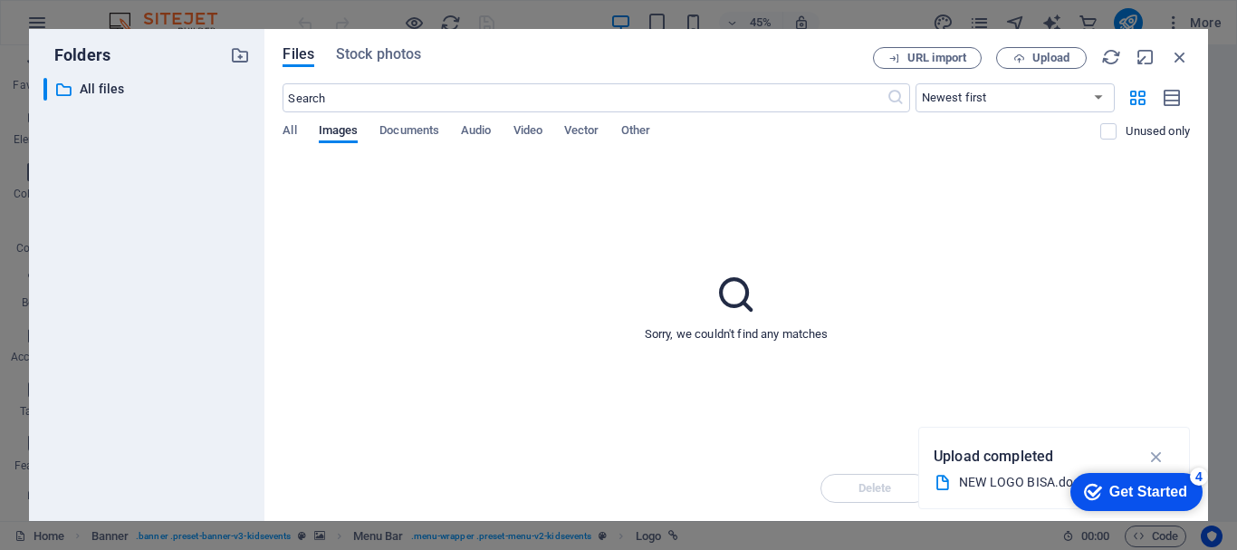
click at [951, 480] on icon at bounding box center [943, 483] width 18 height 18
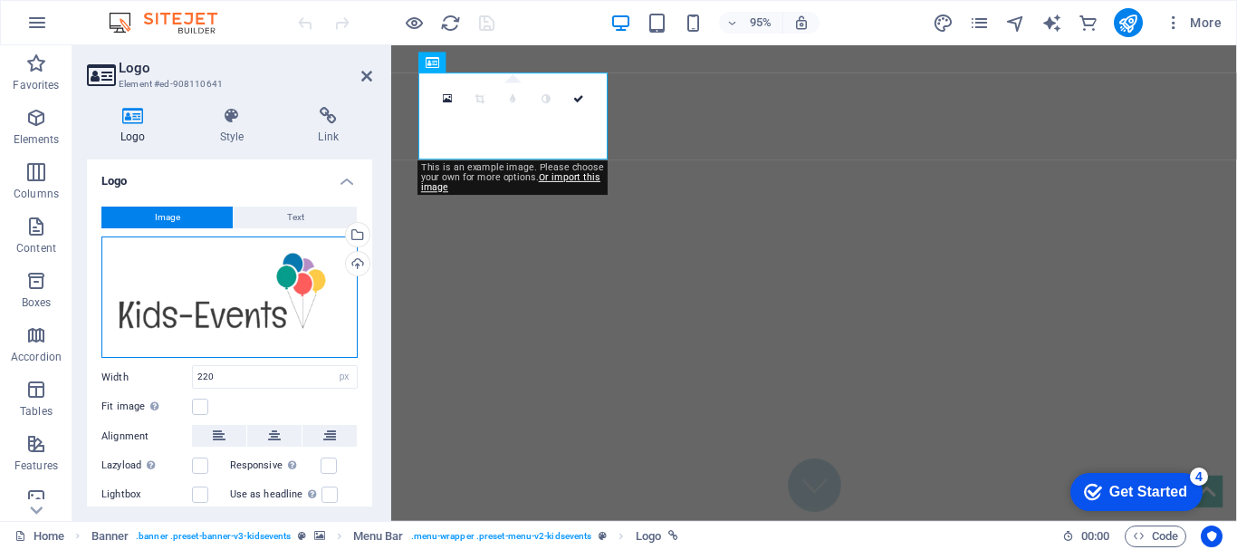
click at [249, 276] on div "Drag files here, click to choose files or select files from Files or our free s…" at bounding box center [229, 297] width 256 height 122
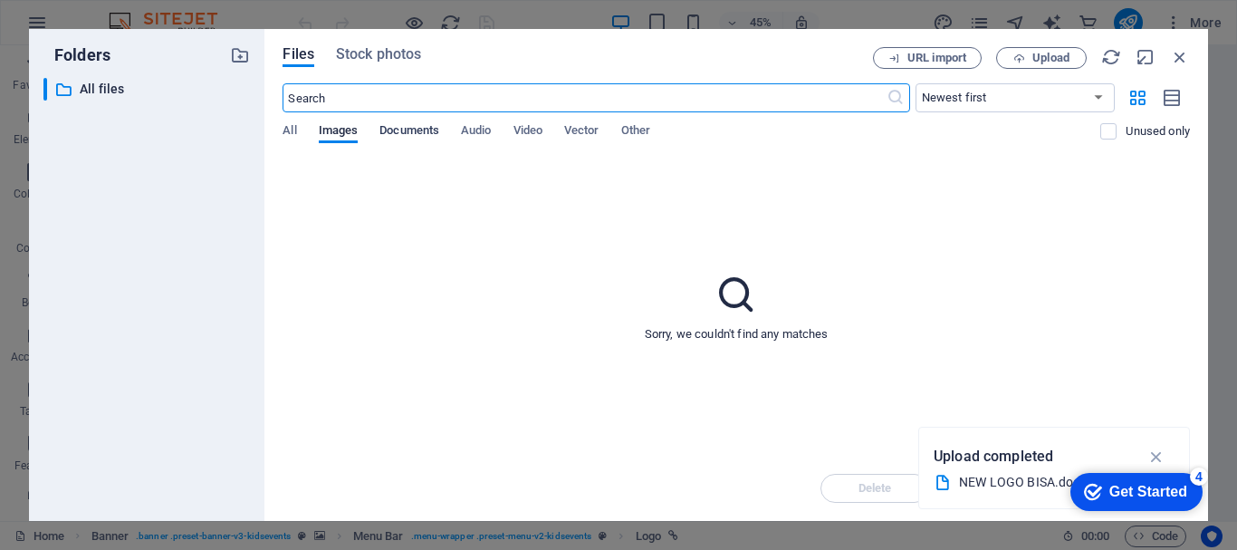
click at [429, 131] on span "Documents" at bounding box center [410, 132] width 60 height 25
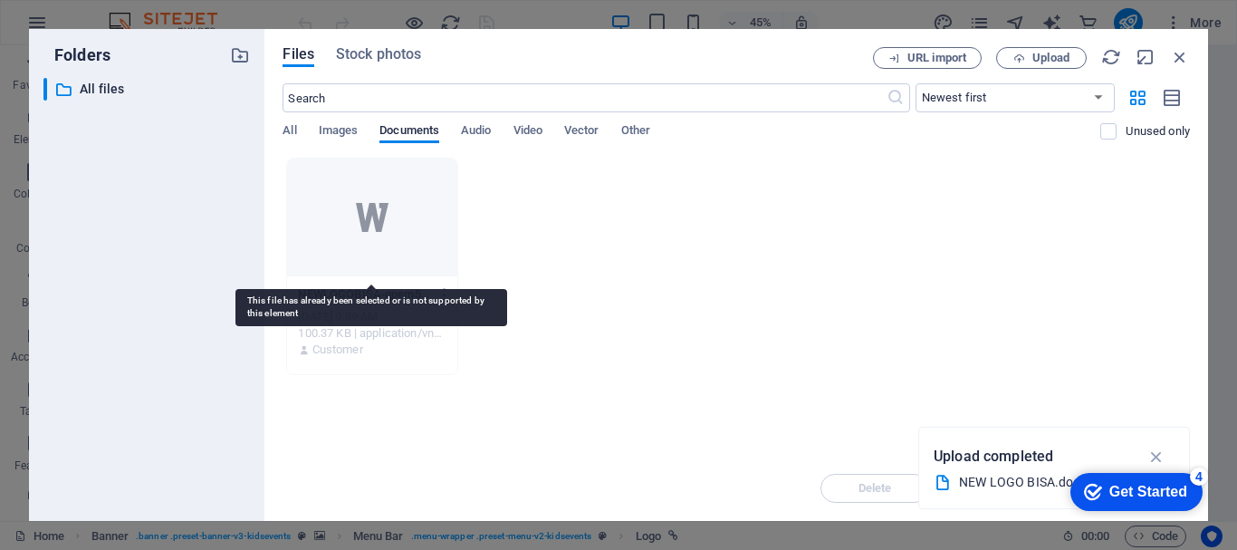
click at [372, 236] on icon at bounding box center [372, 217] width 43 height 43
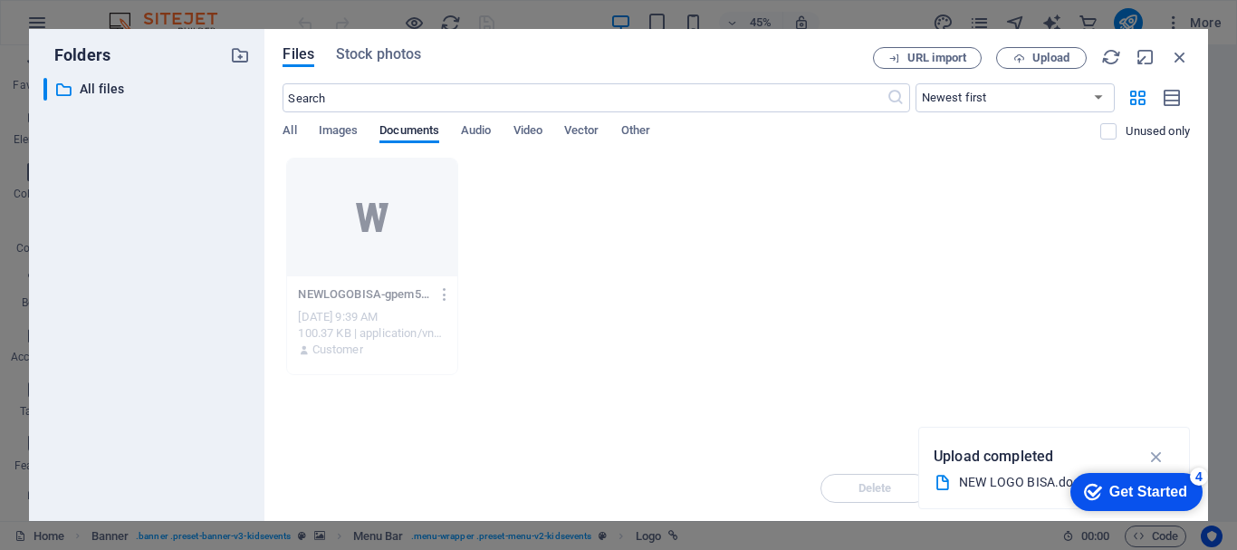
click at [371, 326] on div "100.37 KB | application/vnd.openxmlformats-officedocument.wordprocessingml.docu…" at bounding box center [372, 333] width 148 height 16
click at [980, 483] on div "NEW LOGO BISA.docx" at bounding box center [1047, 482] width 176 height 21
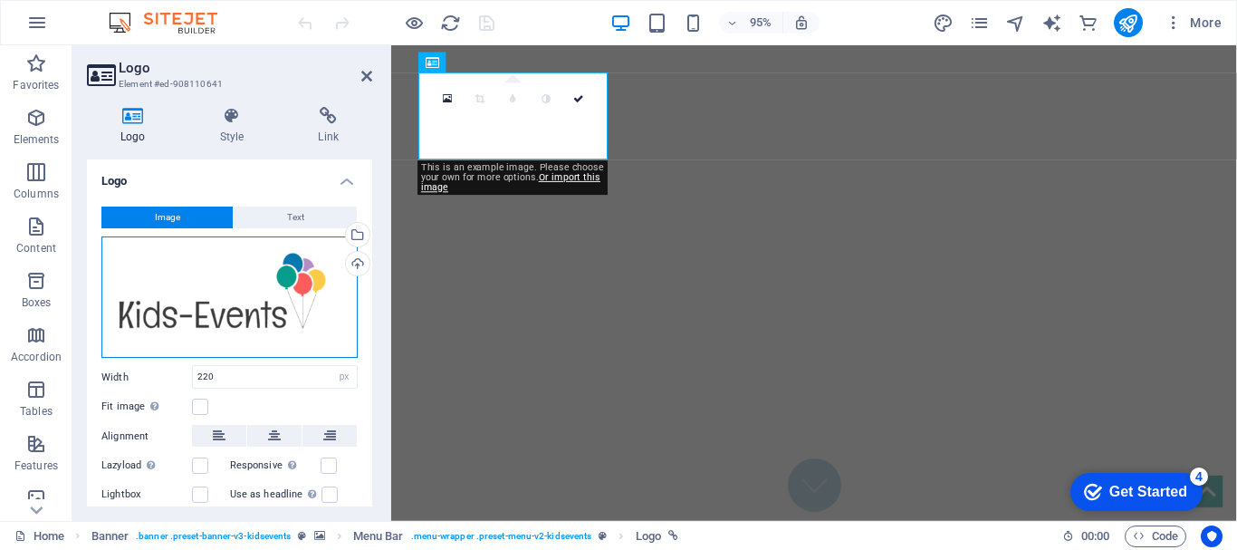
click at [259, 286] on div "Drag files here, click to choose files or select files from Files or our free s…" at bounding box center [229, 297] width 256 height 122
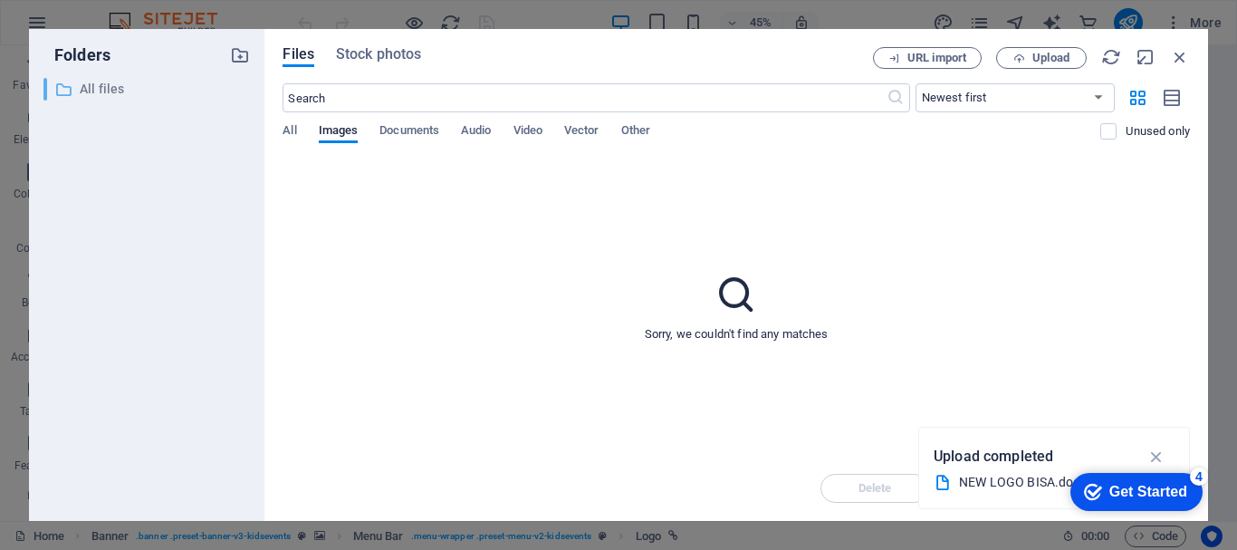
click at [103, 83] on p "All files" at bounding box center [149, 89] width 138 height 21
drag, startPoint x: 1003, startPoint y: 490, endPoint x: 643, endPoint y: 467, distance: 360.4
click at [1003, 490] on div "NEW LOGO BISA.docx" at bounding box center [1047, 482] width 176 height 21
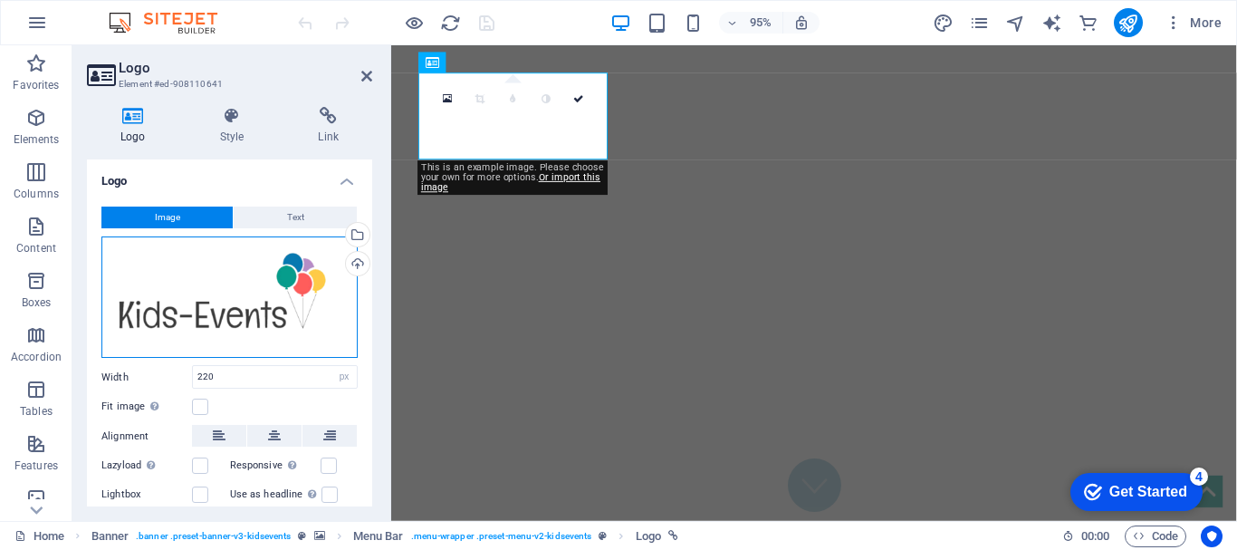
drag, startPoint x: 235, startPoint y: 329, endPoint x: 242, endPoint y: 317, distance: 13.8
click at [237, 326] on div "Drag files here, click to choose files or select files from Files or our free s…" at bounding box center [229, 297] width 256 height 122
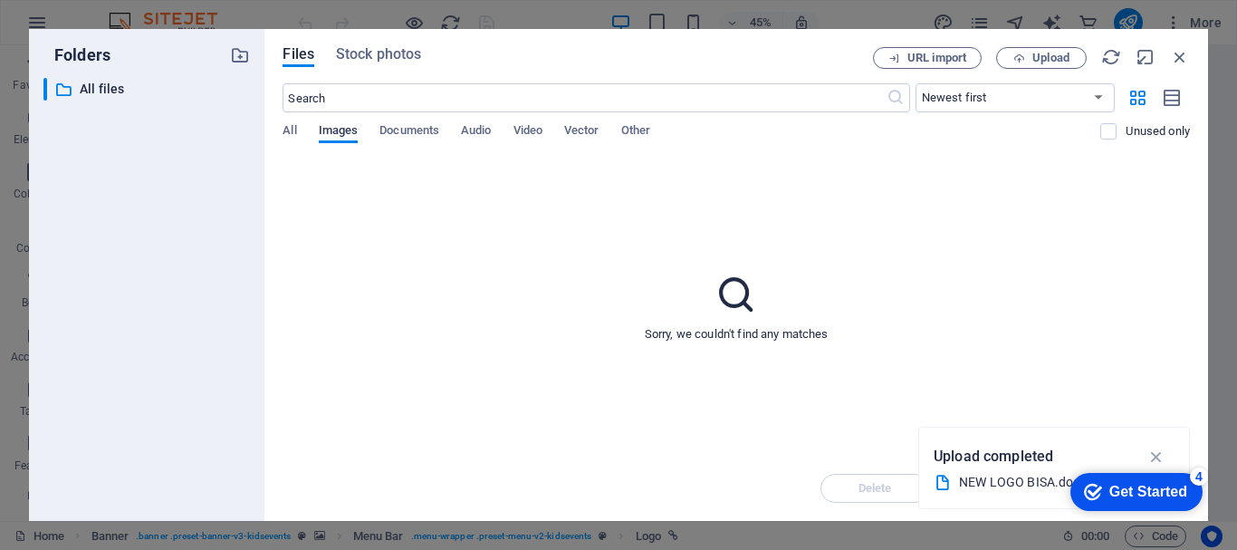
click at [337, 130] on span "Images" at bounding box center [339, 132] width 40 height 25
click at [951, 465] on p "Upload completed" at bounding box center [994, 457] width 120 height 24
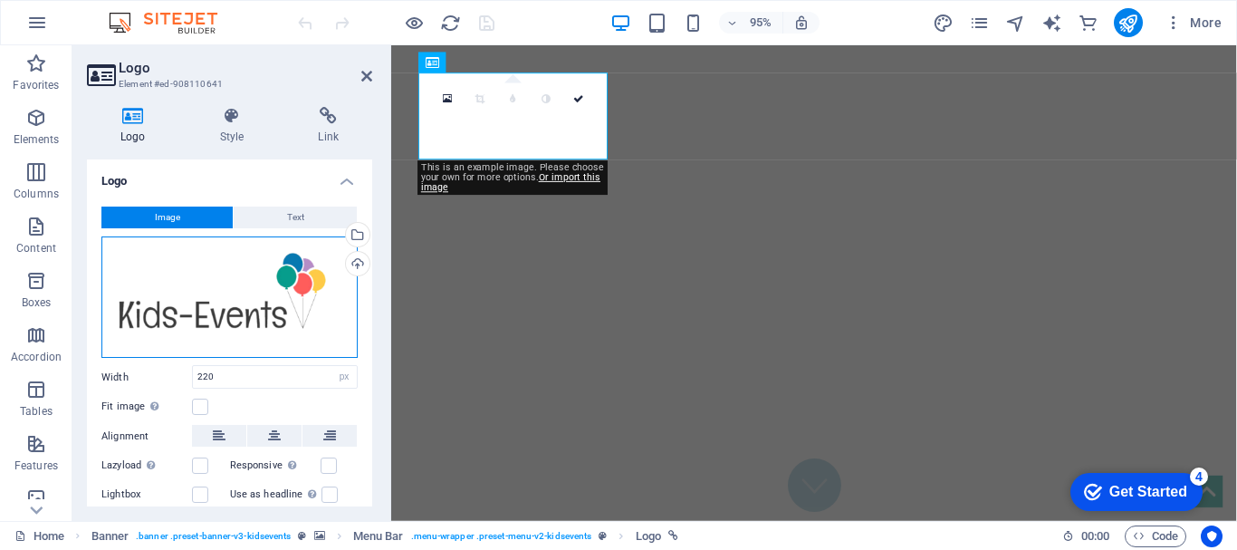
click at [265, 314] on div "Drag files here, click to choose files or select files from Files or our free s…" at bounding box center [229, 297] width 256 height 122
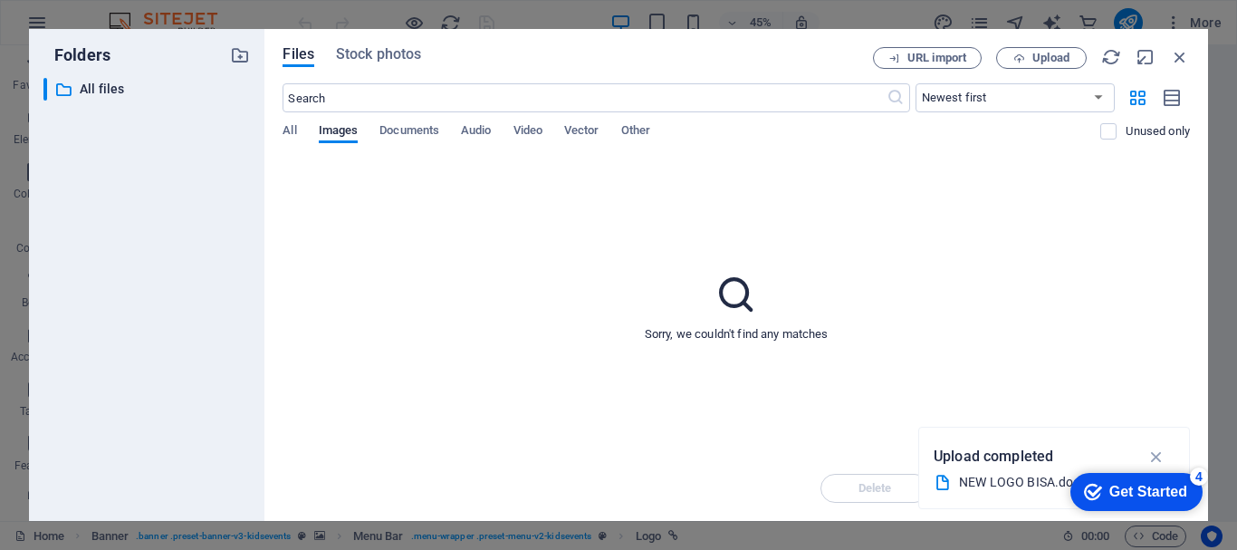
drag, startPoint x: 725, startPoint y: 314, endPoint x: 716, endPoint y: 318, distance: 9.8
click at [717, 318] on div "Sorry, we couldn't find any matches" at bounding box center [737, 307] width 908 height 298
click at [716, 318] on div "Sorry, we couldn't find any matches" at bounding box center [737, 307] width 908 height 298
click at [1061, 61] on span "Upload" at bounding box center [1051, 58] width 37 height 11
click at [1156, 459] on icon "button" at bounding box center [1158, 460] width 19 height 18
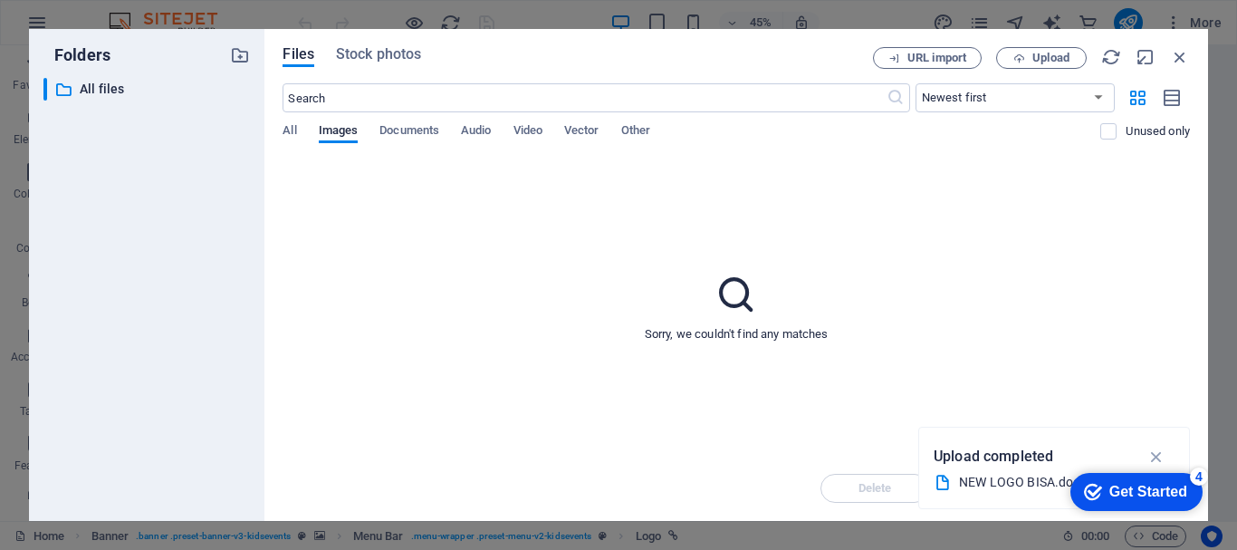
click at [939, 478] on icon at bounding box center [943, 483] width 18 height 18
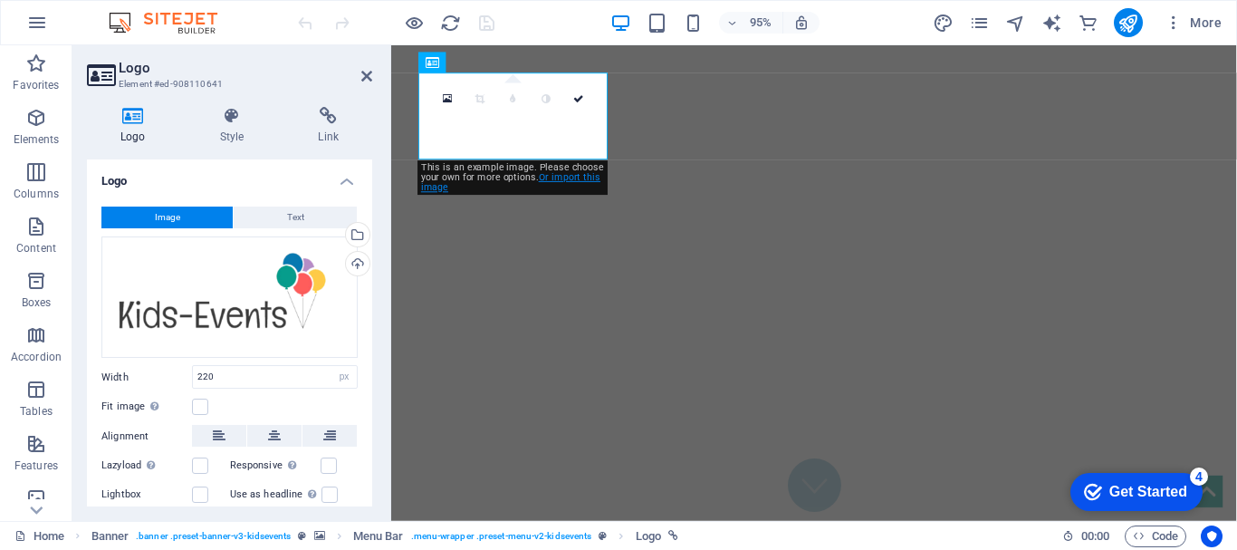
click at [566, 178] on link "Or import this image" at bounding box center [510, 183] width 179 height 22
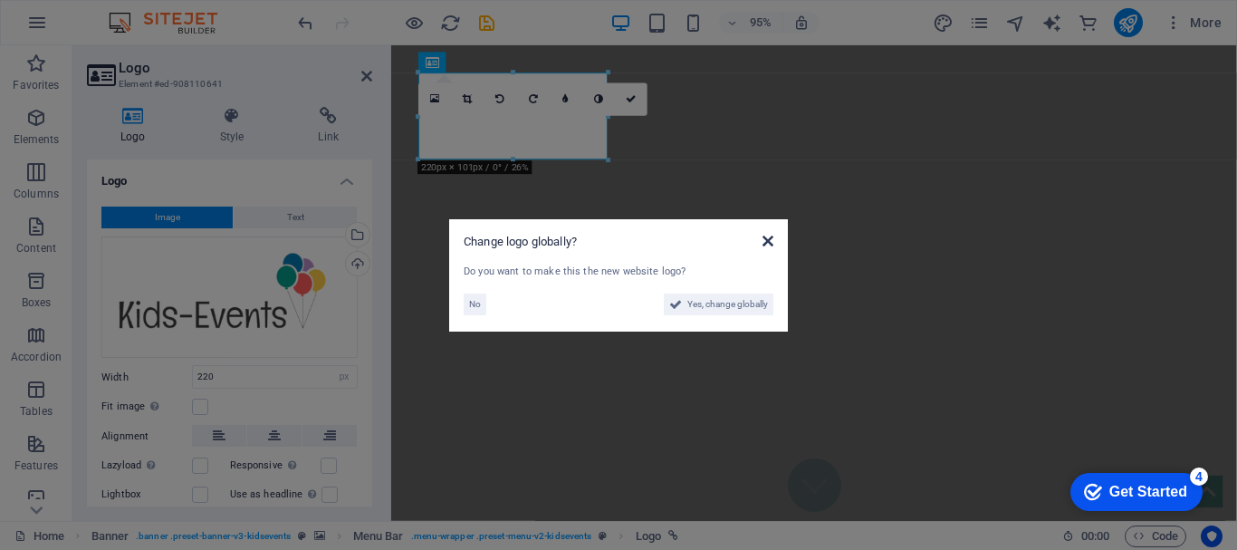
click at [770, 240] on icon at bounding box center [768, 241] width 11 height 14
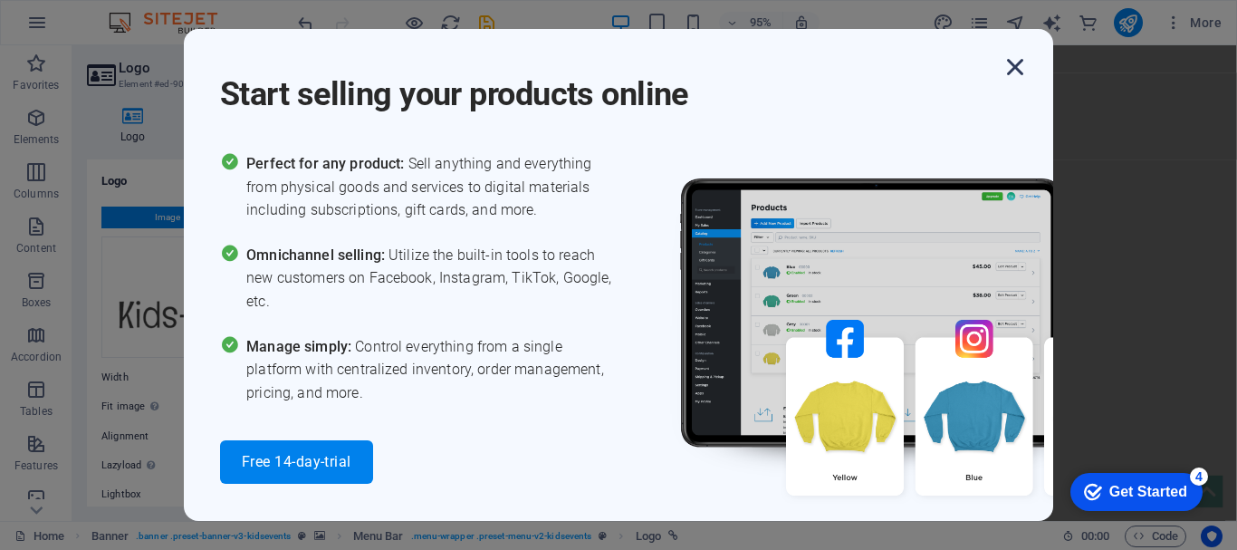
click at [1011, 67] on icon "button" at bounding box center [1015, 67] width 33 height 33
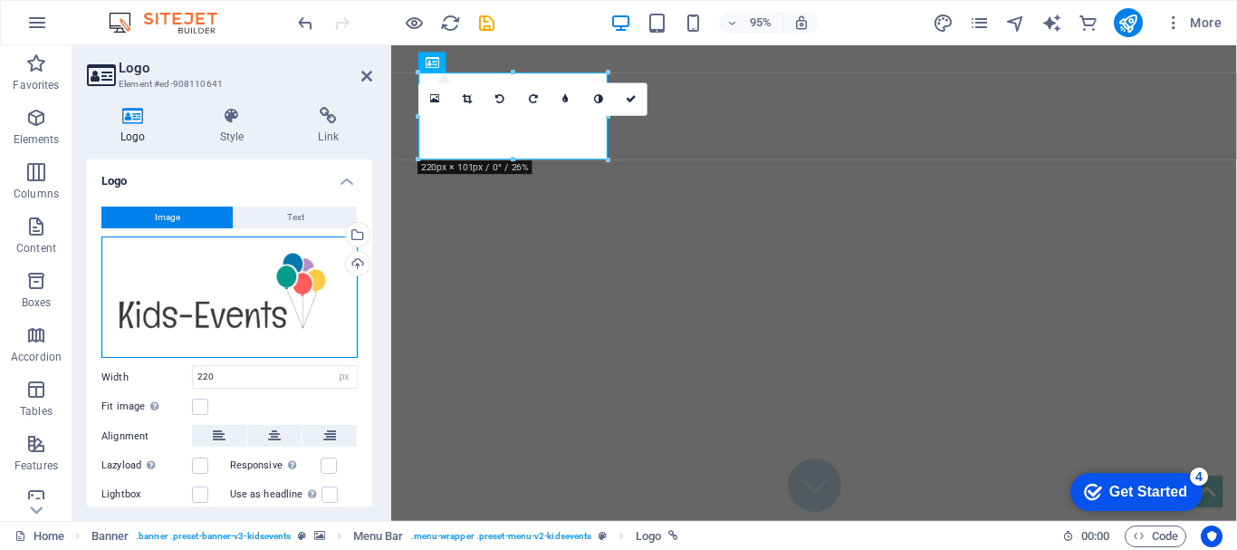
click at [263, 303] on div "Drag files here, click to choose files or select files from Files or our free s…" at bounding box center [229, 297] width 256 height 122
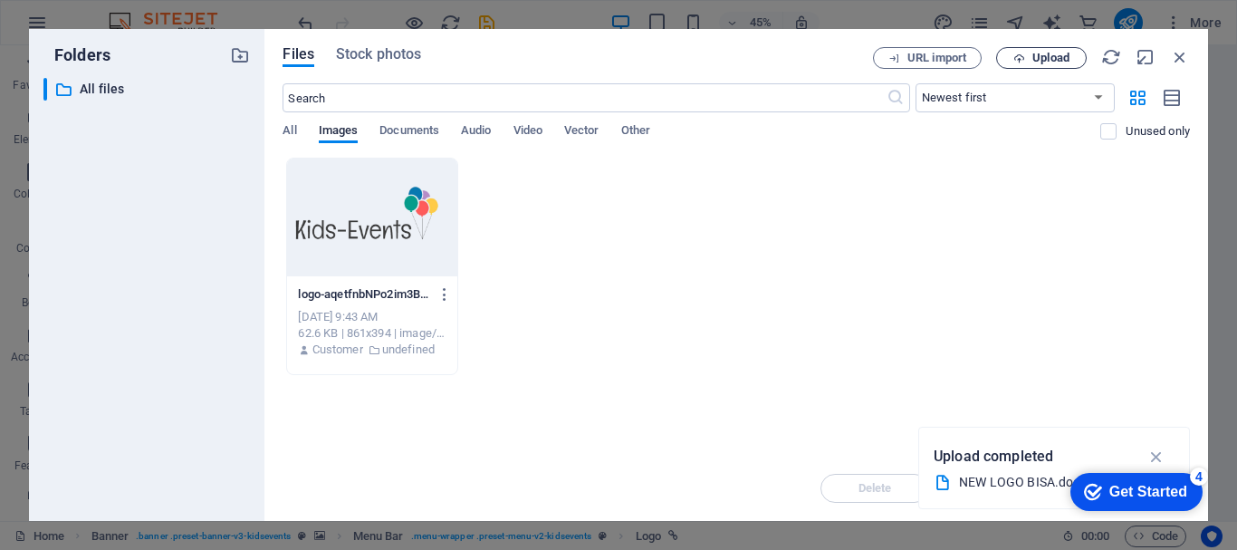
click at [1035, 57] on span "Upload" at bounding box center [1051, 58] width 37 height 11
click at [942, 461] on icon at bounding box center [943, 460] width 18 height 18
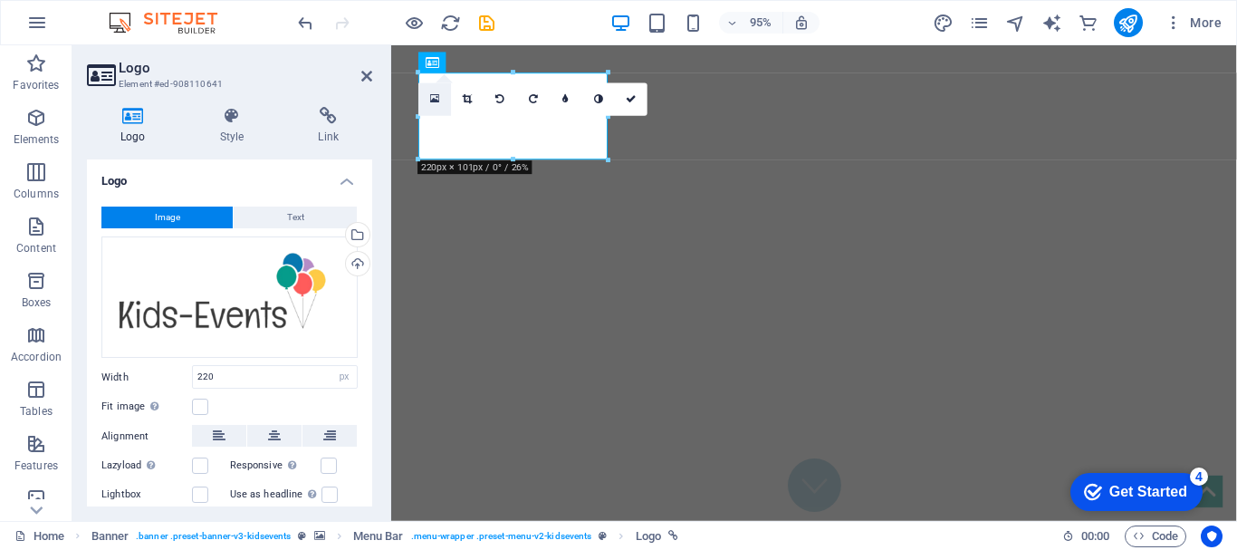
click at [430, 101] on icon at bounding box center [435, 99] width 10 height 12
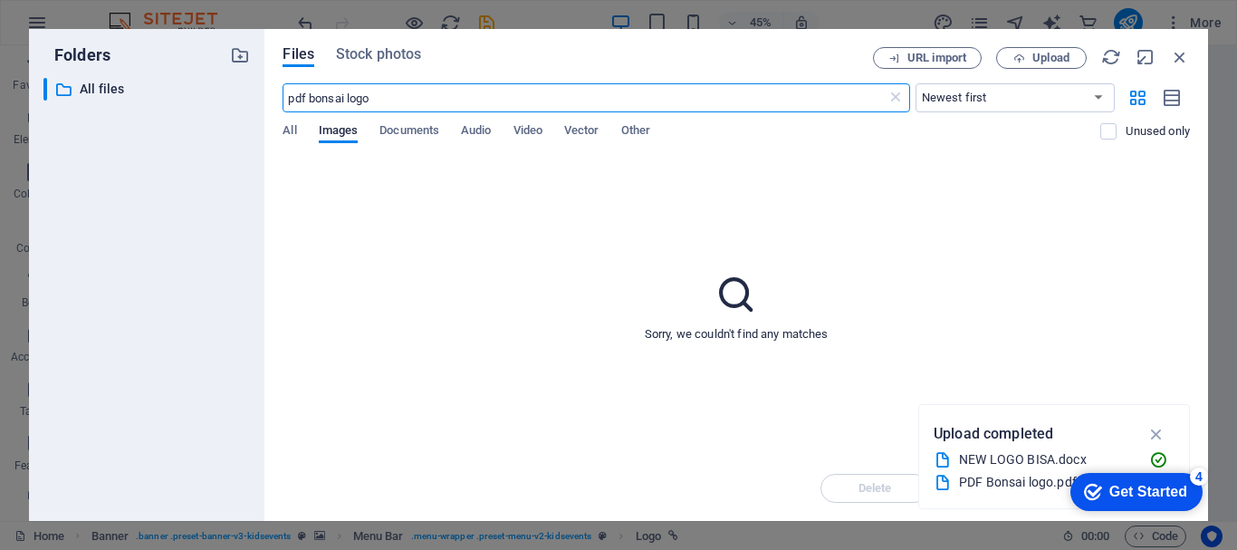
type input "pdf bonsai logo"
click at [440, 98] on input "pdf bonsai logo" at bounding box center [584, 97] width 603 height 29
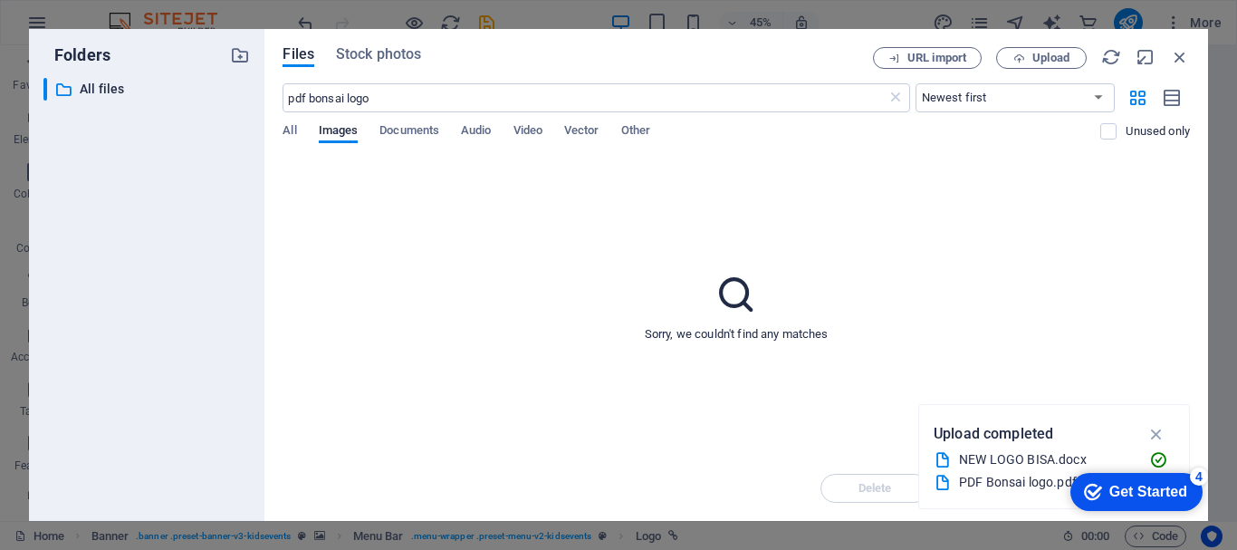
drag, startPoint x: 726, startPoint y: 293, endPoint x: 741, endPoint y: 297, distance: 16.1
click at [728, 293] on icon at bounding box center [736, 294] width 45 height 45
click at [1117, 496] on div "Get Started" at bounding box center [1149, 492] width 78 height 16
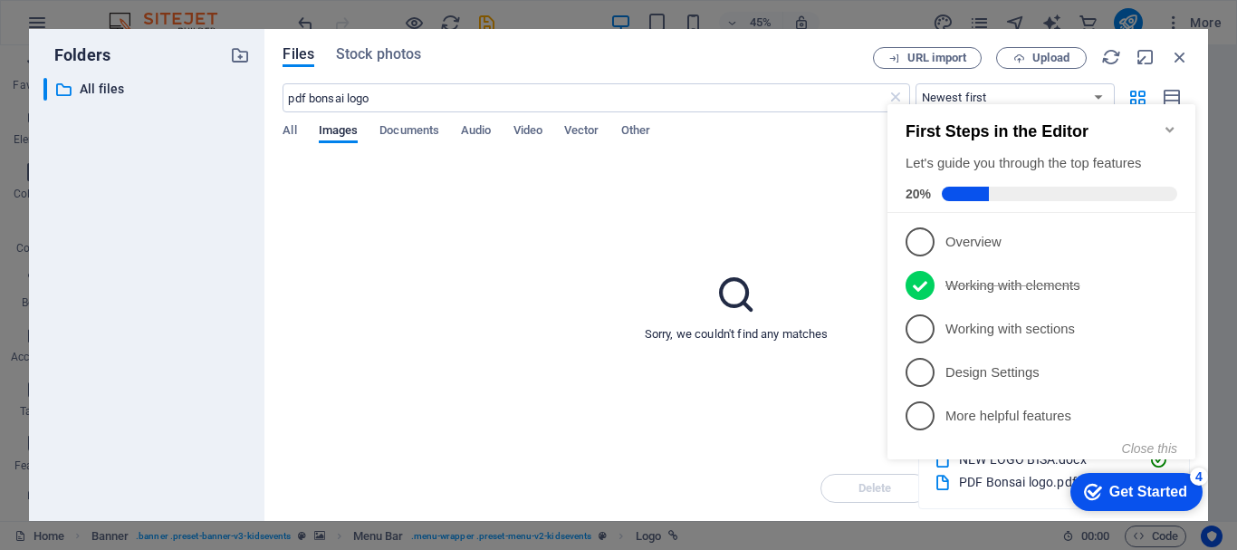
click at [1117, 496] on div "Get Started" at bounding box center [1149, 492] width 78 height 16
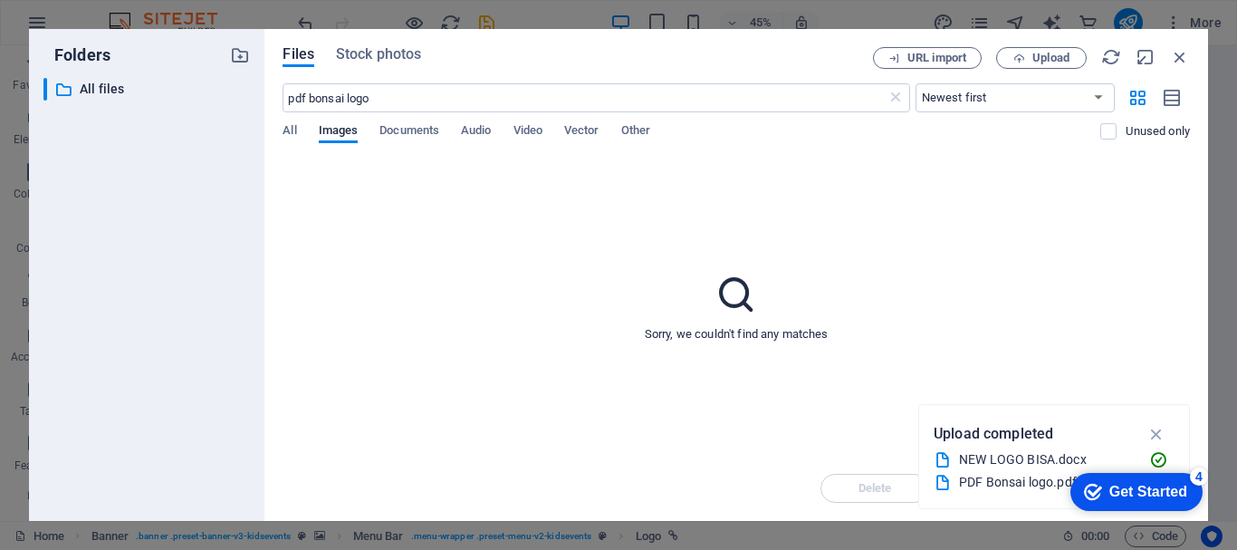
drag, startPoint x: 940, startPoint y: 460, endPoint x: 575, endPoint y: 437, distance: 365.8
click at [940, 460] on icon at bounding box center [943, 460] width 18 height 18
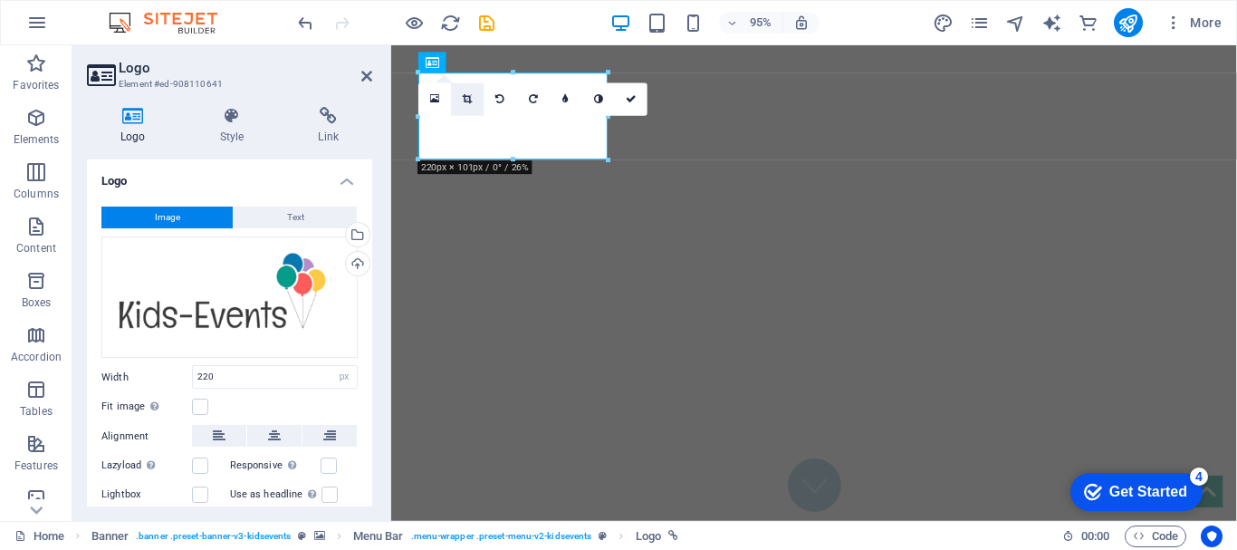
click at [466, 94] on icon at bounding box center [468, 99] width 10 height 10
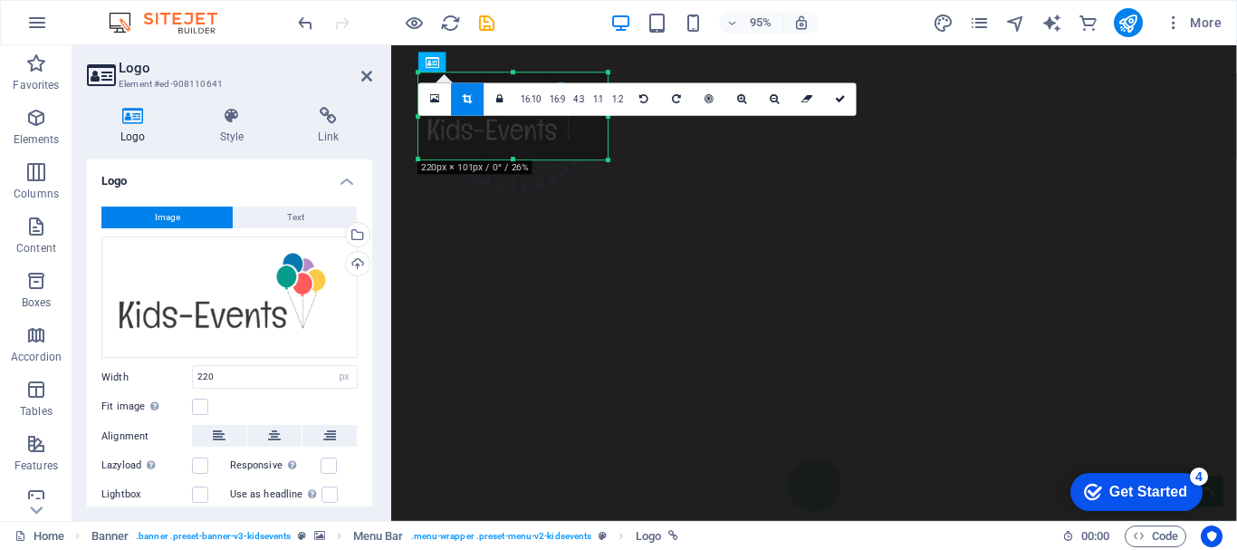
click at [466, 94] on icon at bounding box center [468, 99] width 10 height 10
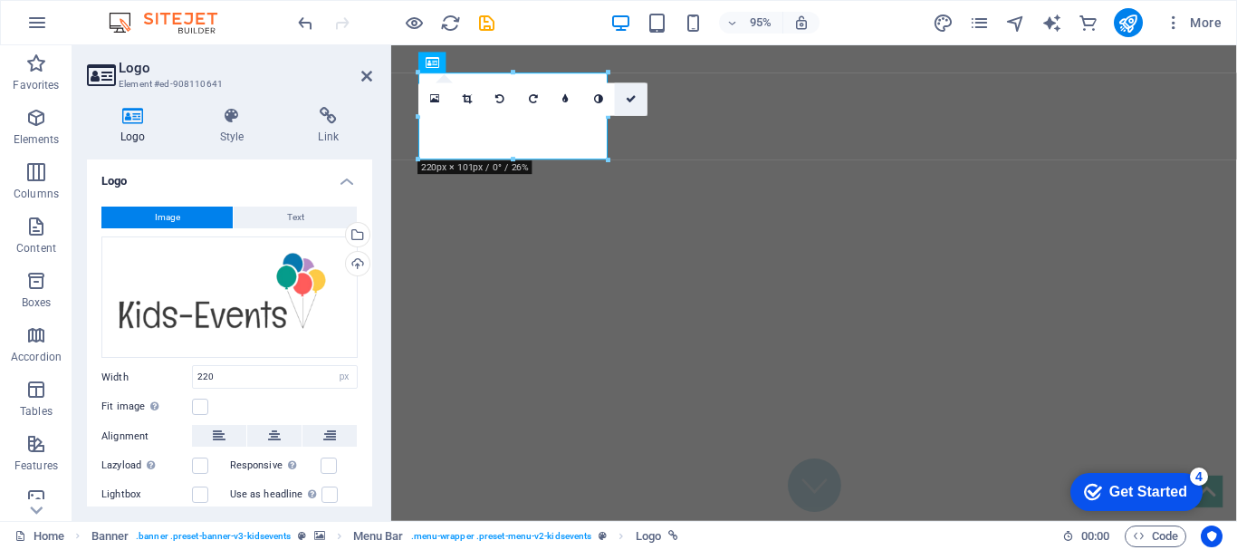
click at [634, 101] on icon at bounding box center [631, 99] width 11 height 10
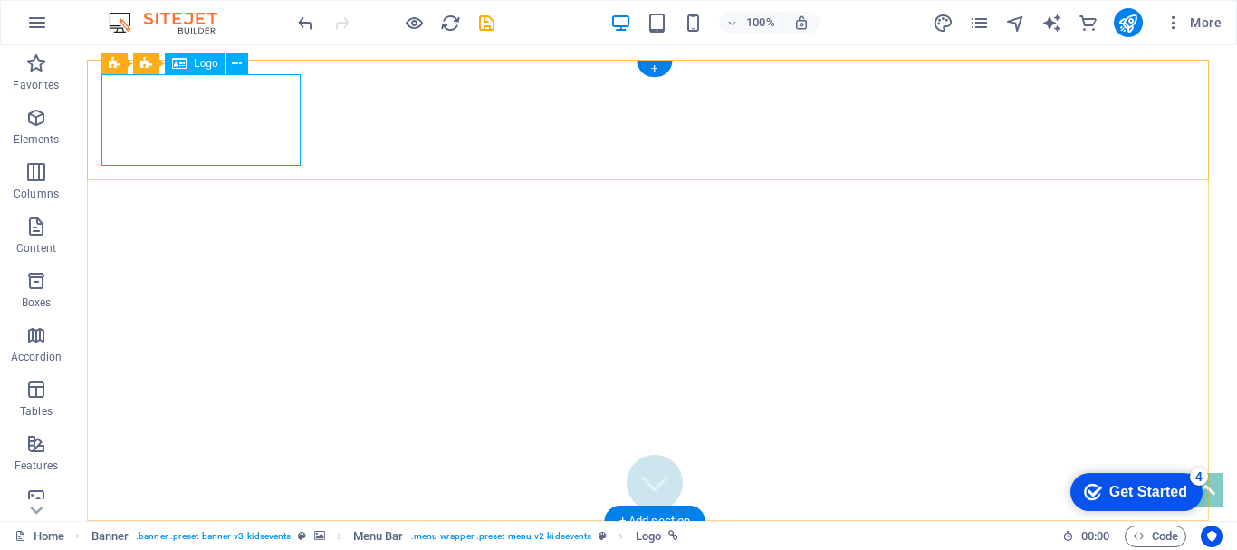
click at [236, 66] on icon at bounding box center [237, 63] width 10 height 19
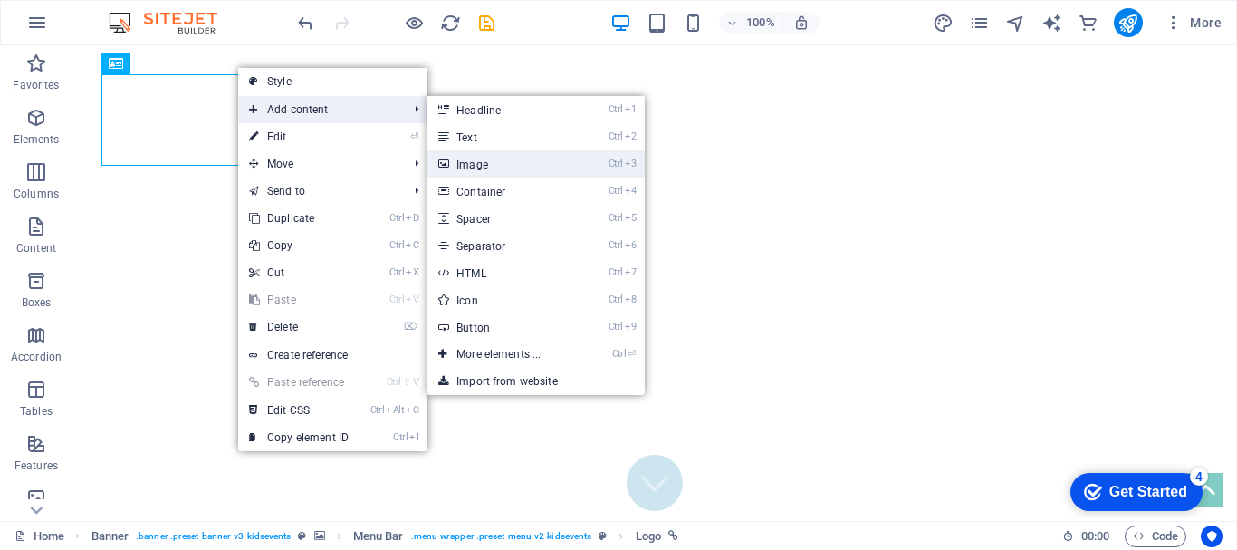
click at [523, 168] on link "Ctrl 3 Image" at bounding box center [502, 163] width 149 height 27
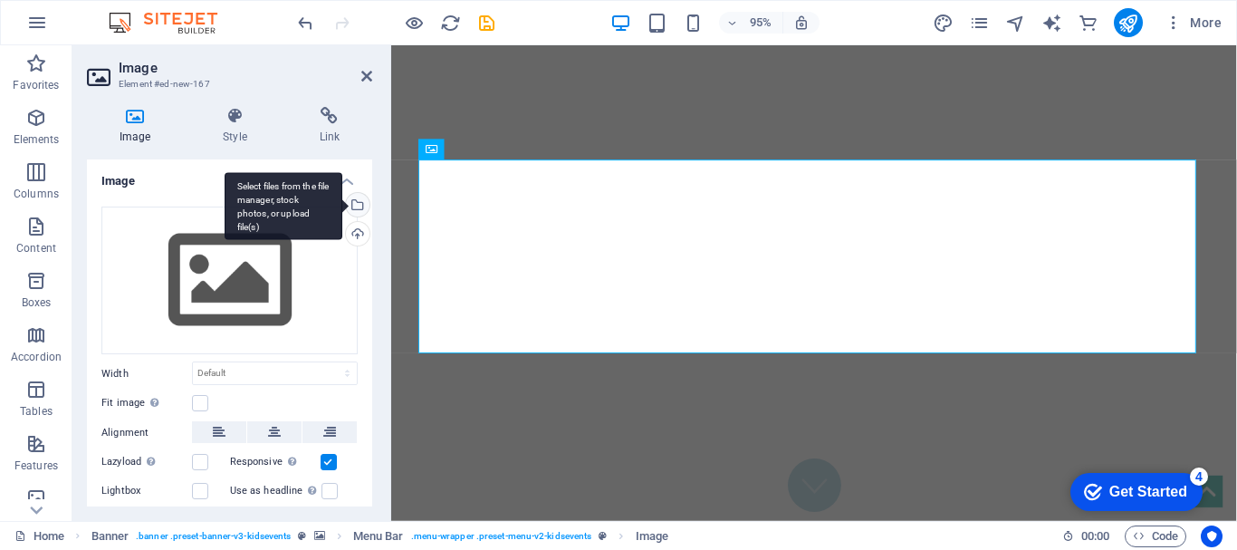
click at [355, 207] on div "Select files from the file manager, stock photos, or upload file(s)" at bounding box center [355, 206] width 27 height 27
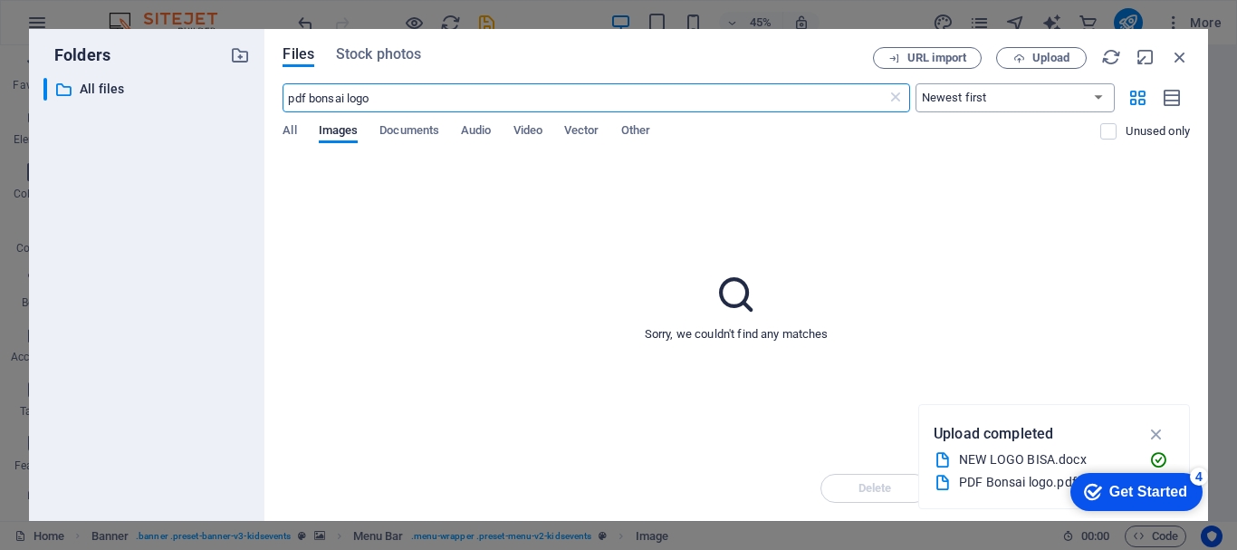
click at [1100, 99] on select "Newest first Oldest first Name (A-Z) Name (Z-A) Size (0-9) Size (9-0) Resolutio…" at bounding box center [1015, 97] width 199 height 29
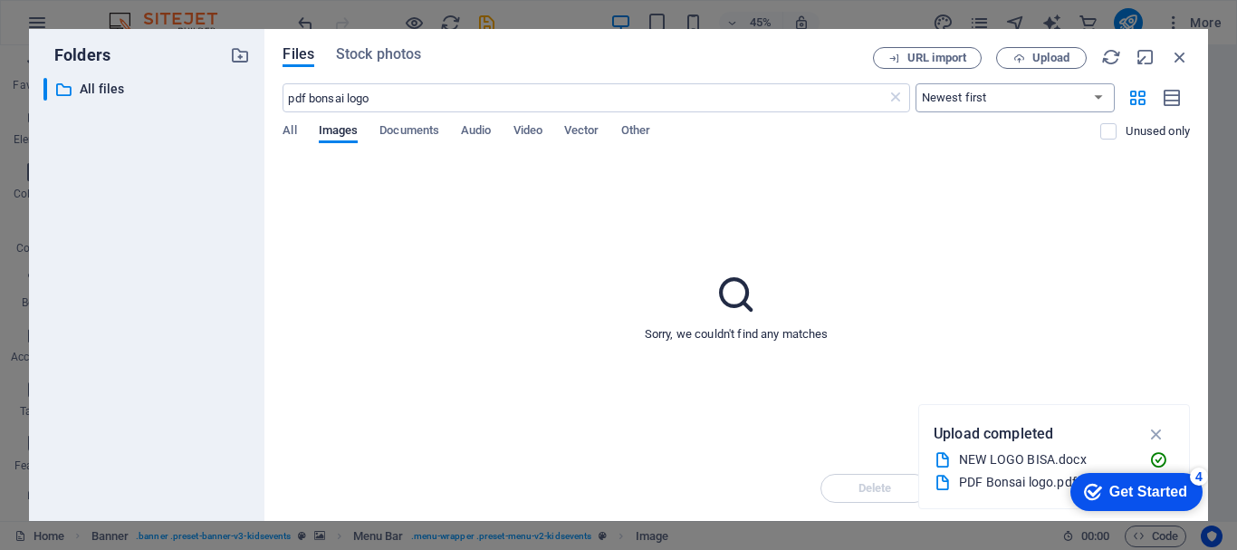
click at [916, 83] on select "Newest first Oldest first Name (A-Z) Name (Z-A) Size (0-9) Size (9-0) Resolutio…" at bounding box center [1015, 97] width 199 height 29
click at [1138, 101] on icon "button" at bounding box center [1138, 98] width 21 height 20
click at [1169, 99] on icon "button" at bounding box center [1173, 98] width 20 height 21
click at [1108, 50] on icon "button" at bounding box center [1112, 57] width 20 height 20
click at [291, 131] on span "All" at bounding box center [290, 132] width 14 height 25
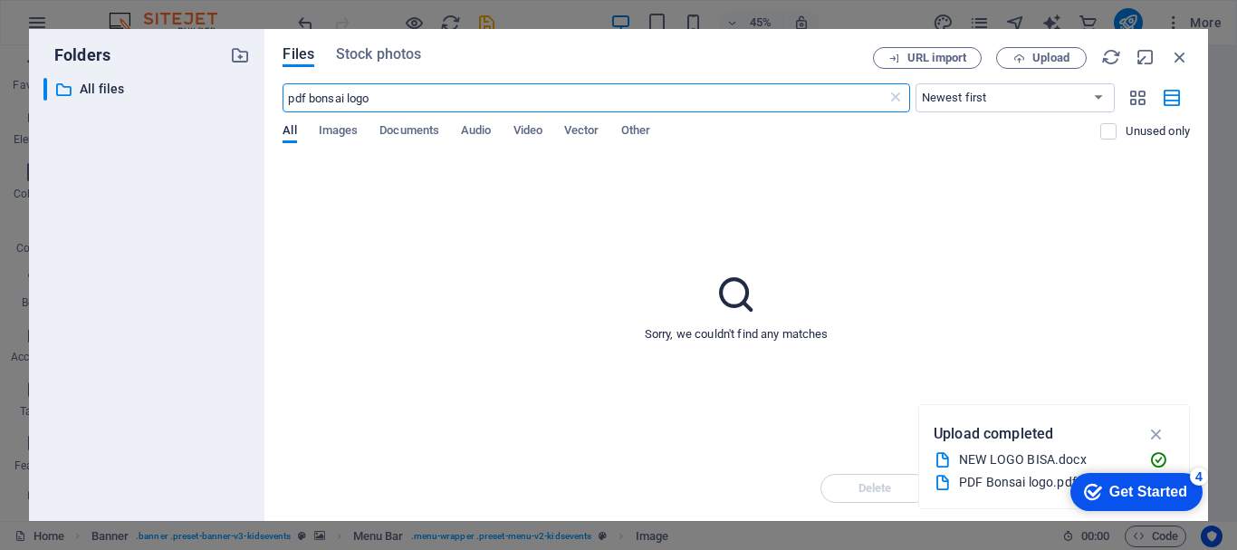
click at [383, 98] on input "pdf bonsai logo" at bounding box center [584, 97] width 603 height 29
type input "p"
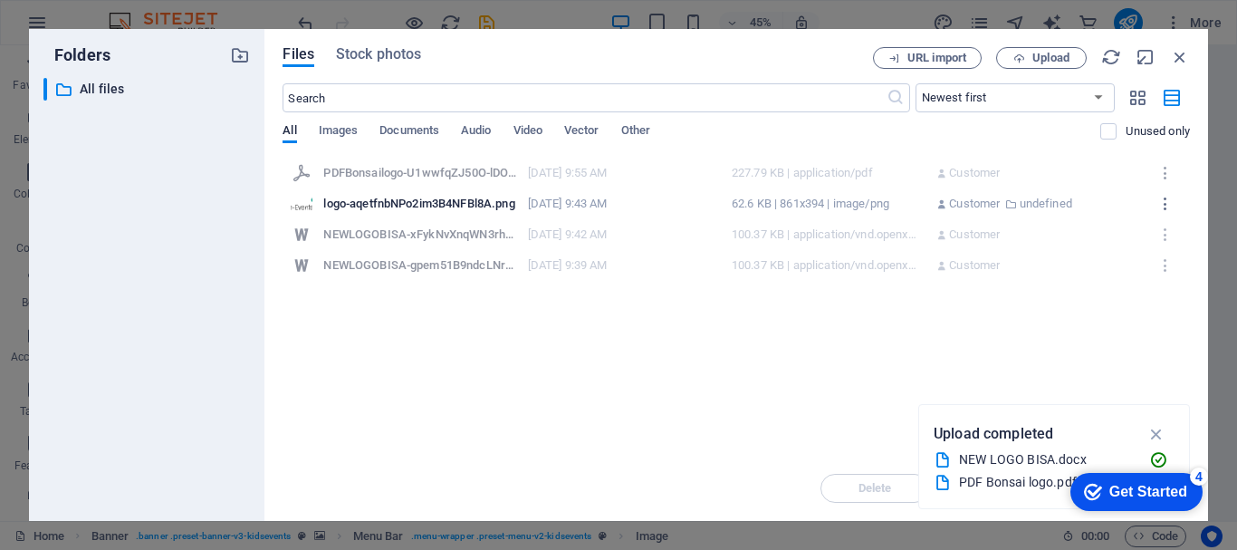
click at [1166, 170] on icon "button" at bounding box center [1166, 173] width 17 height 16
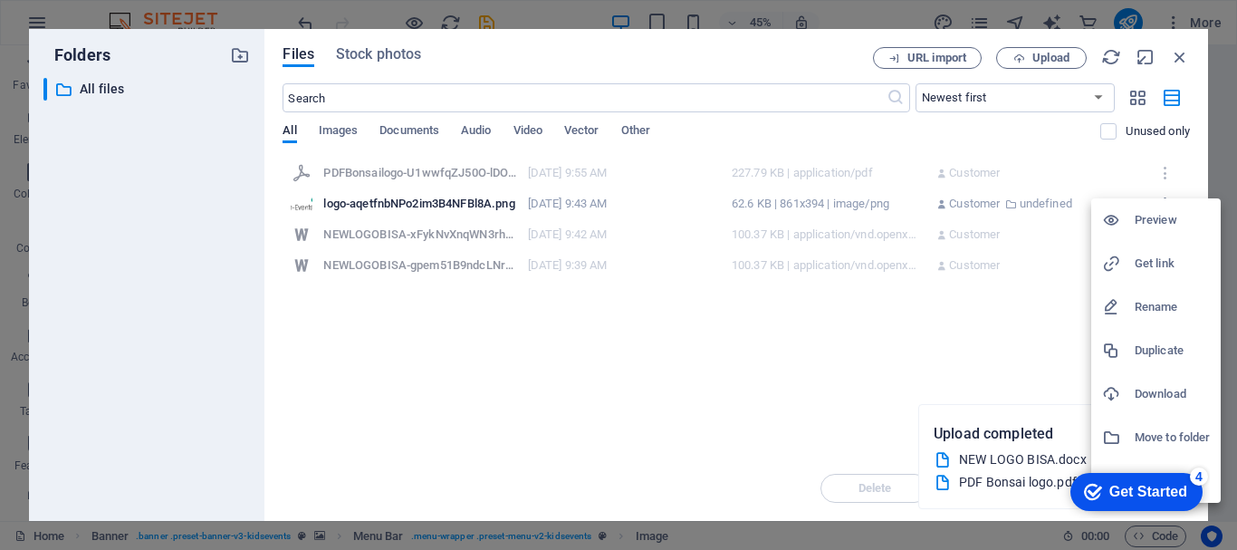
click at [1156, 390] on h6 "Download" at bounding box center [1172, 394] width 75 height 22
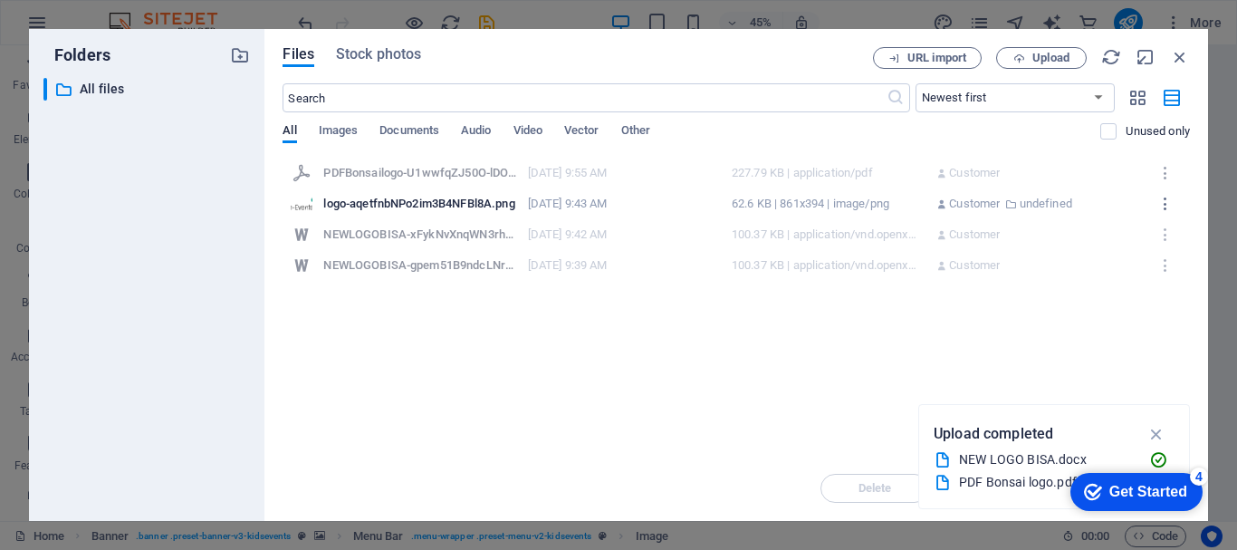
click at [1167, 167] on icon "button" at bounding box center [1166, 173] width 17 height 16
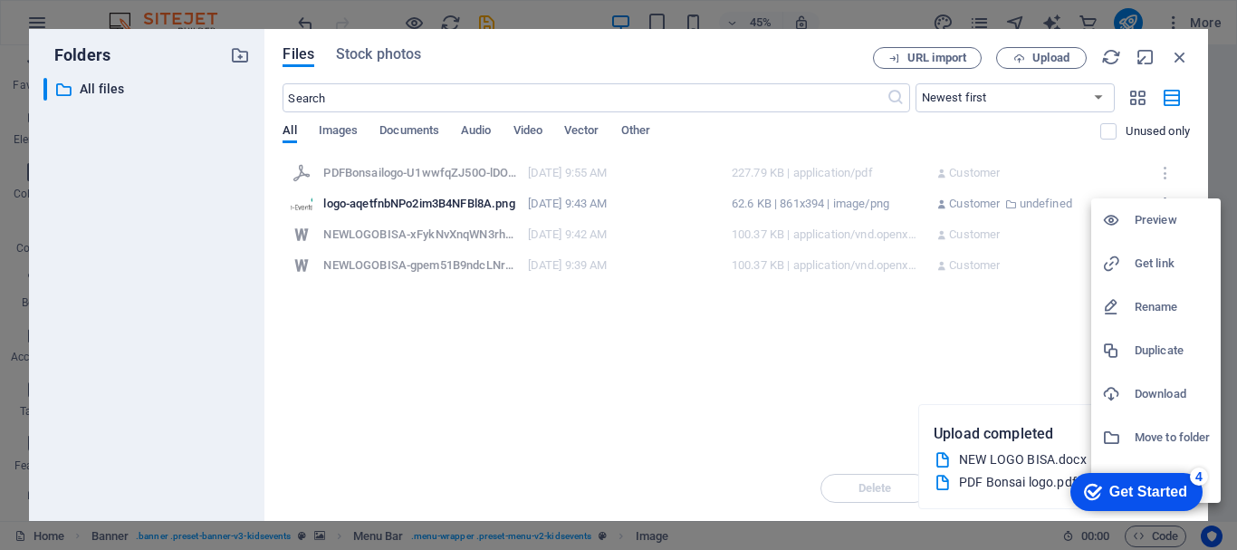
click at [1142, 215] on h6 "Preview" at bounding box center [1172, 220] width 75 height 22
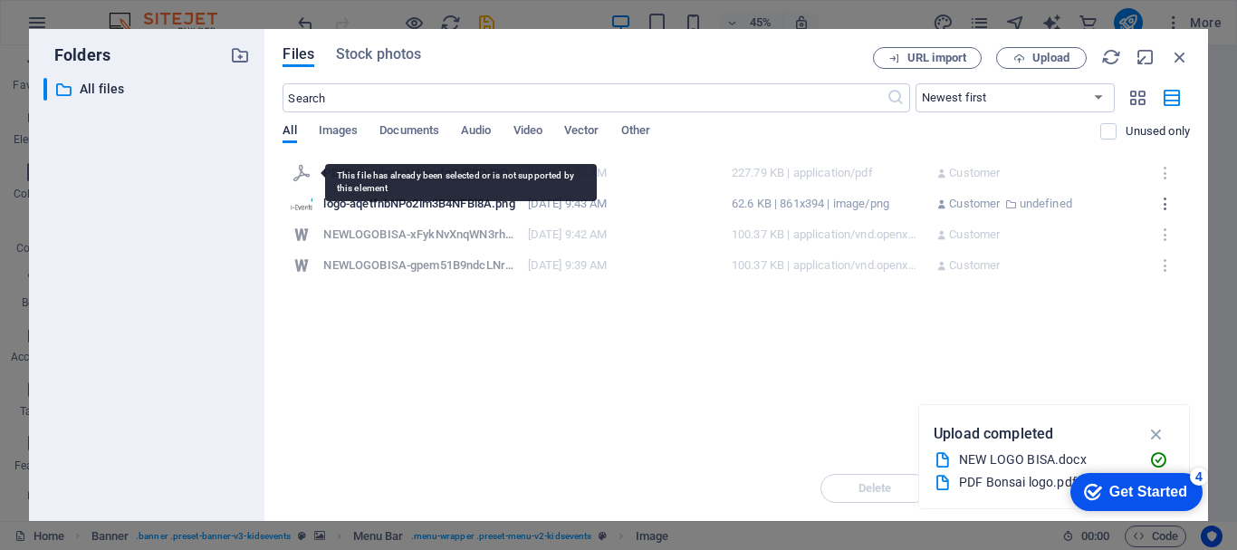
click at [301, 172] on icon at bounding box center [302, 173] width 16 height 16
click at [301, 171] on icon at bounding box center [302, 173] width 18 height 18
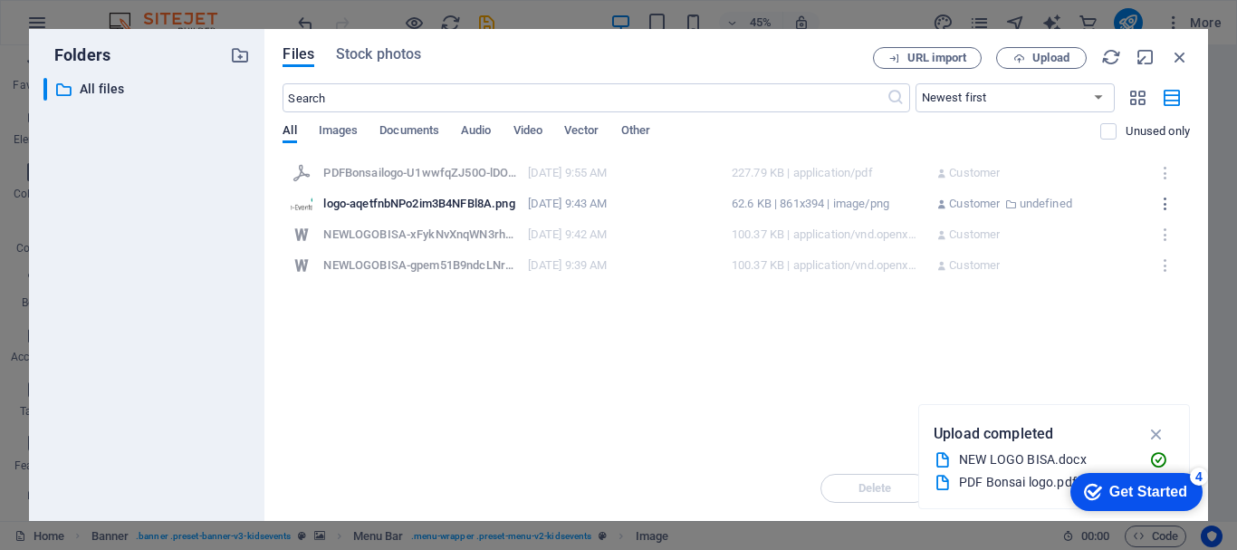
click at [329, 170] on div "PDFBonsailogo-U1wwfqZJ50O-lDOpftFt0Q.pdf" at bounding box center [419, 173] width 193 height 16
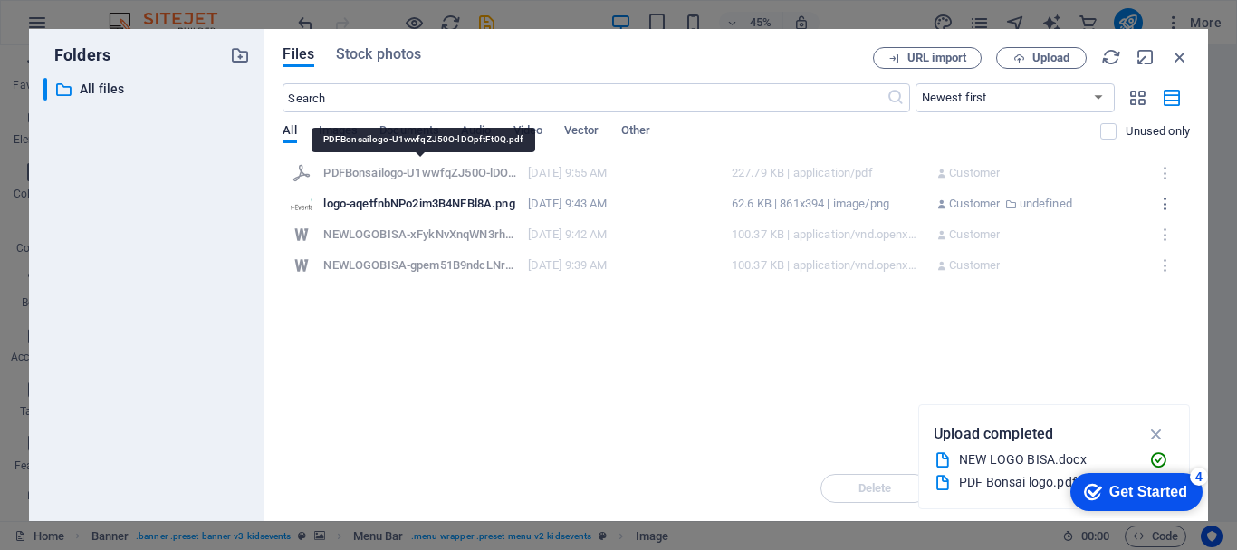
click at [424, 173] on div "PDFBonsailogo-U1wwfqZJ50O-lDOpftFt0Q.pdf" at bounding box center [419, 173] width 193 height 16
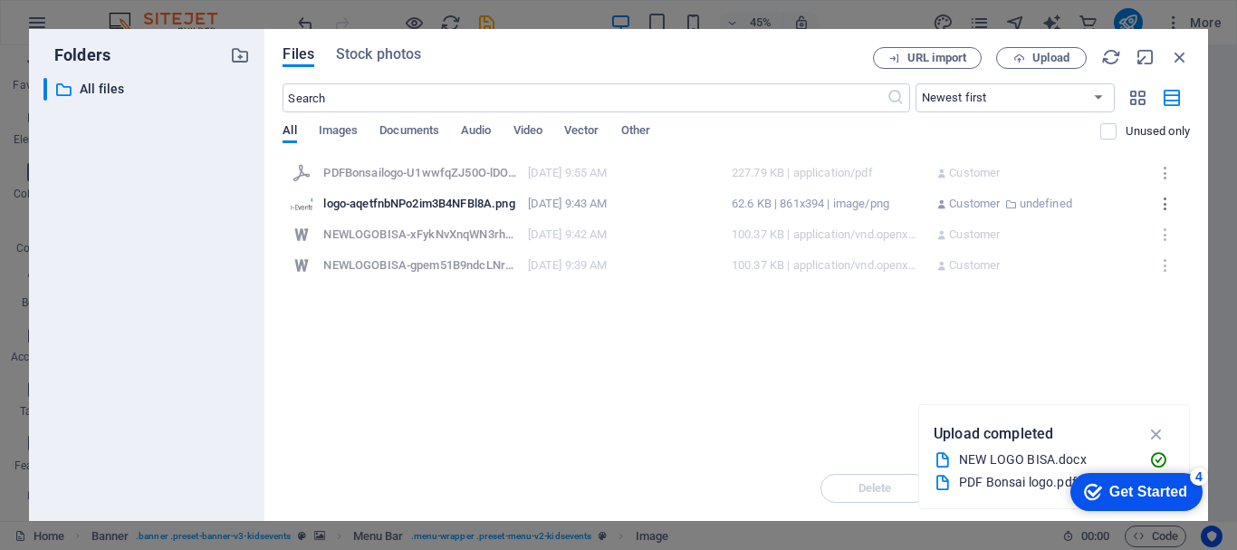
click at [1164, 175] on icon "button" at bounding box center [1166, 173] width 17 height 16
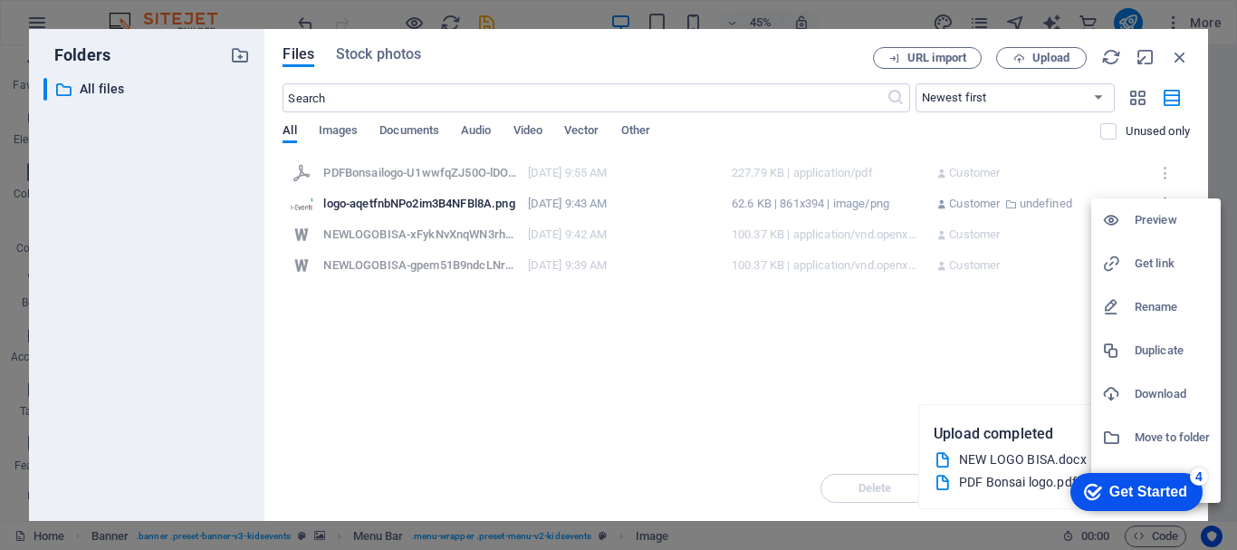
click at [974, 478] on div at bounding box center [618, 275] width 1237 height 550
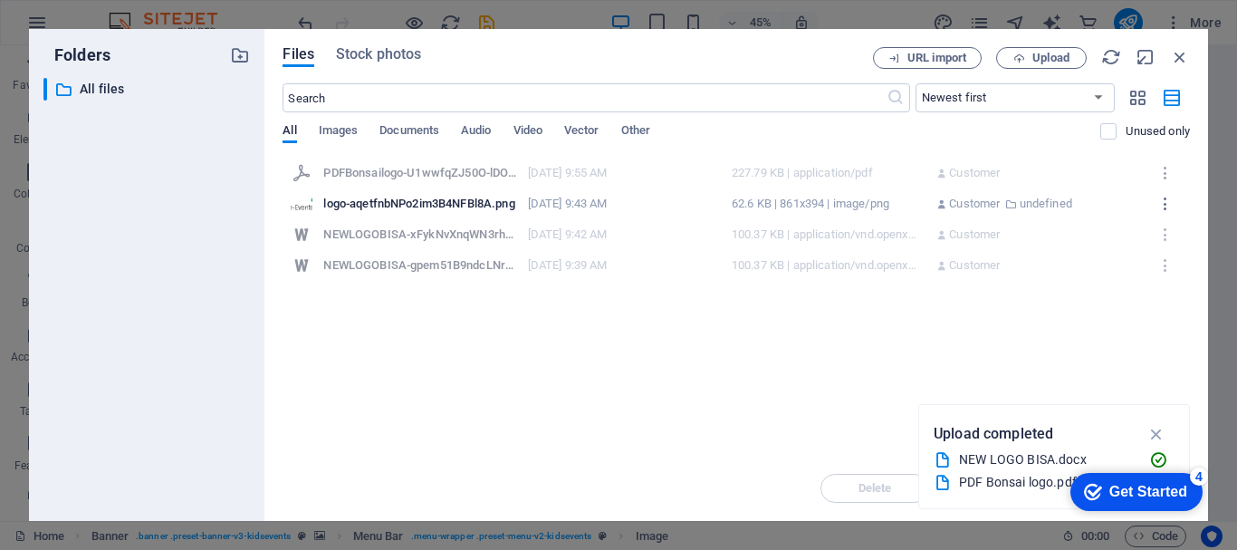
click at [1168, 170] on icon "button" at bounding box center [1166, 173] width 17 height 16
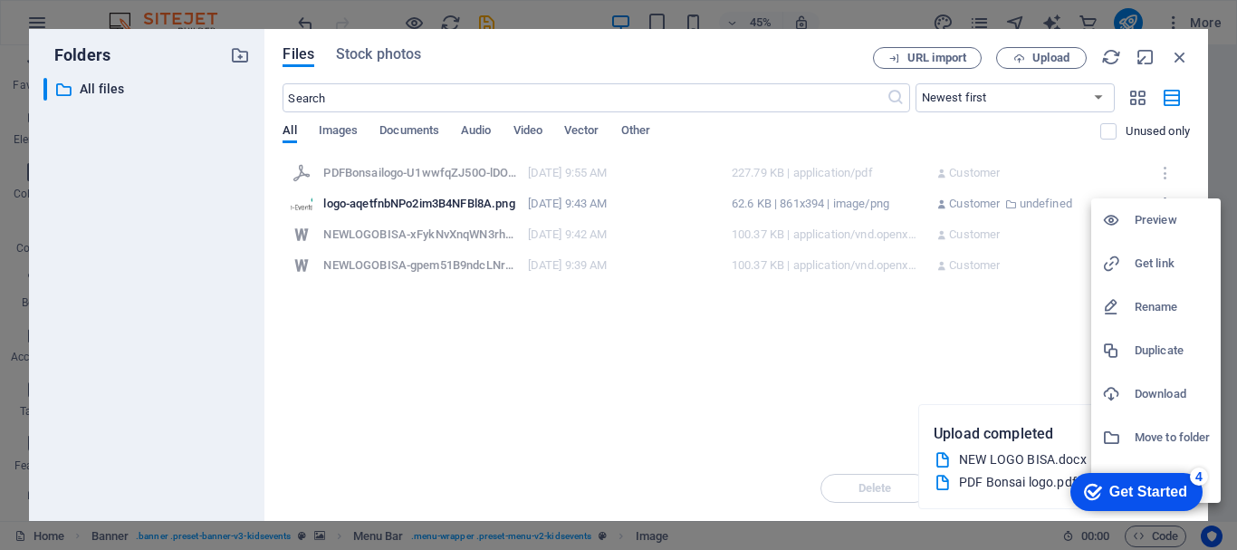
click at [794, 326] on div at bounding box center [618, 275] width 1237 height 550
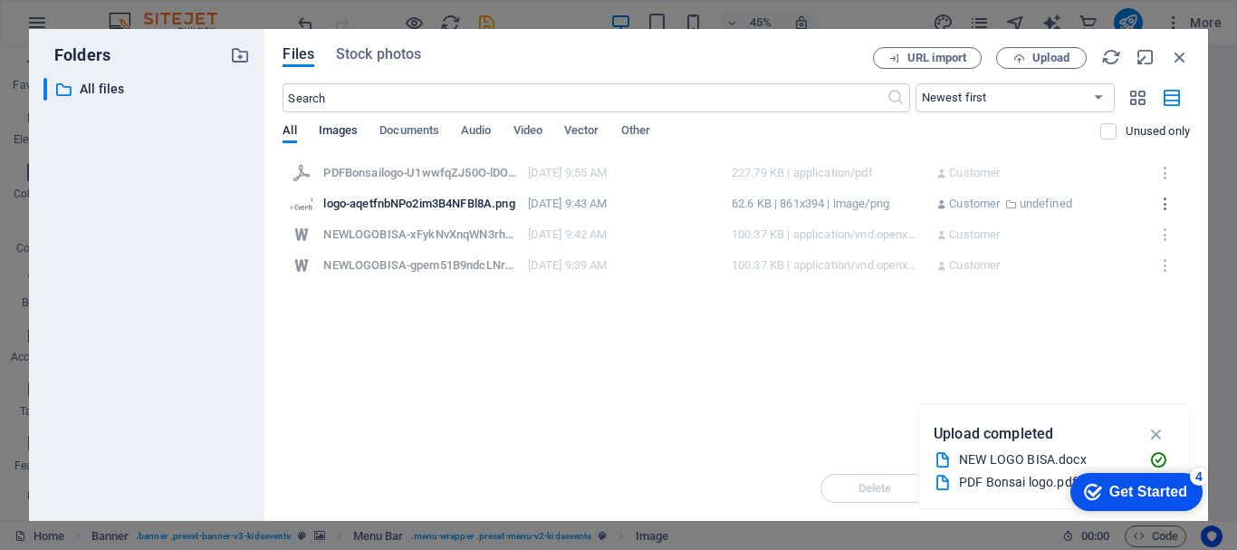
click at [344, 125] on span "Images" at bounding box center [339, 132] width 40 height 25
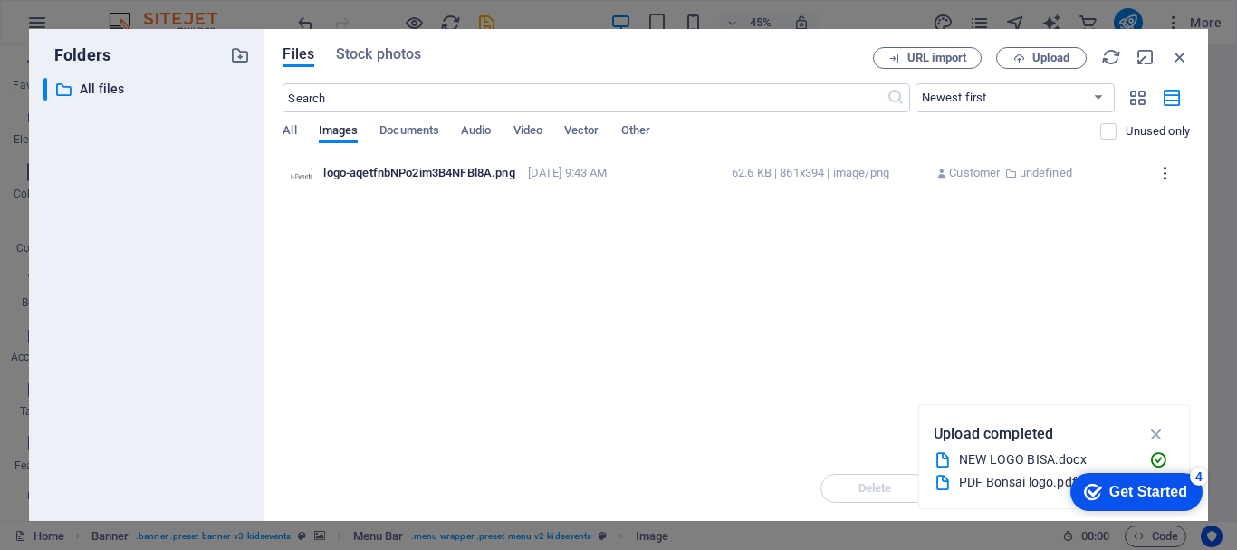
click at [1162, 174] on icon "button" at bounding box center [1166, 173] width 17 height 16
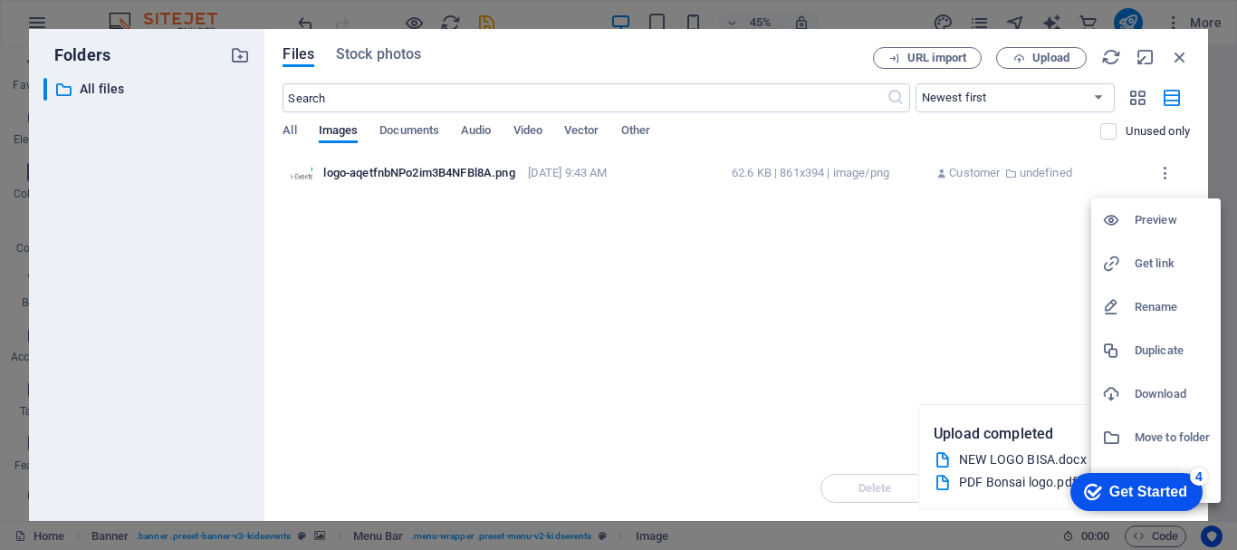
click at [891, 288] on div at bounding box center [618, 275] width 1237 height 550
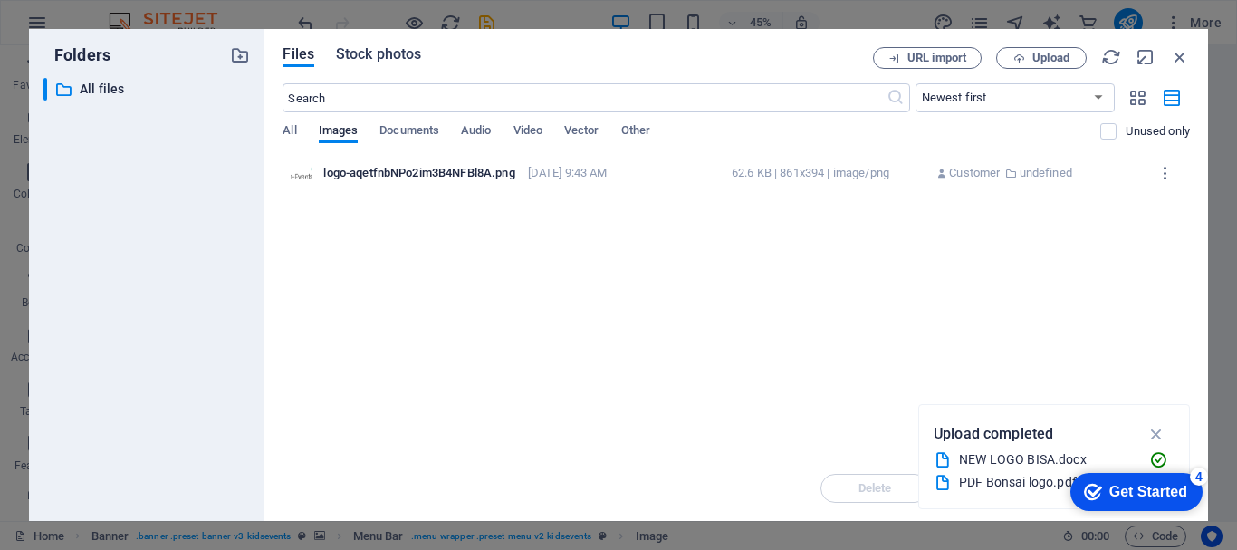
click at [377, 53] on span "Stock photos" at bounding box center [378, 54] width 85 height 22
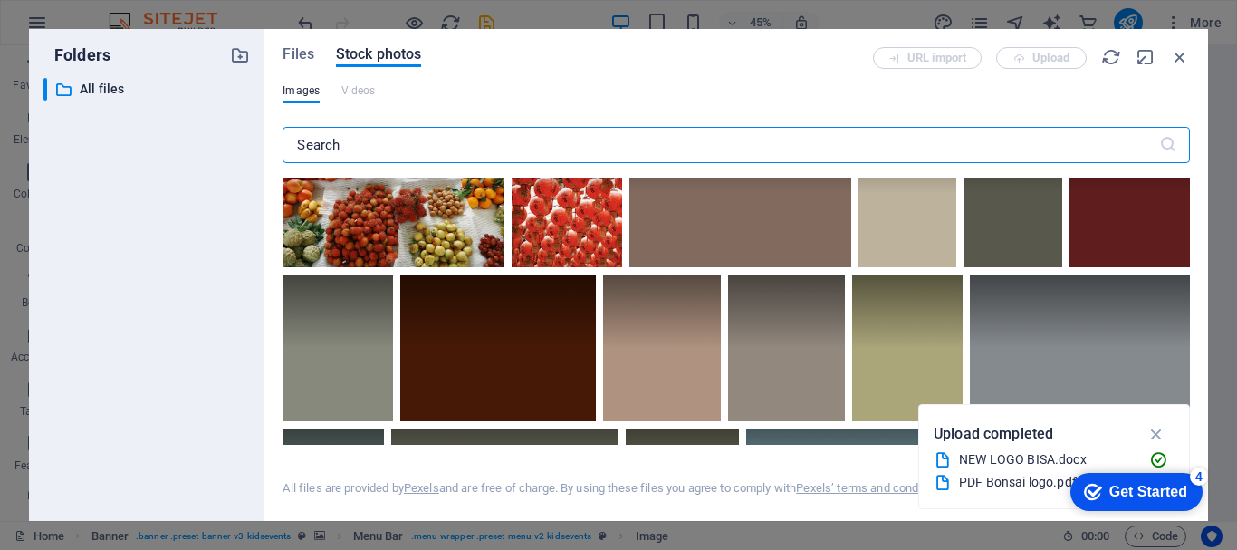
scroll to position [2174, 0]
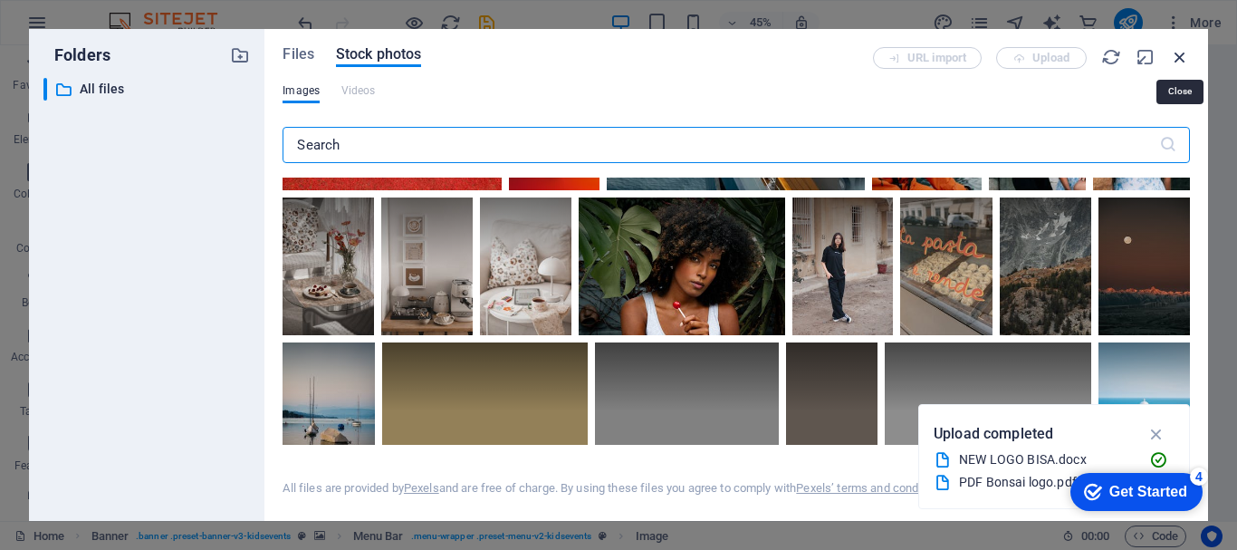
click at [1180, 52] on icon "button" at bounding box center [1180, 57] width 20 height 20
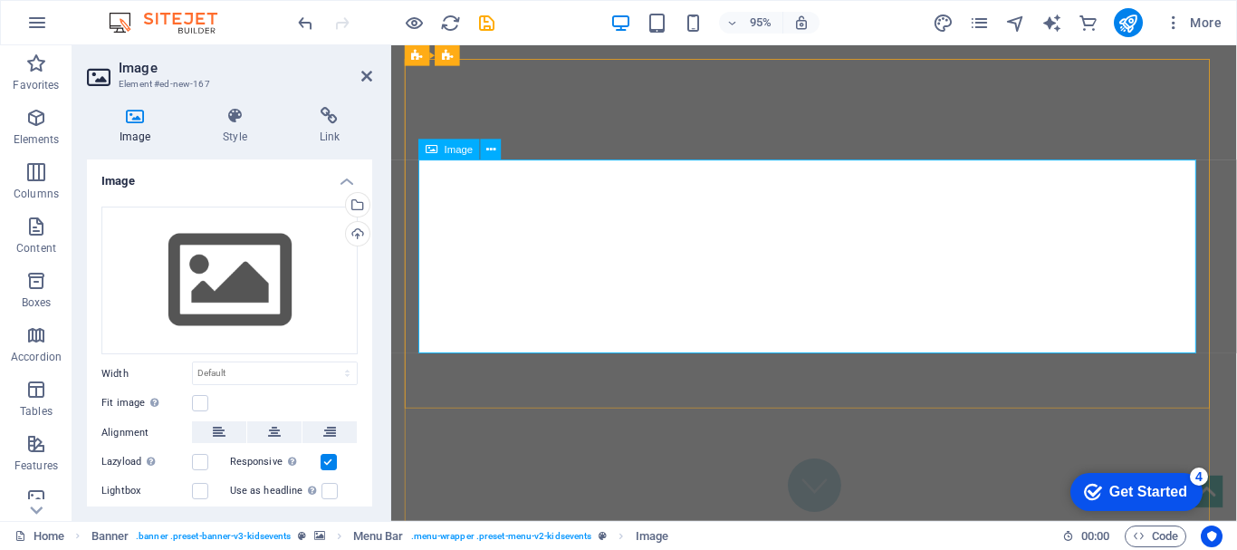
click at [493, 149] on icon at bounding box center [490, 149] width 9 height 18
drag, startPoint x: 736, startPoint y: 87, endPoint x: 997, endPoint y: 110, distance: 261.9
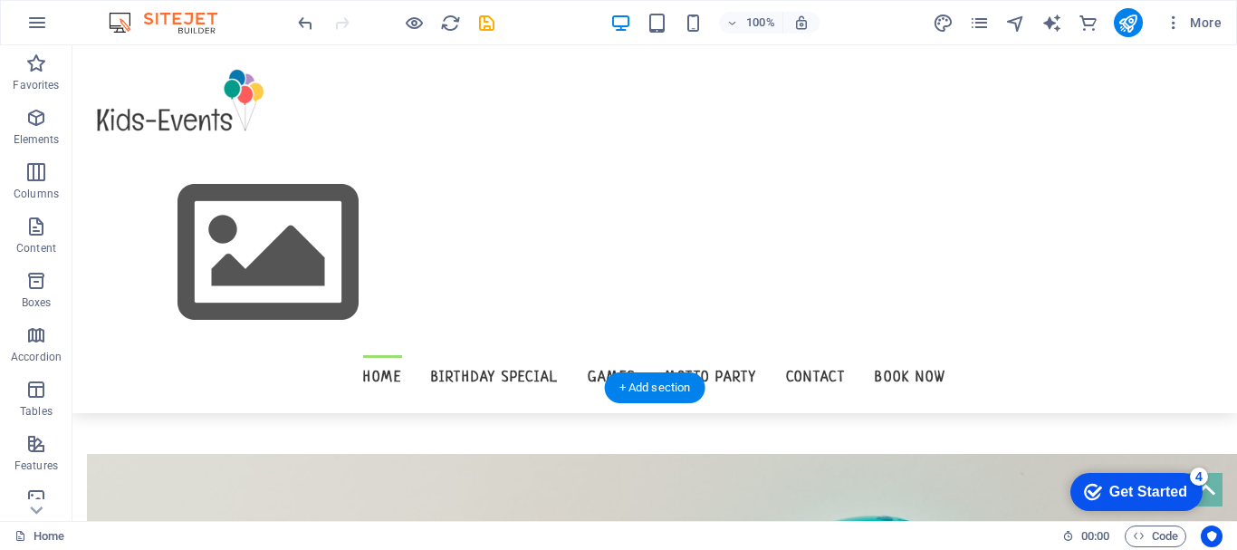
scroll to position [542, 0]
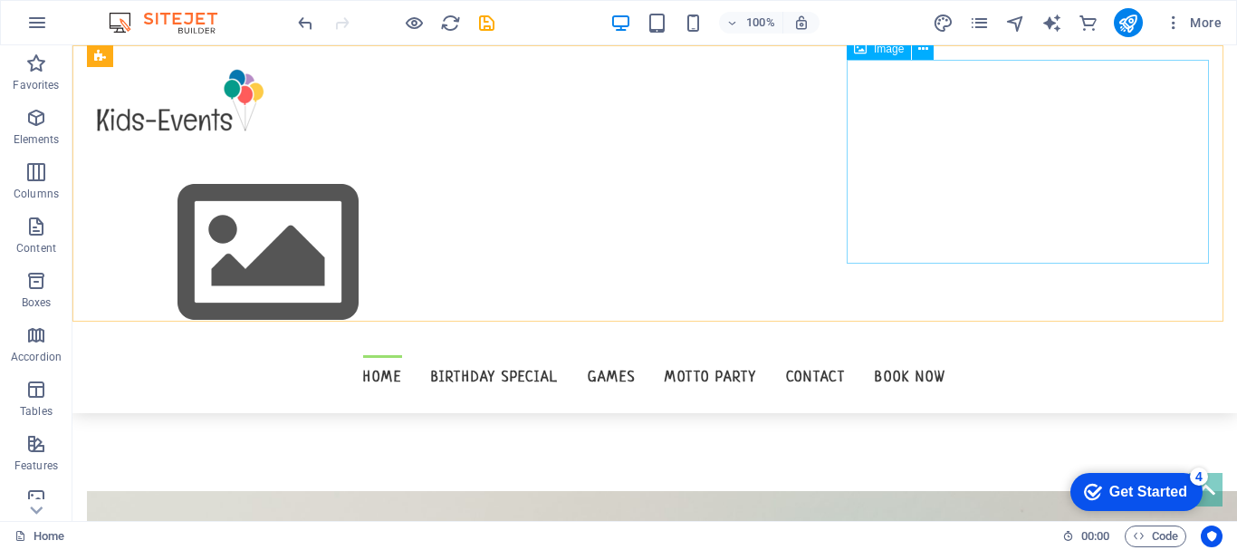
click at [1073, 177] on figure at bounding box center [655, 253] width 1136 height 204
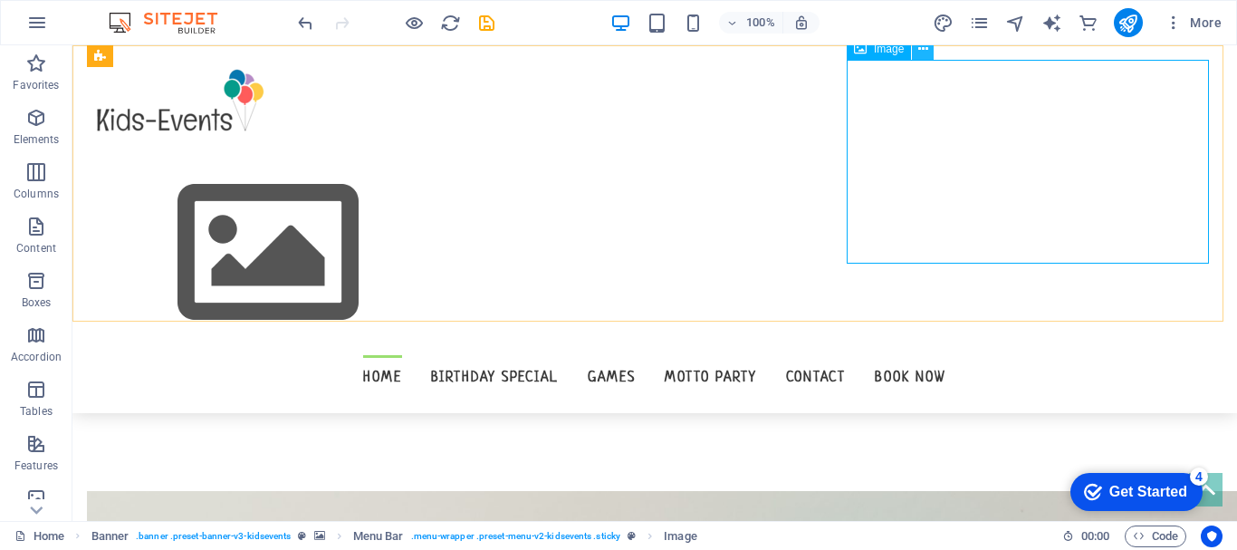
click at [915, 48] on button at bounding box center [923, 49] width 22 height 22
click at [346, 142] on div "Home Birthday Special Games Motto Party Contact Book now" at bounding box center [654, 229] width 1165 height 368
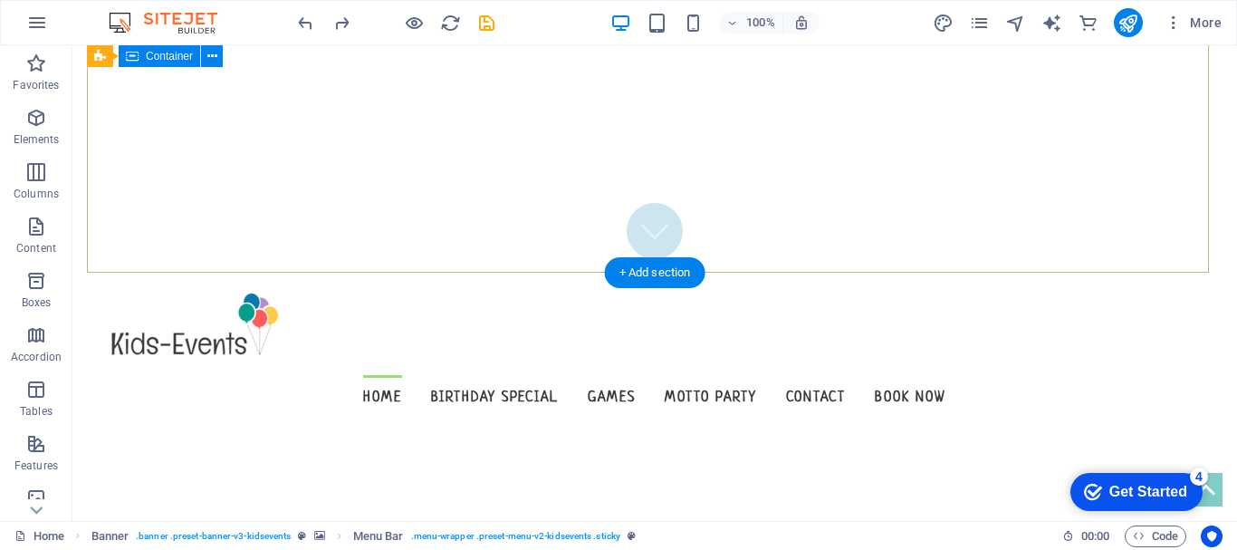
scroll to position [0, 0]
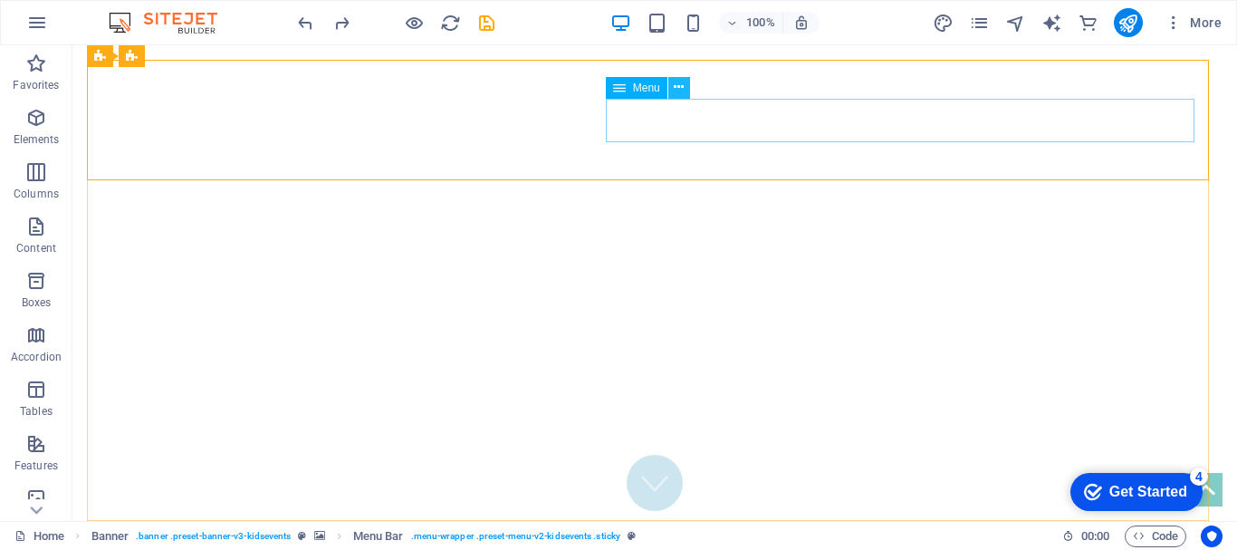
click at [682, 87] on icon at bounding box center [679, 87] width 10 height 19
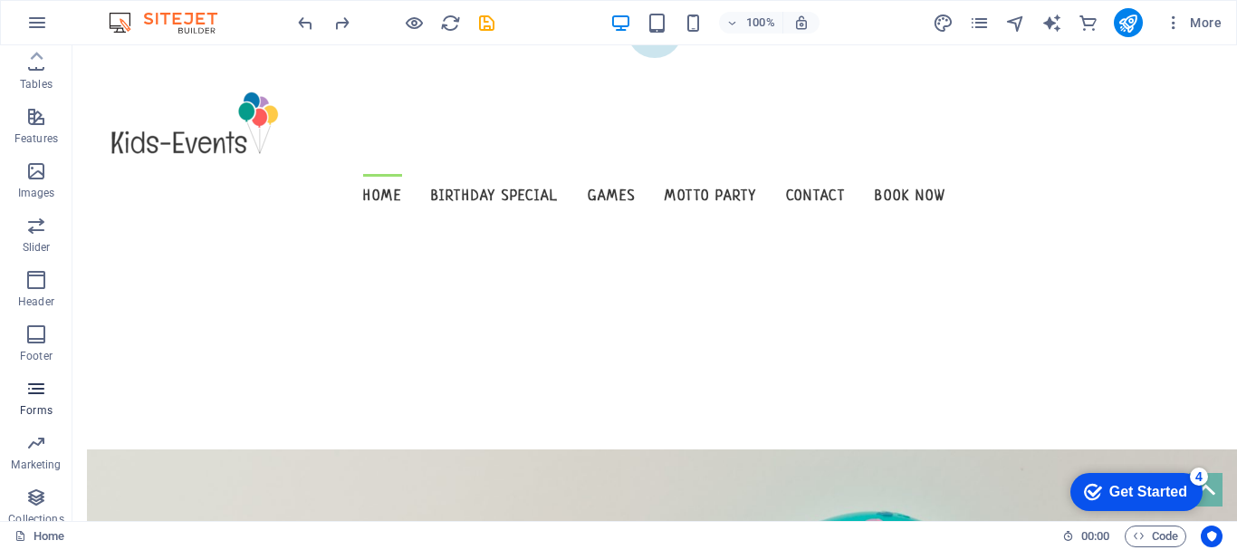
scroll to position [303, 0]
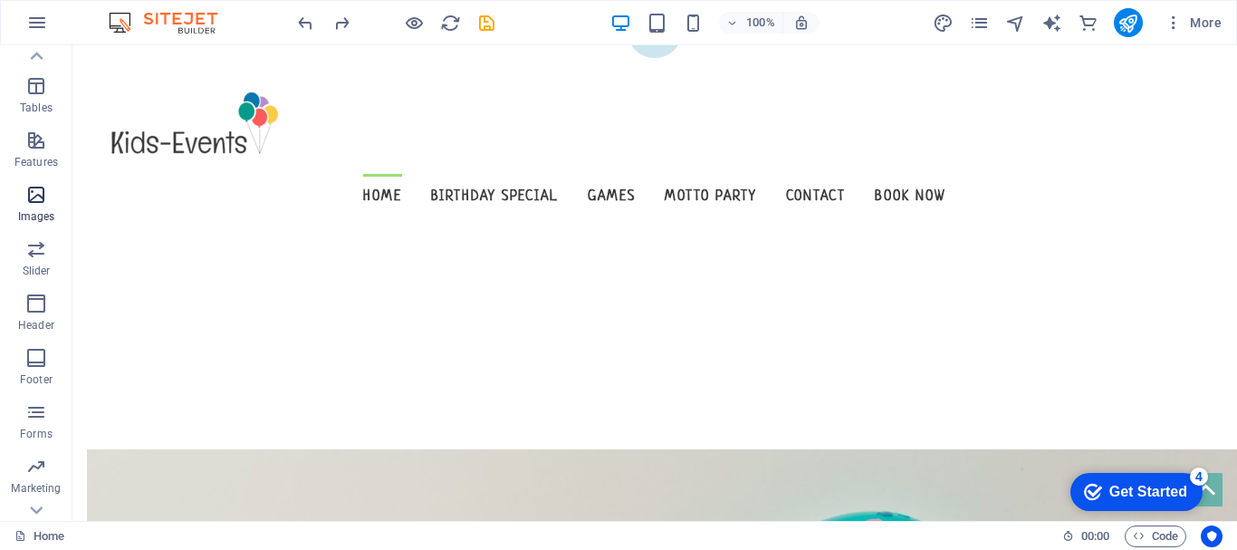
click at [30, 202] on icon "button" at bounding box center [36, 195] width 22 height 22
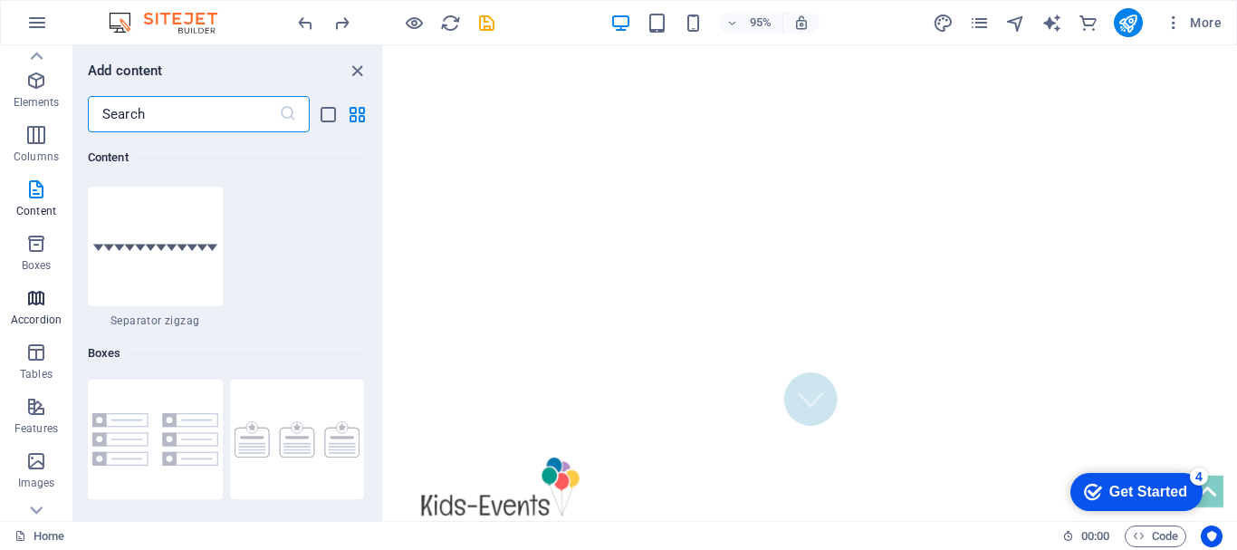
scroll to position [0, 0]
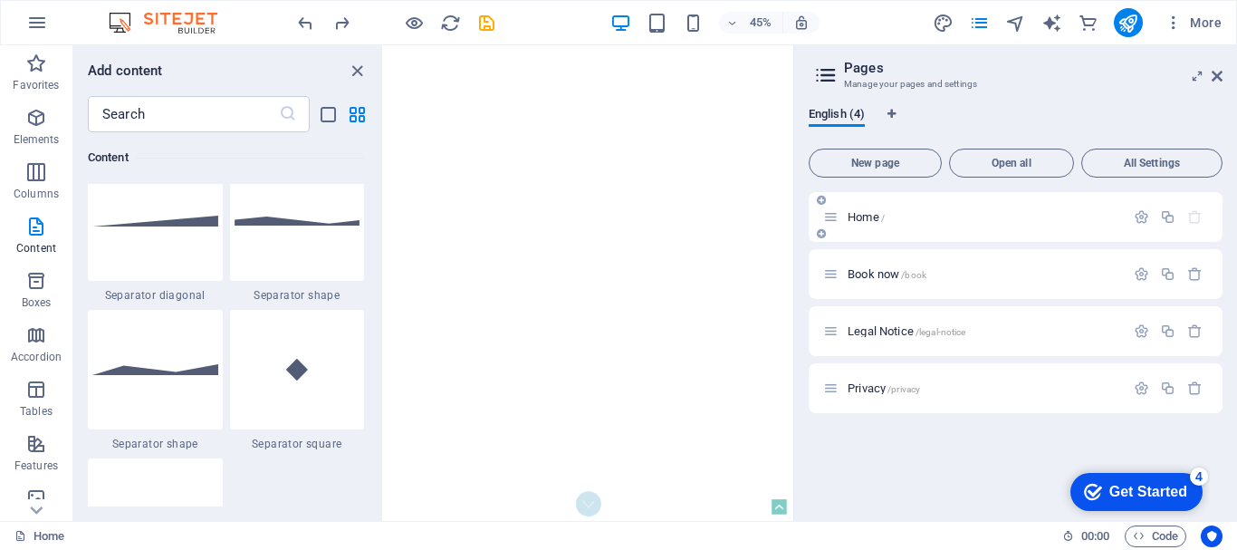
click at [829, 222] on icon at bounding box center [830, 216] width 15 height 15
click at [866, 218] on span "Home /" at bounding box center [866, 217] width 37 height 14
click at [855, 214] on span "Home /" at bounding box center [866, 217] width 37 height 14
click at [865, 217] on span "Home /" at bounding box center [866, 217] width 37 height 14
click at [855, 214] on span "Home /" at bounding box center [866, 217] width 37 height 14
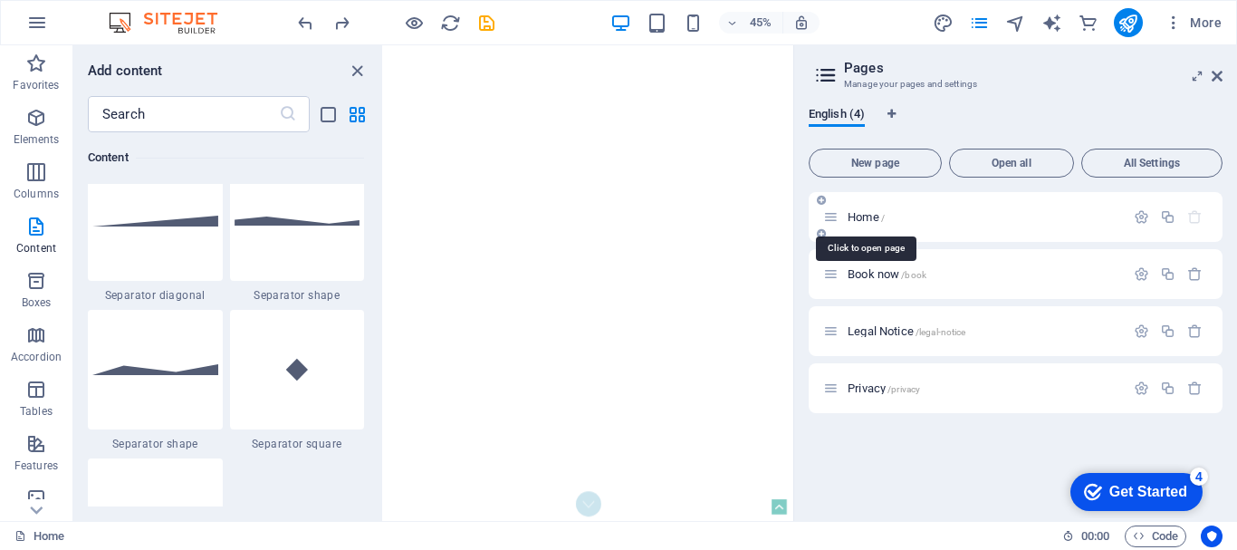
click at [855, 214] on span "Home /" at bounding box center [866, 217] width 37 height 14
click at [833, 217] on icon at bounding box center [830, 216] width 15 height 15
click at [1140, 220] on icon "button" at bounding box center [1141, 216] width 15 height 15
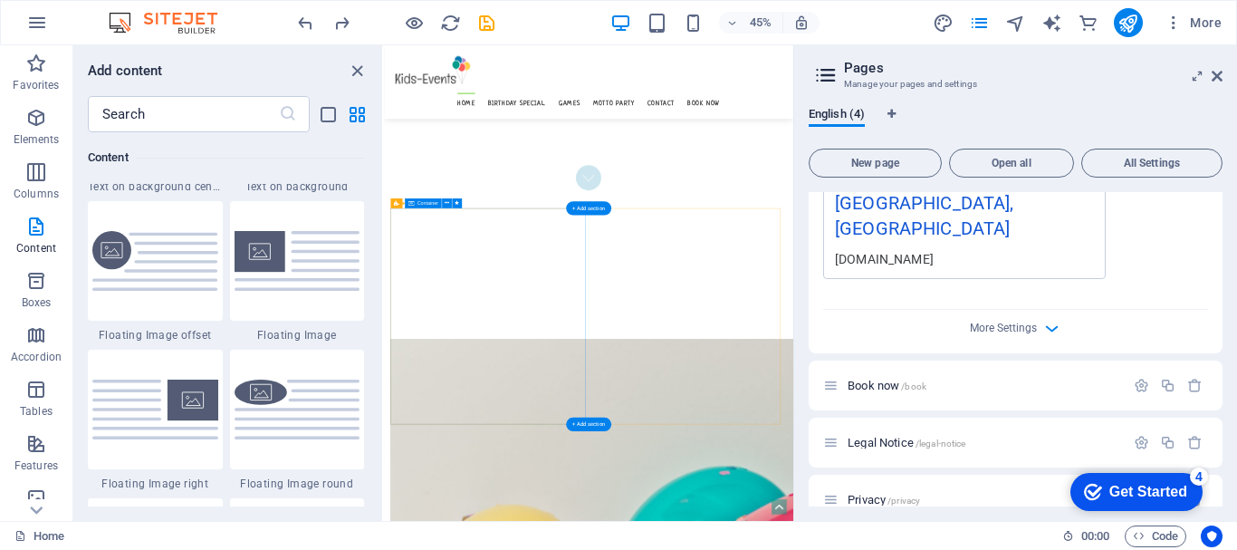
scroll to position [1178, 0]
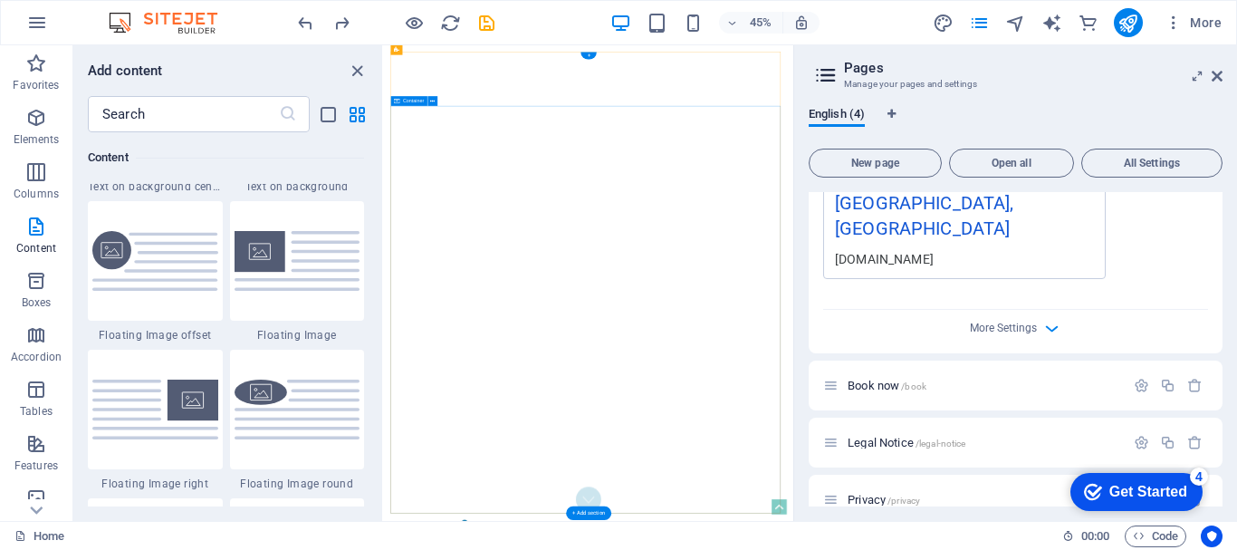
scroll to position [0, 0]
click at [31, 132] on p "Elements" at bounding box center [37, 139] width 46 height 14
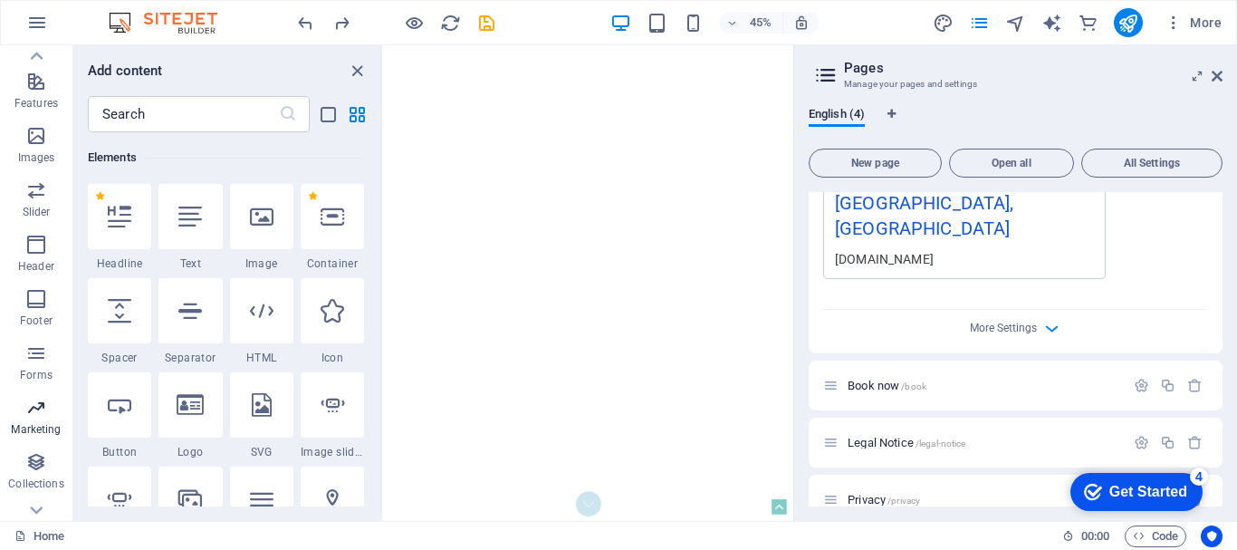
scroll to position [394, 0]
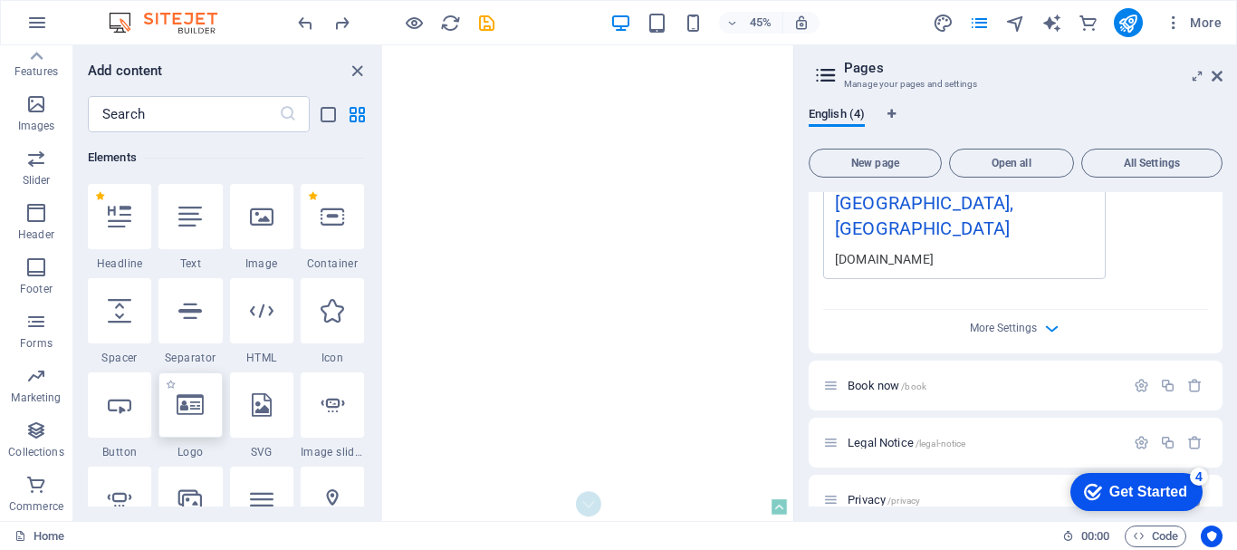
click at [186, 426] on div at bounding box center [190, 404] width 63 height 65
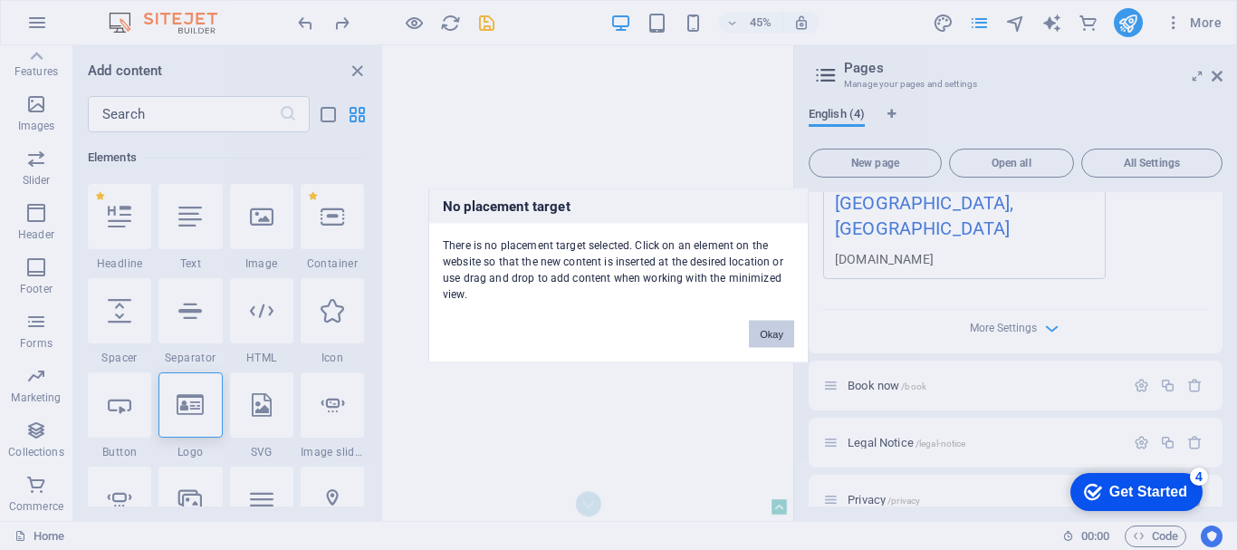
click at [773, 339] on button "Okay" at bounding box center [771, 333] width 45 height 27
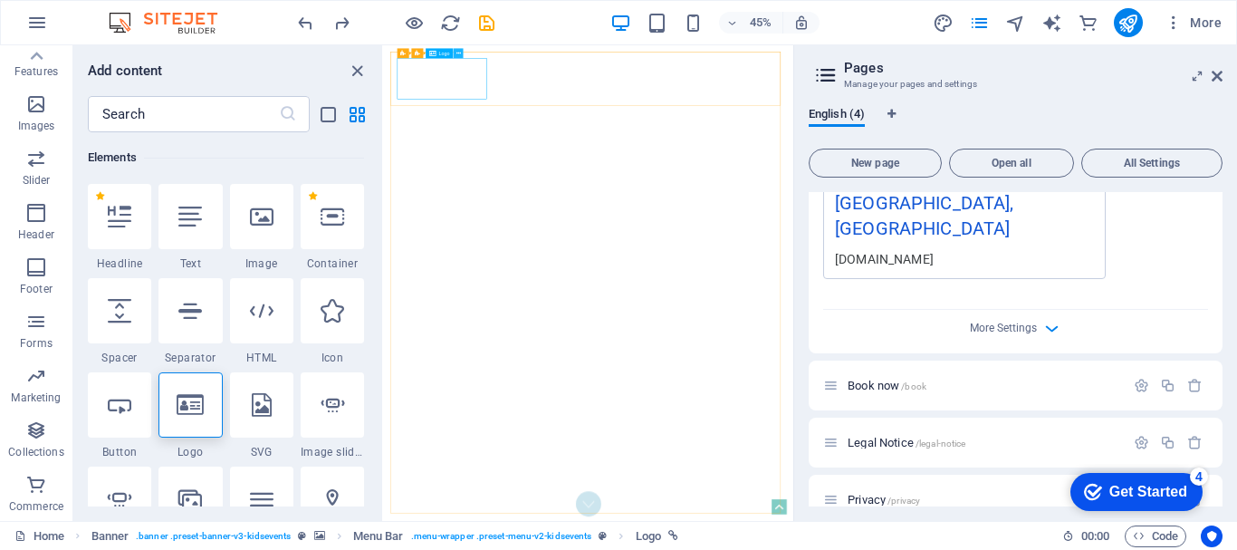
click at [453, 54] on button at bounding box center [458, 54] width 10 height 10
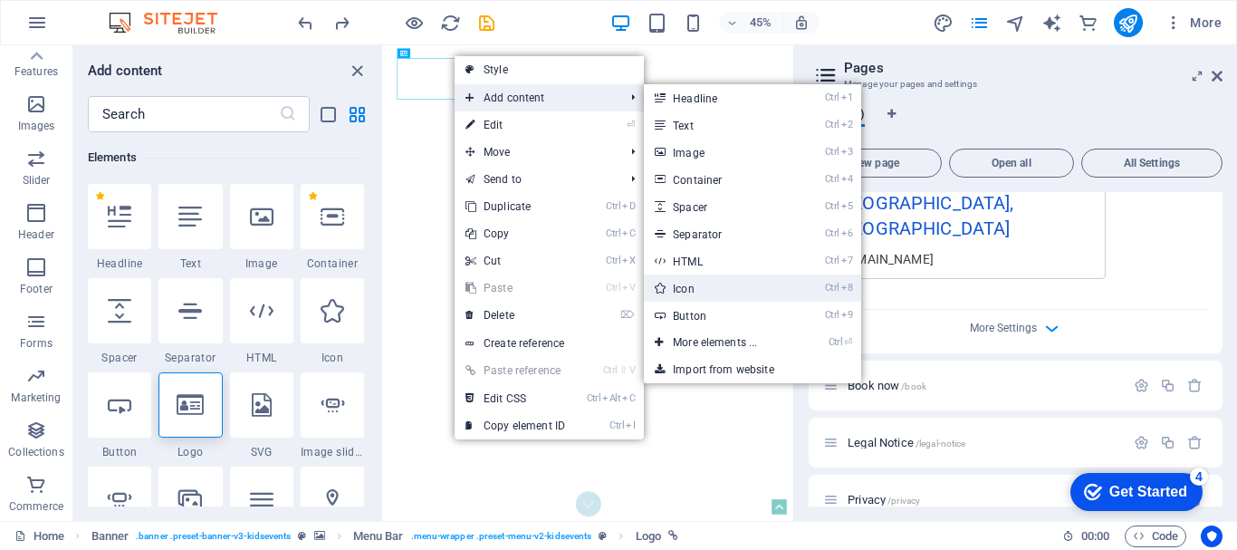
click at [704, 289] on link "Ctrl 8 Icon" at bounding box center [718, 287] width 149 height 27
select select "xMidYMid"
select select "px"
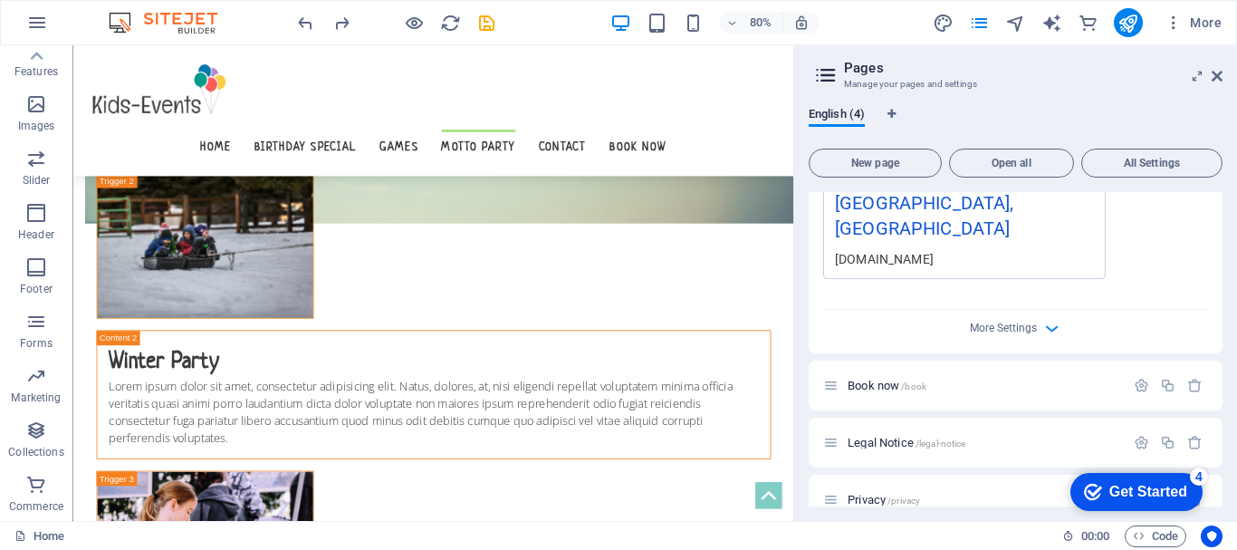
scroll to position [4906, 0]
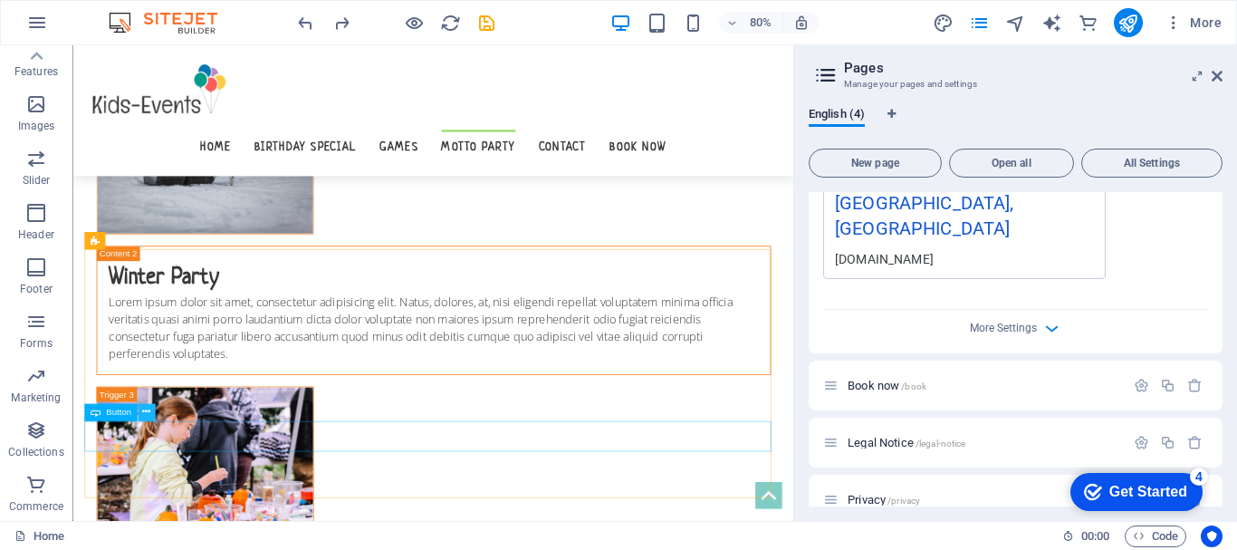
click at [143, 413] on icon at bounding box center [146, 412] width 8 height 15
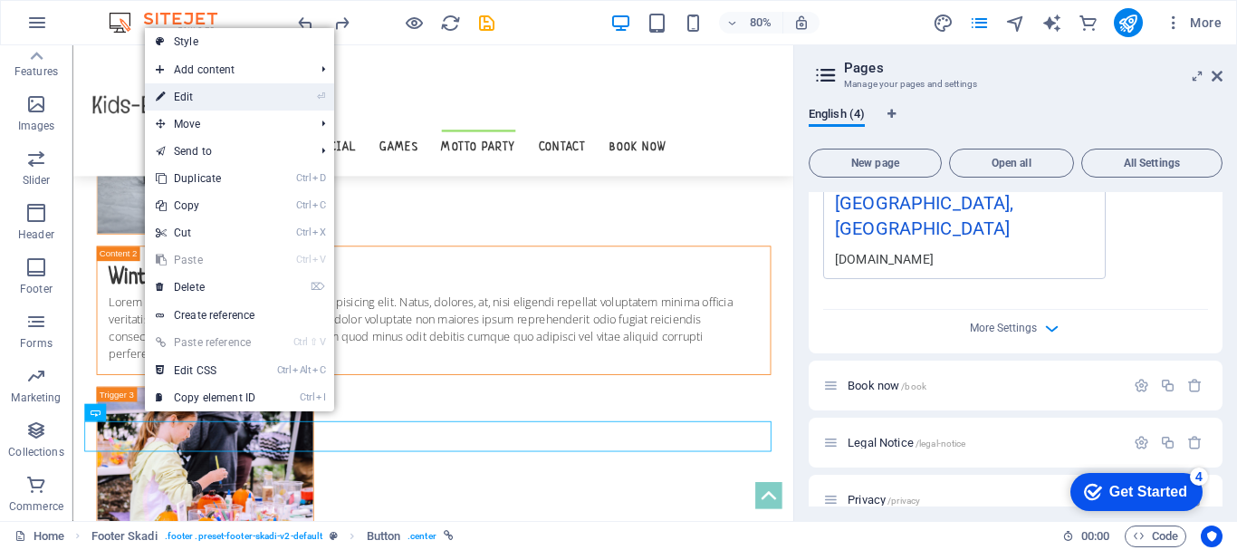
drag, startPoint x: 205, startPoint y: 94, endPoint x: 72, endPoint y: 853, distance: 770.7
click at [205, 94] on link "⏎ Edit" at bounding box center [205, 96] width 121 height 27
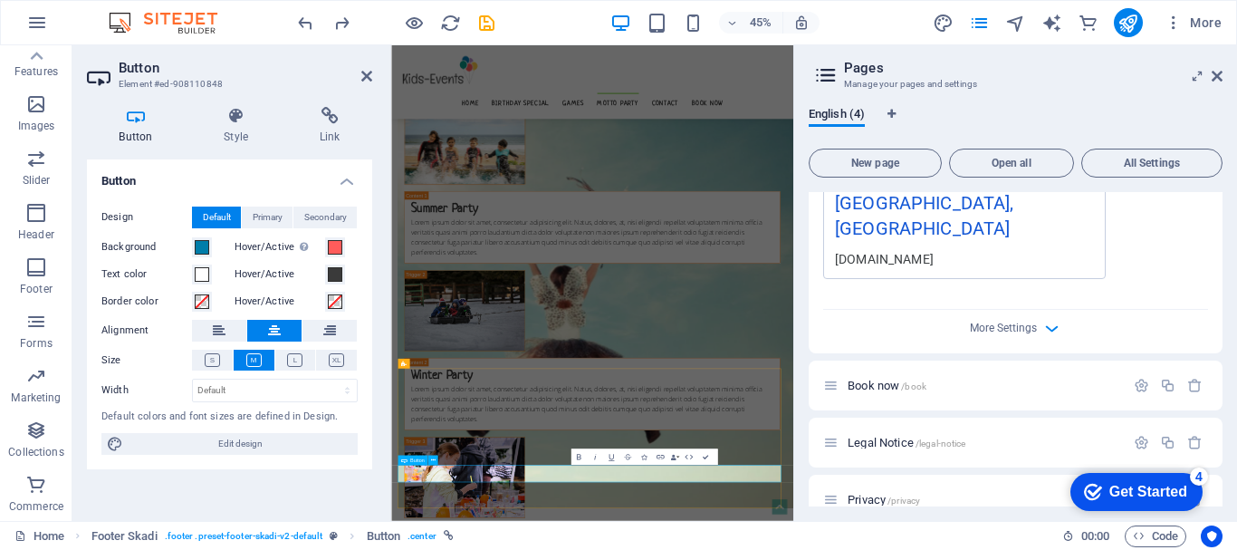
scroll to position [4902, 0]
click at [327, 133] on h4 "Link" at bounding box center [329, 126] width 85 height 38
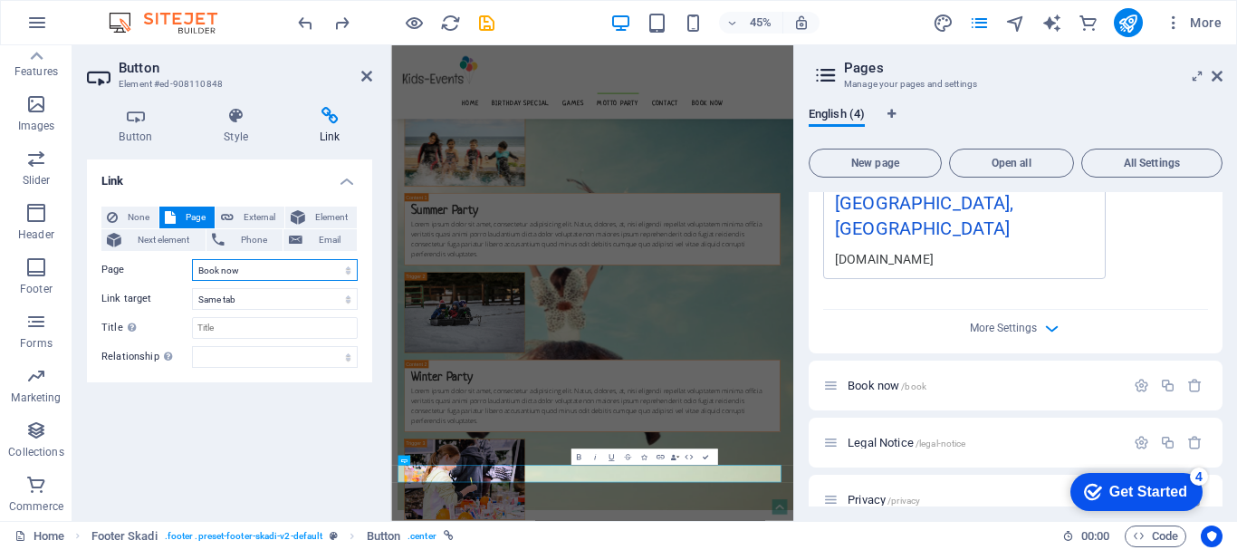
click at [251, 273] on select "Home Book now Legal Notice Privacy" at bounding box center [275, 270] width 166 height 22
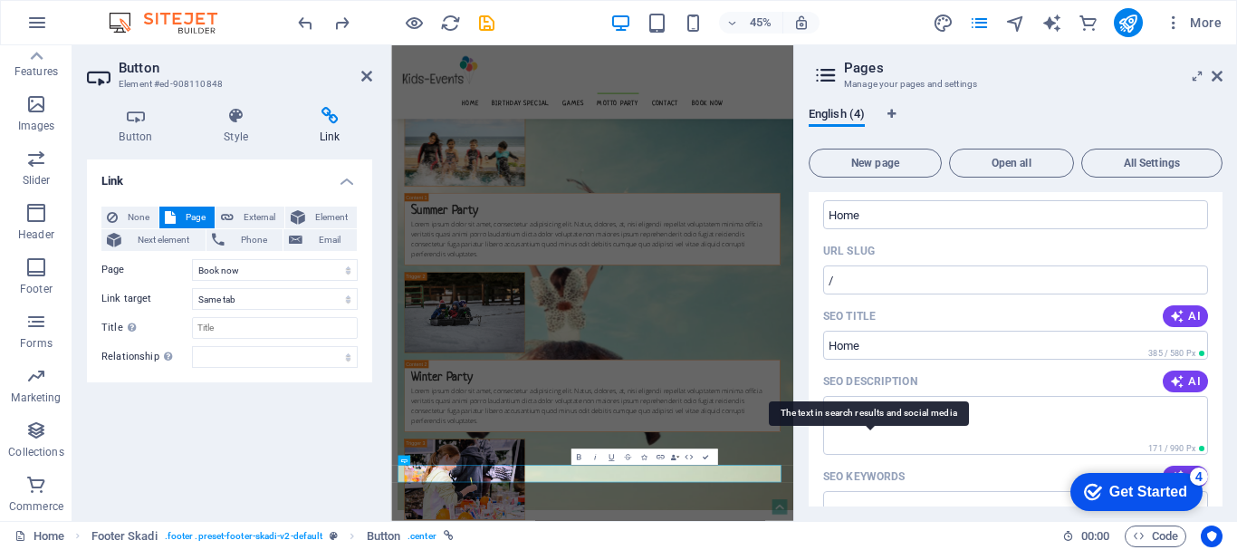
scroll to position [0, 0]
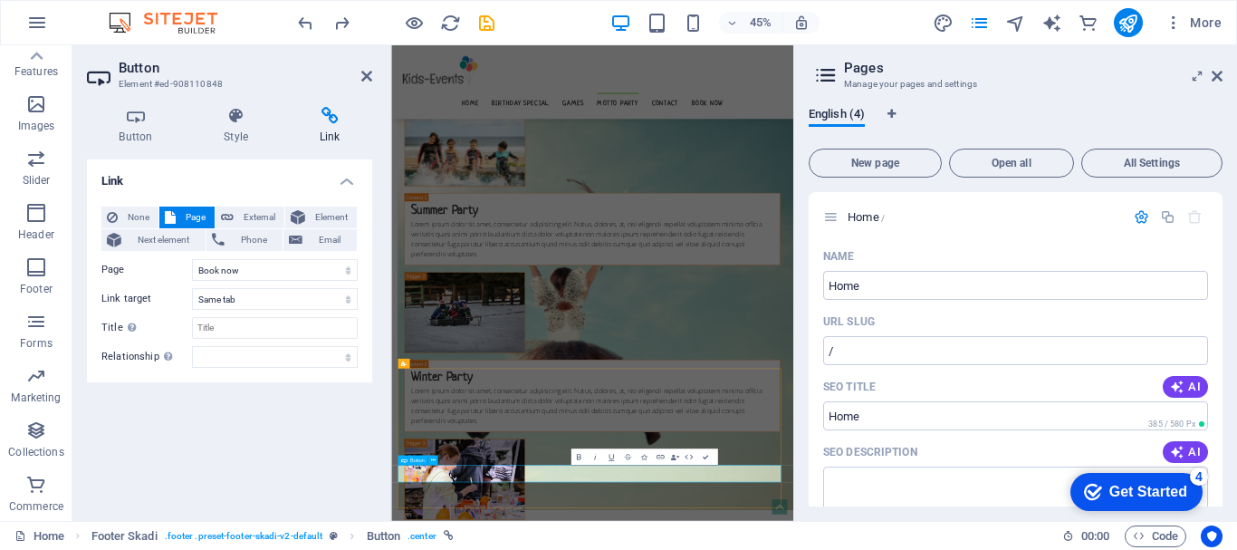
drag, startPoint x: 882, startPoint y: 993, endPoint x: 872, endPoint y: 995, distance: 10.1
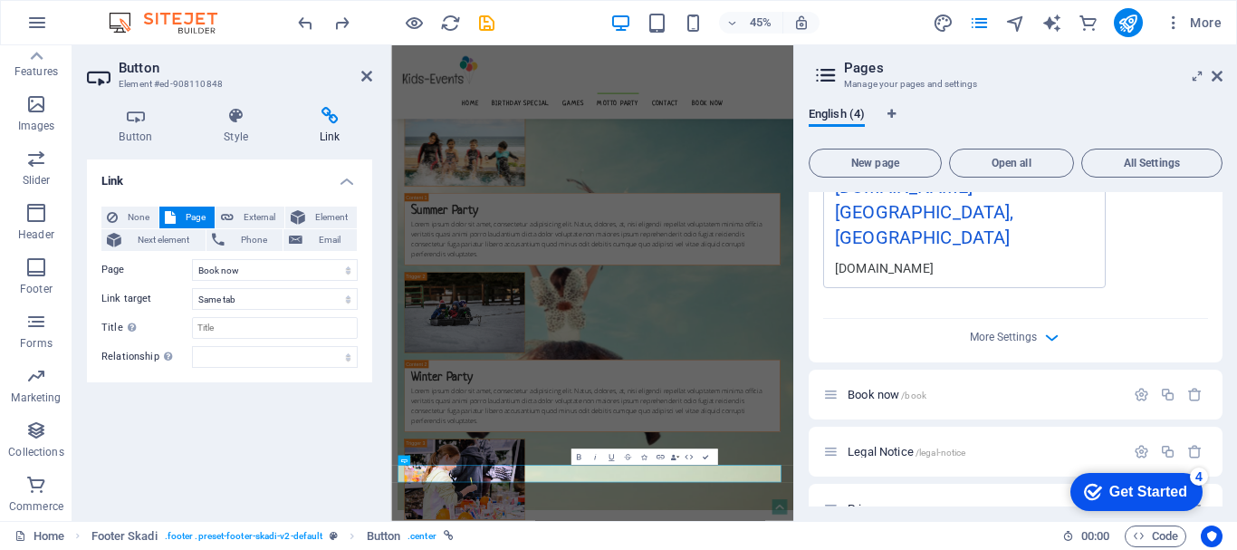
scroll to position [614, 0]
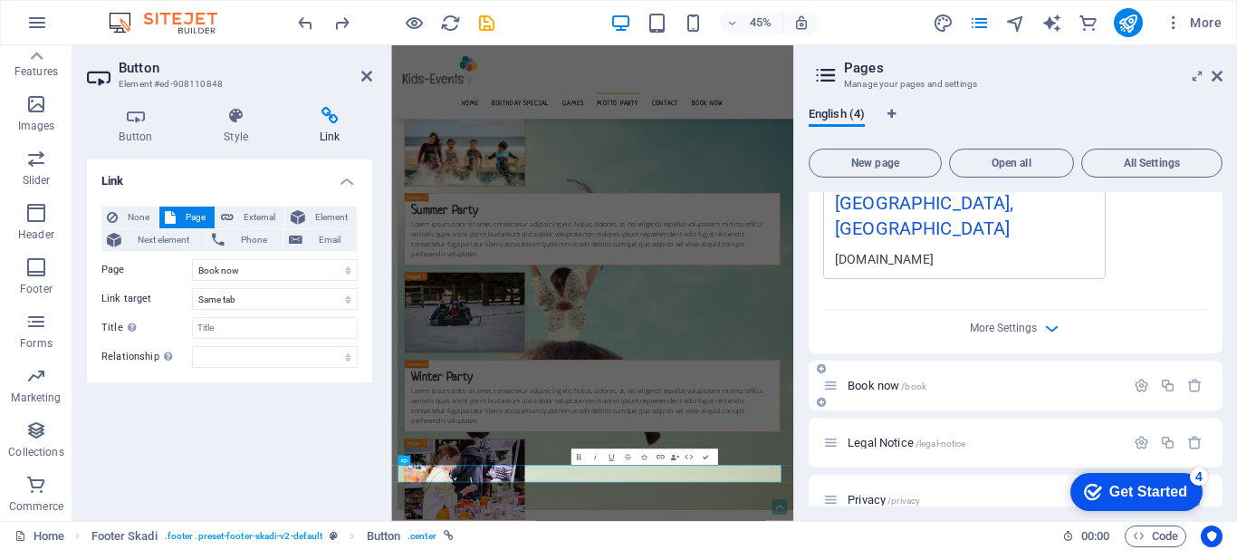
click at [872, 379] on span "Book now /book" at bounding box center [887, 386] width 79 height 14
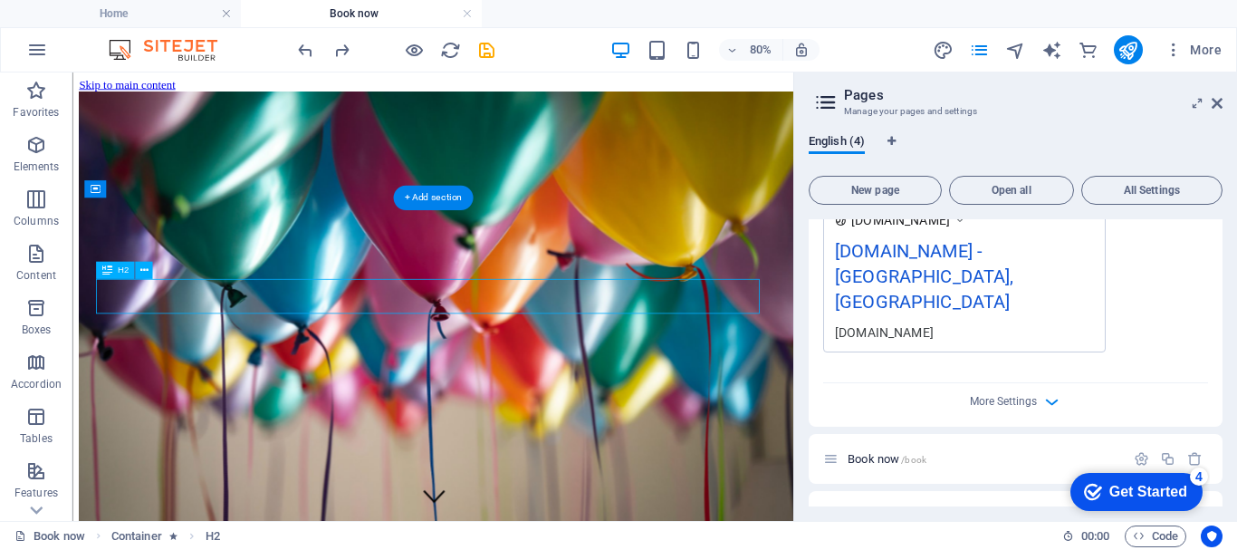
scroll to position [325, 0]
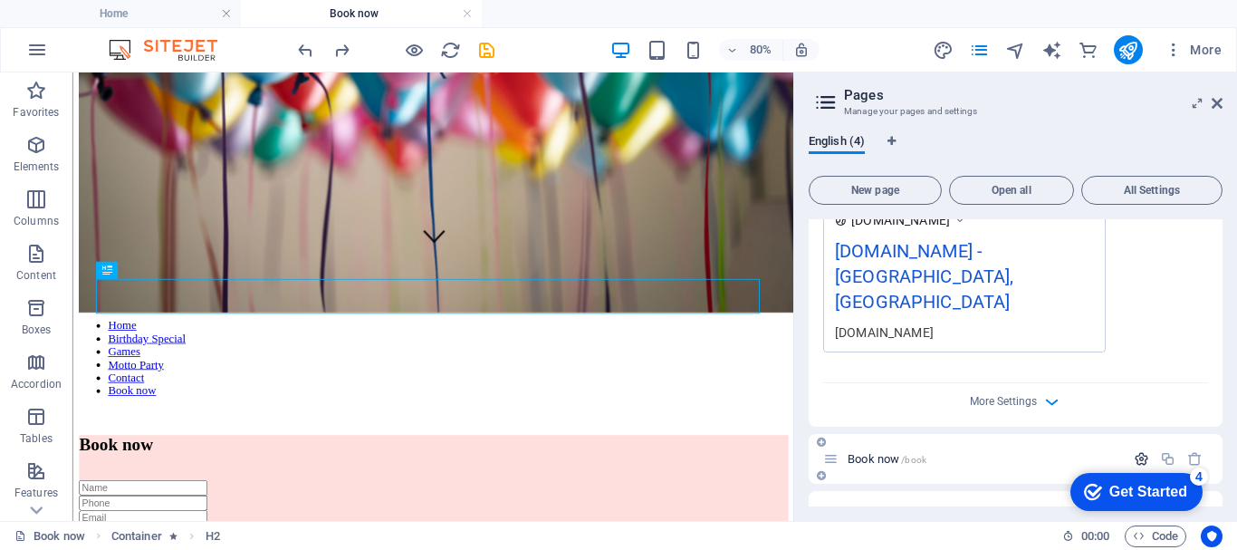
click at [1135, 451] on icon "button" at bounding box center [1141, 458] width 15 height 15
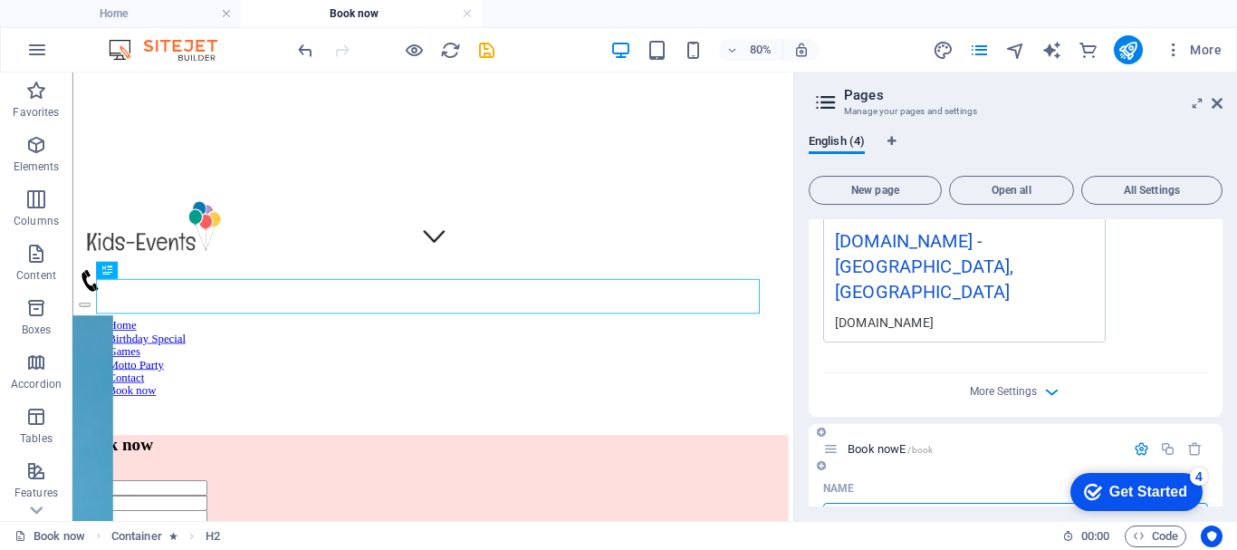
type input "Book"
type input "Book nowE"
type input "B"
type input "Book"
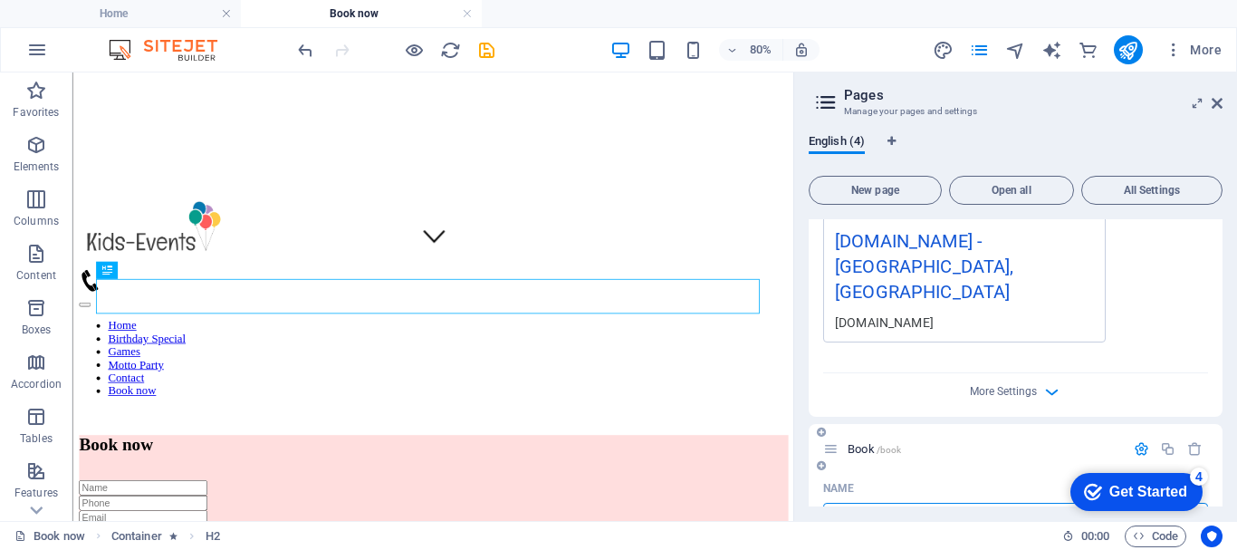
type input "En"
type input "/"
type input "En"
type input "/en"
type input "En"
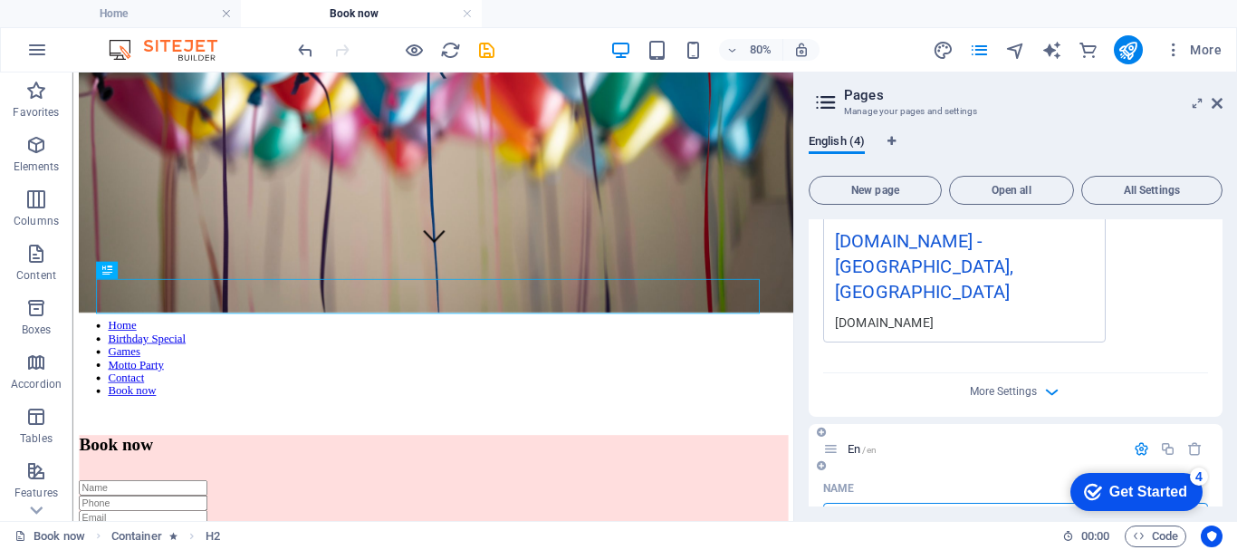
type input "Enrol"
type input "/enr"
type input "Enr"
type input "Enrol"
type input "/enrol"
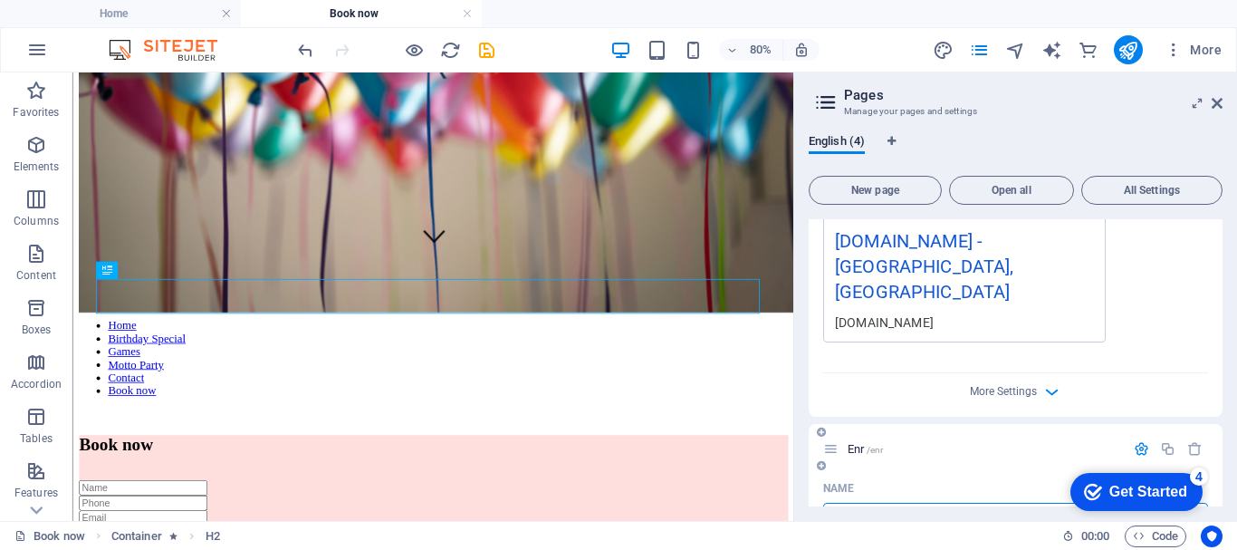
type input "Enrol"
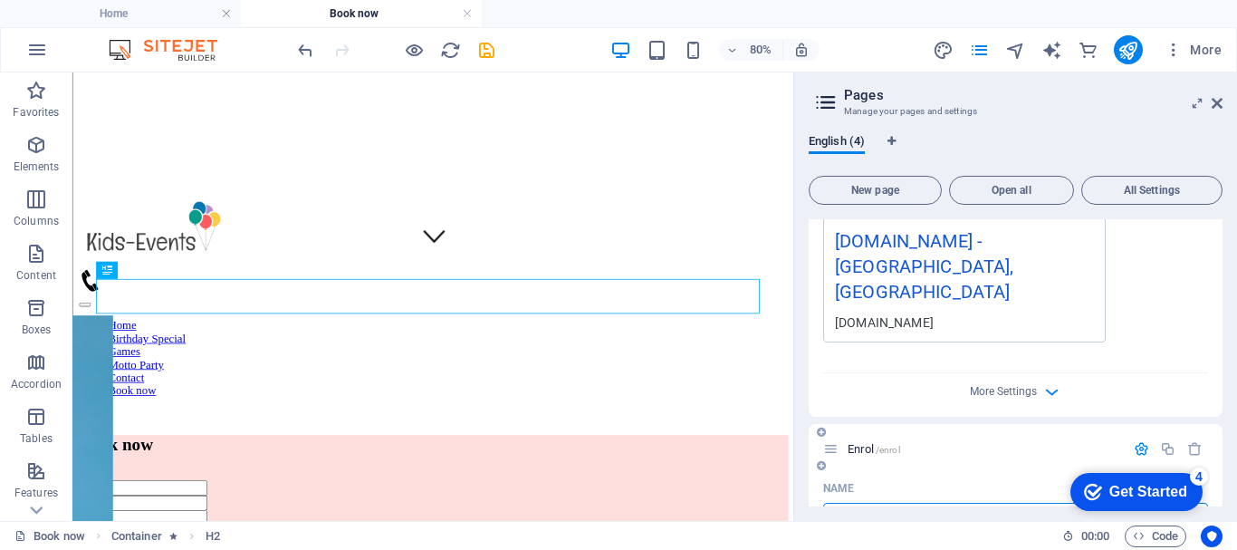
type input "E"
type input "/"
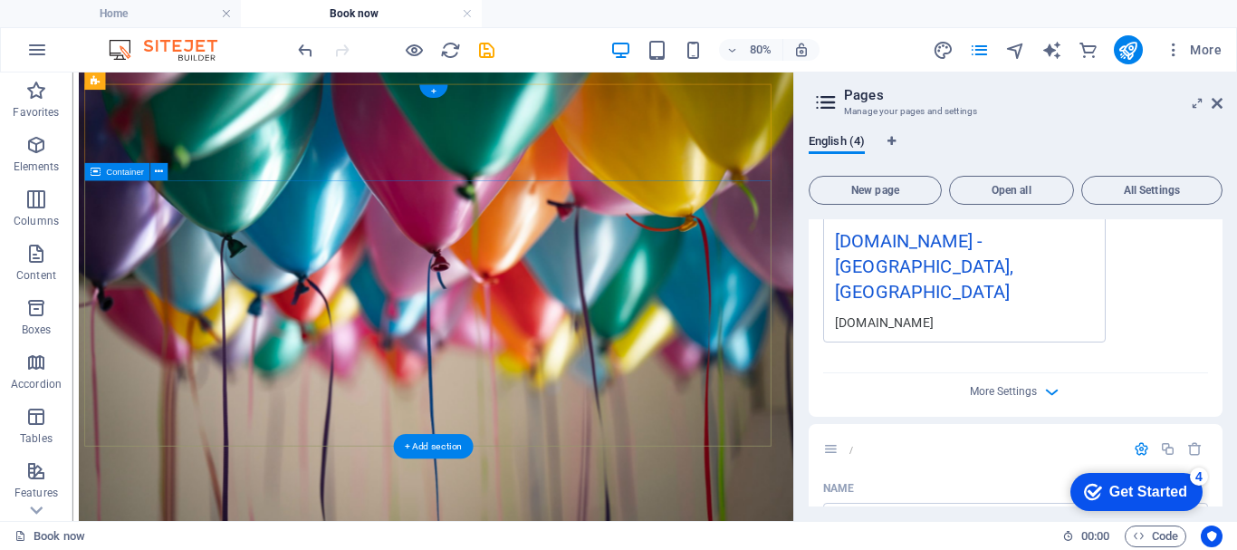
scroll to position [0, 0]
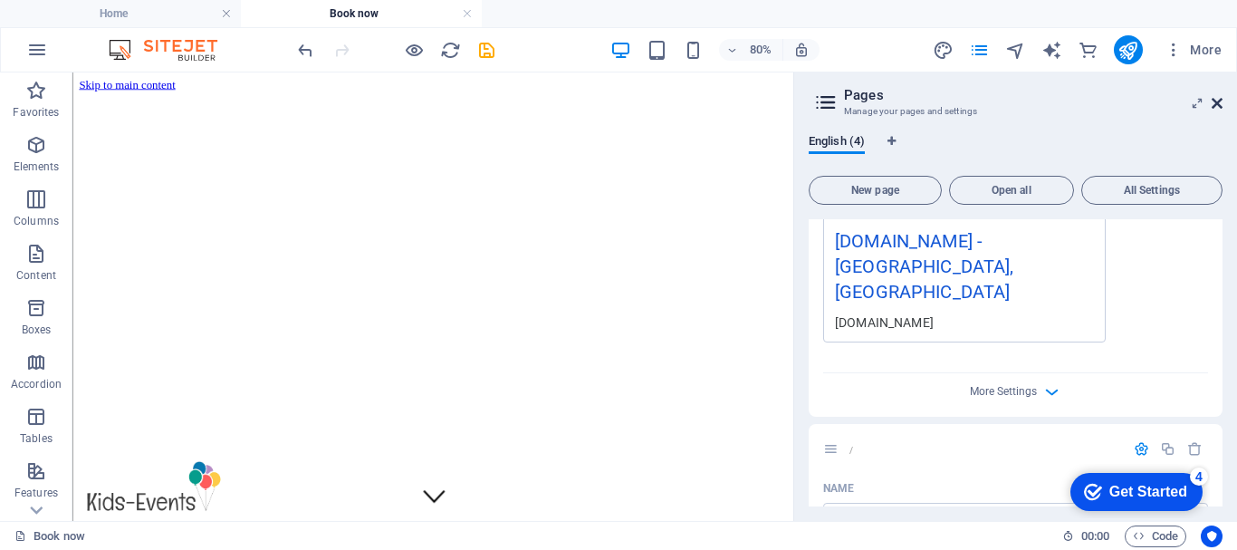
drag, startPoint x: 1217, startPoint y: 105, endPoint x: 1149, endPoint y: 31, distance: 100.7
click at [1217, 105] on icon at bounding box center [1217, 103] width 11 height 14
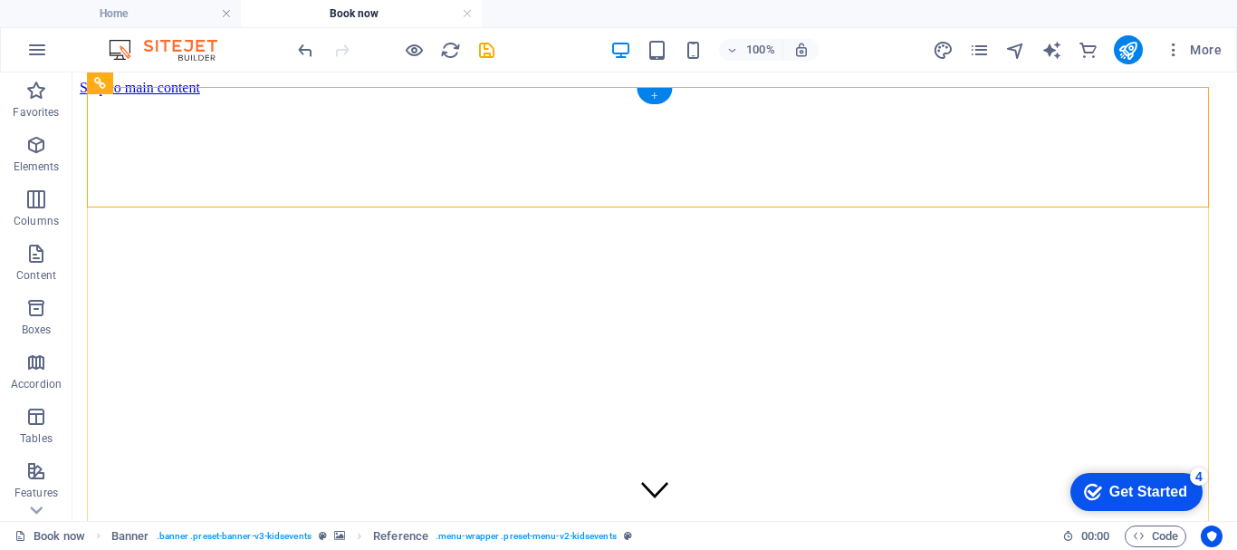
drag, startPoint x: 654, startPoint y: 93, endPoint x: 434, endPoint y: 117, distance: 221.4
click at [654, 93] on div "+" at bounding box center [654, 96] width 35 height 16
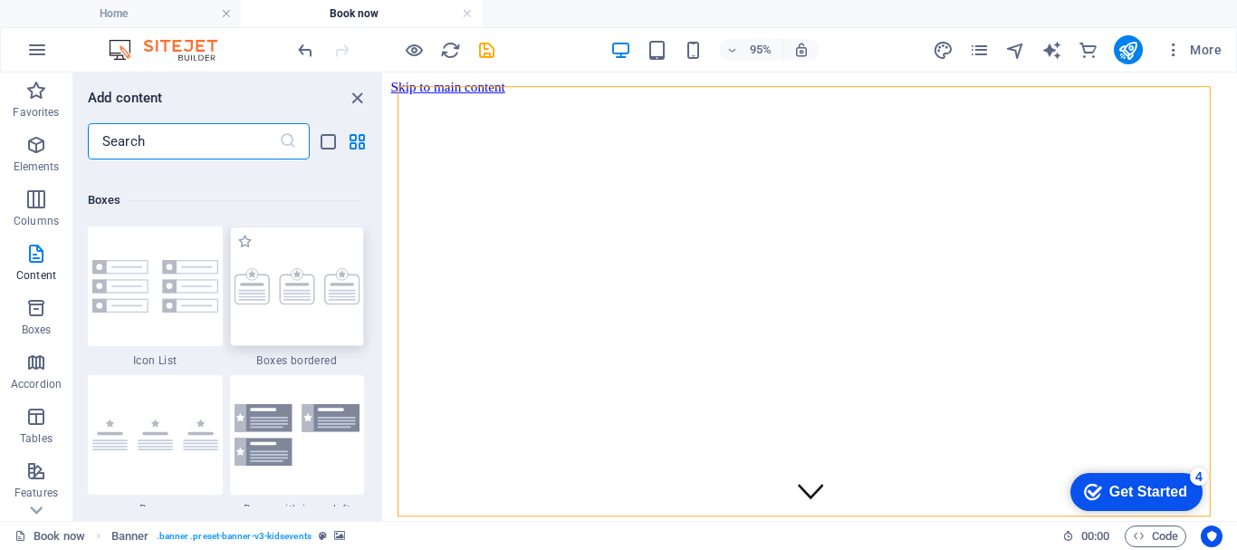
scroll to position [4619, 0]
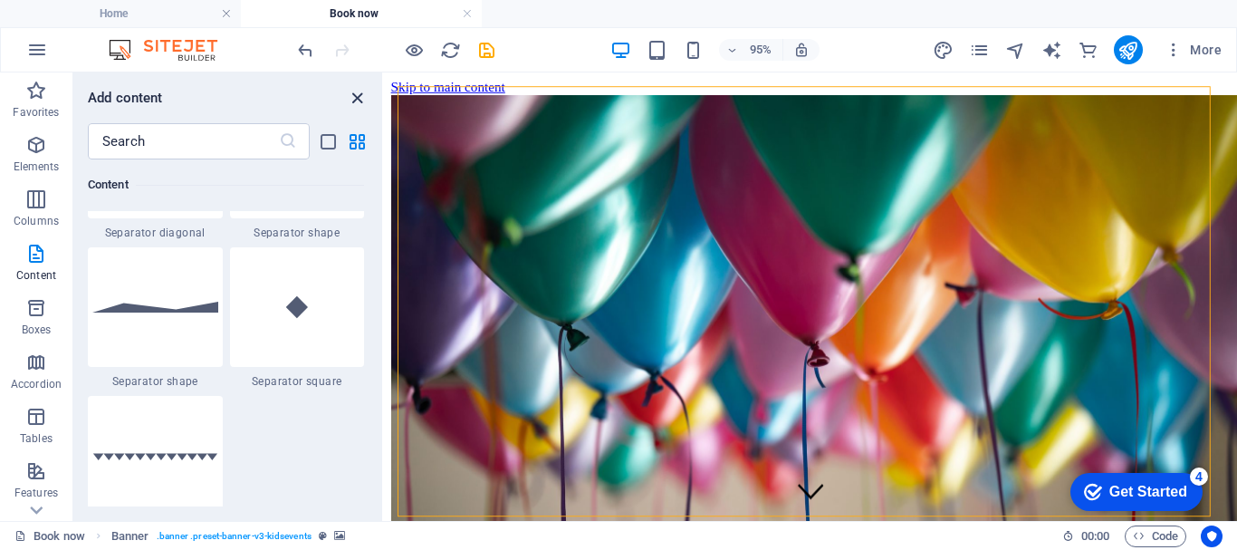
drag, startPoint x: 357, startPoint y: 100, endPoint x: 884, endPoint y: 319, distance: 571.0
click at [357, 100] on icon "close panel" at bounding box center [357, 98] width 21 height 21
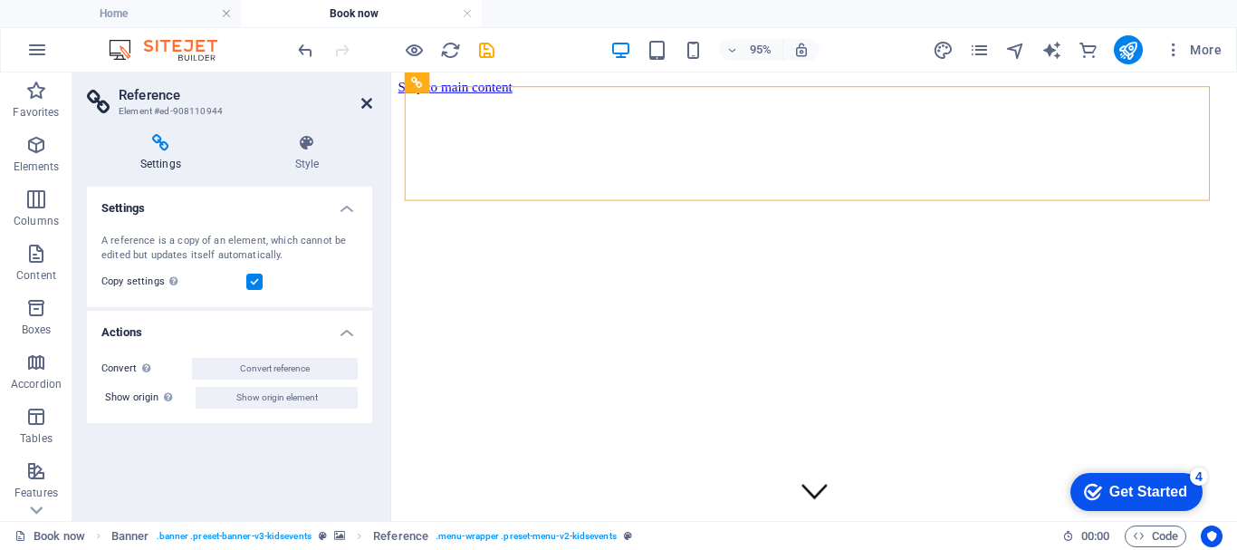
drag, startPoint x: 370, startPoint y: 104, endPoint x: 943, endPoint y: 287, distance: 601.9
click at [370, 104] on icon at bounding box center [366, 103] width 11 height 14
